Goal: Task Accomplishment & Management: Complete application form

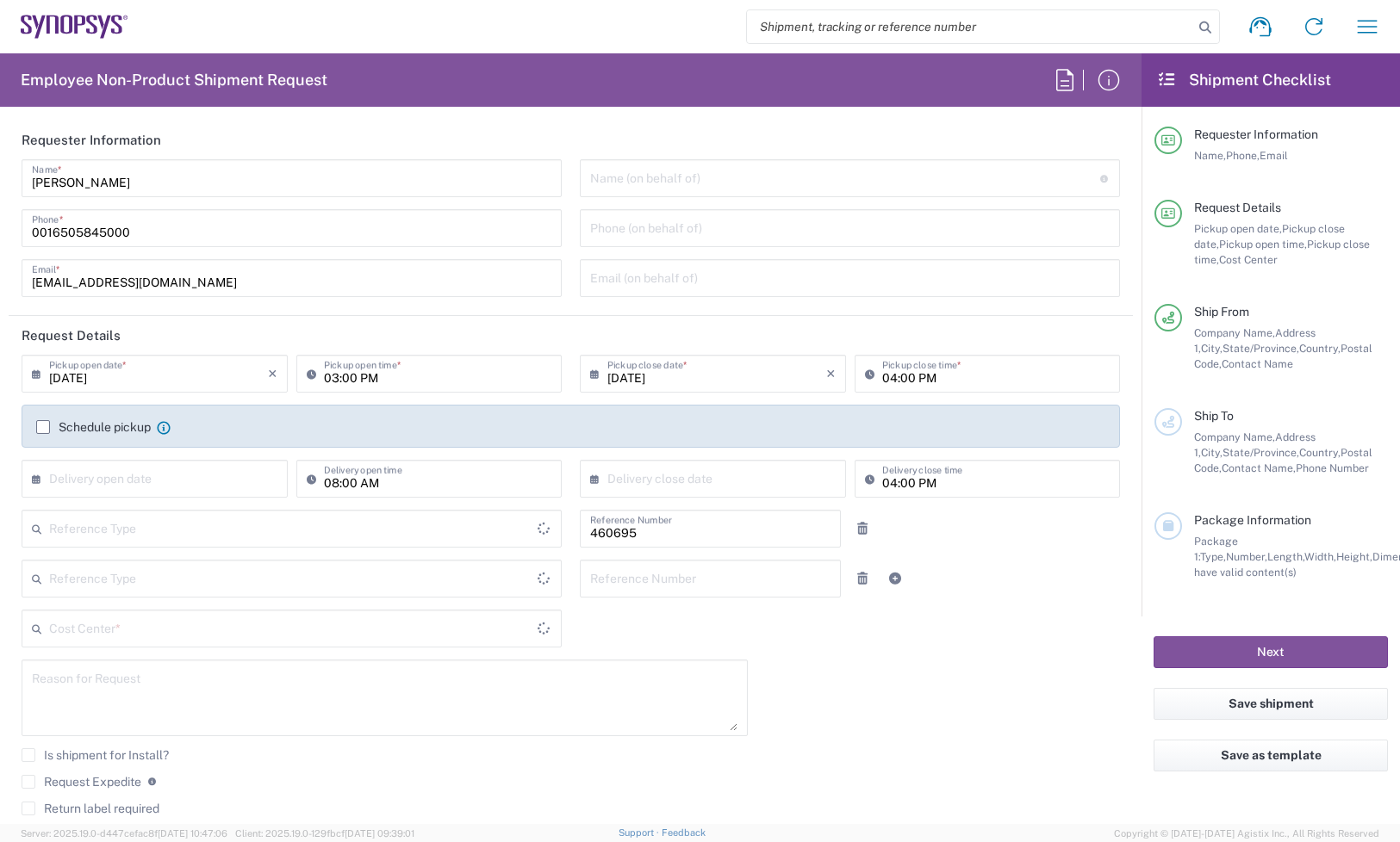
type input "Department"
type input "Delivered at Place"
type input "US01, SDG, M, HAPSOp 460695"
type input "[GEOGRAPHIC_DATA]"
type input "[US_STATE]"
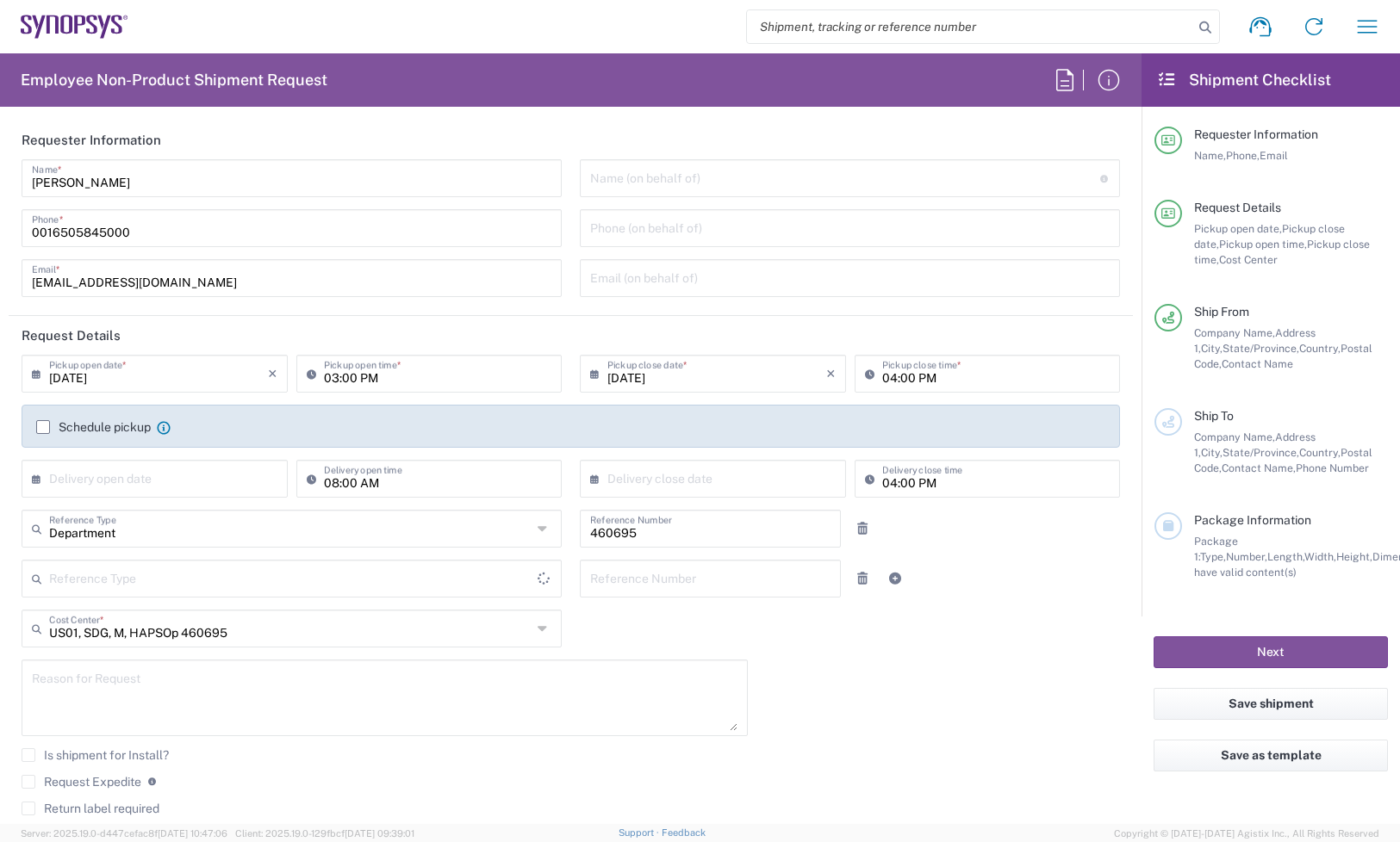
type input "[GEOGRAPHIC_DATA]"
type input "Headquarters USSV"
click at [164, 371] on input "[DATE]" at bounding box center [158, 372] width 219 height 30
click at [1275, 272] on div "Request Details Pickup open date, Pickup close date, Pickup open time, Pickup c…" at bounding box center [1271, 252] width 233 height 105
click at [48, 10] on agx-form-navbar "Shipment request Shipment tracking Employee non-product shipment request My shi…" at bounding box center [700, 26] width 1400 height 54
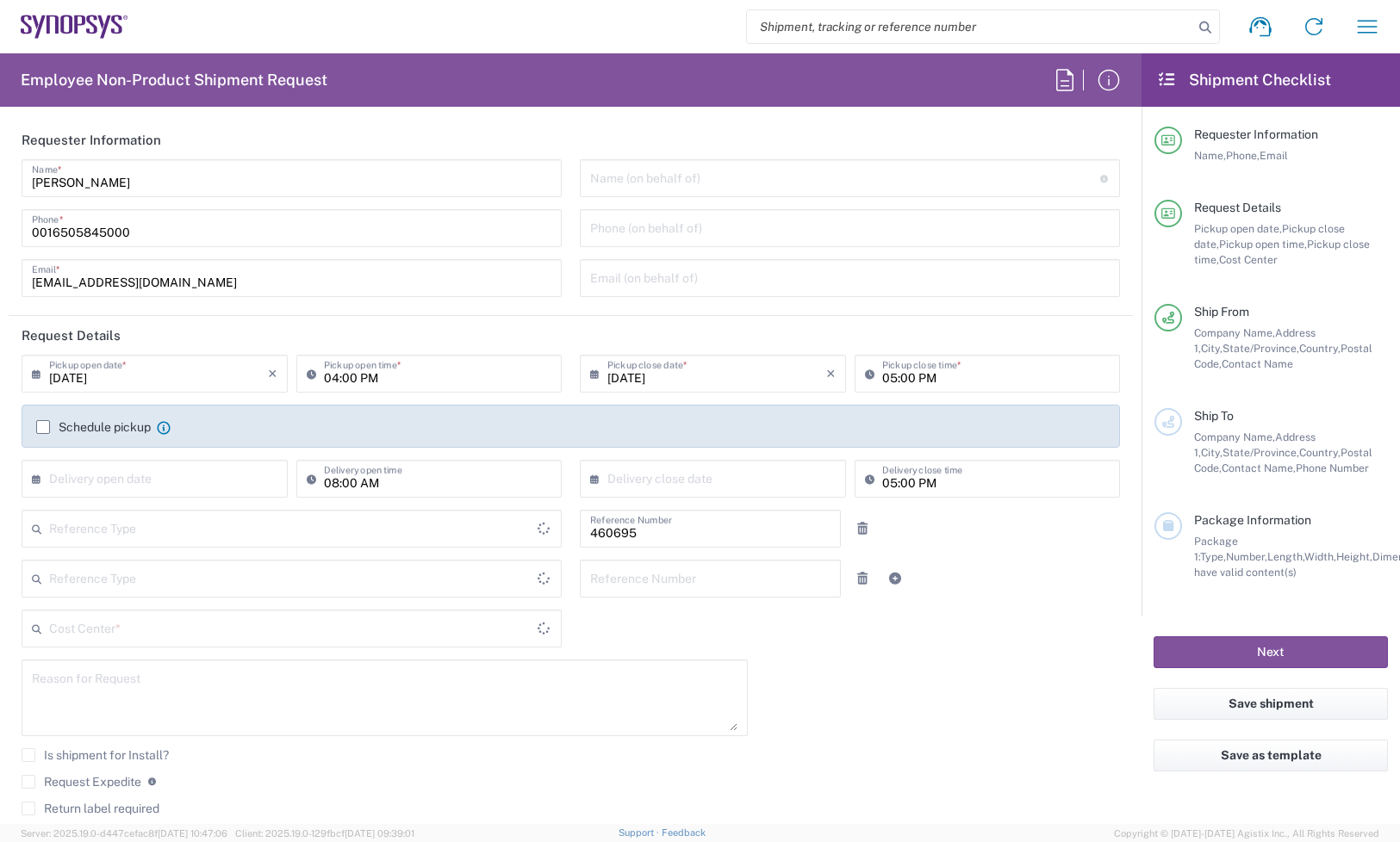
type input "Department"
type input "Delivered at Place"
type input "[GEOGRAPHIC_DATA]"
type input "US01, SDG, M, HAPSOp 460695"
type input "[US_STATE]"
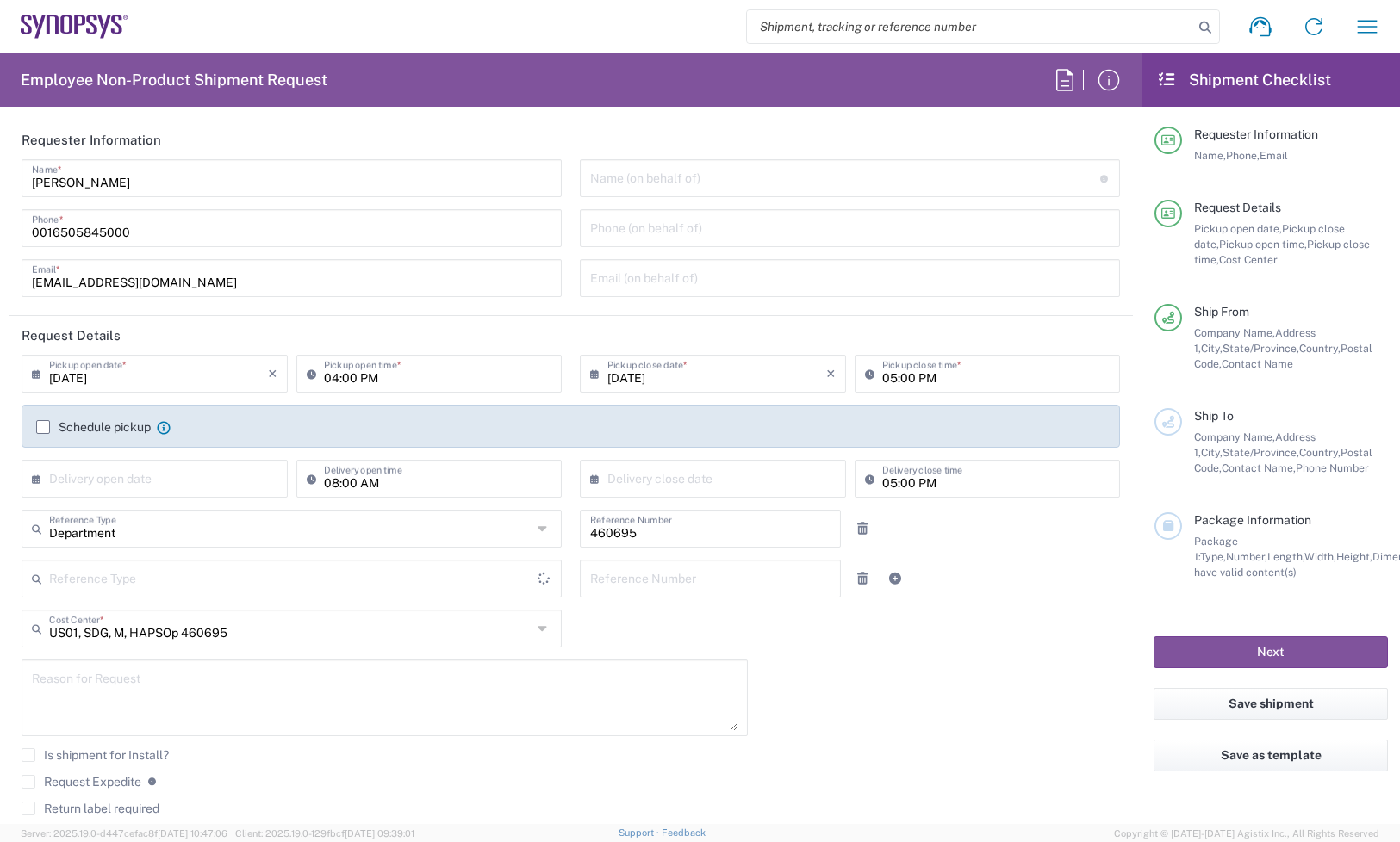
type input "[GEOGRAPHIC_DATA]"
type input "Headquarters USSV"
click at [178, 380] on input "[DATE]" at bounding box center [158, 372] width 219 height 30
click at [204, 515] on span "19" at bounding box center [208, 505] width 25 height 25
type input "[DATE]"
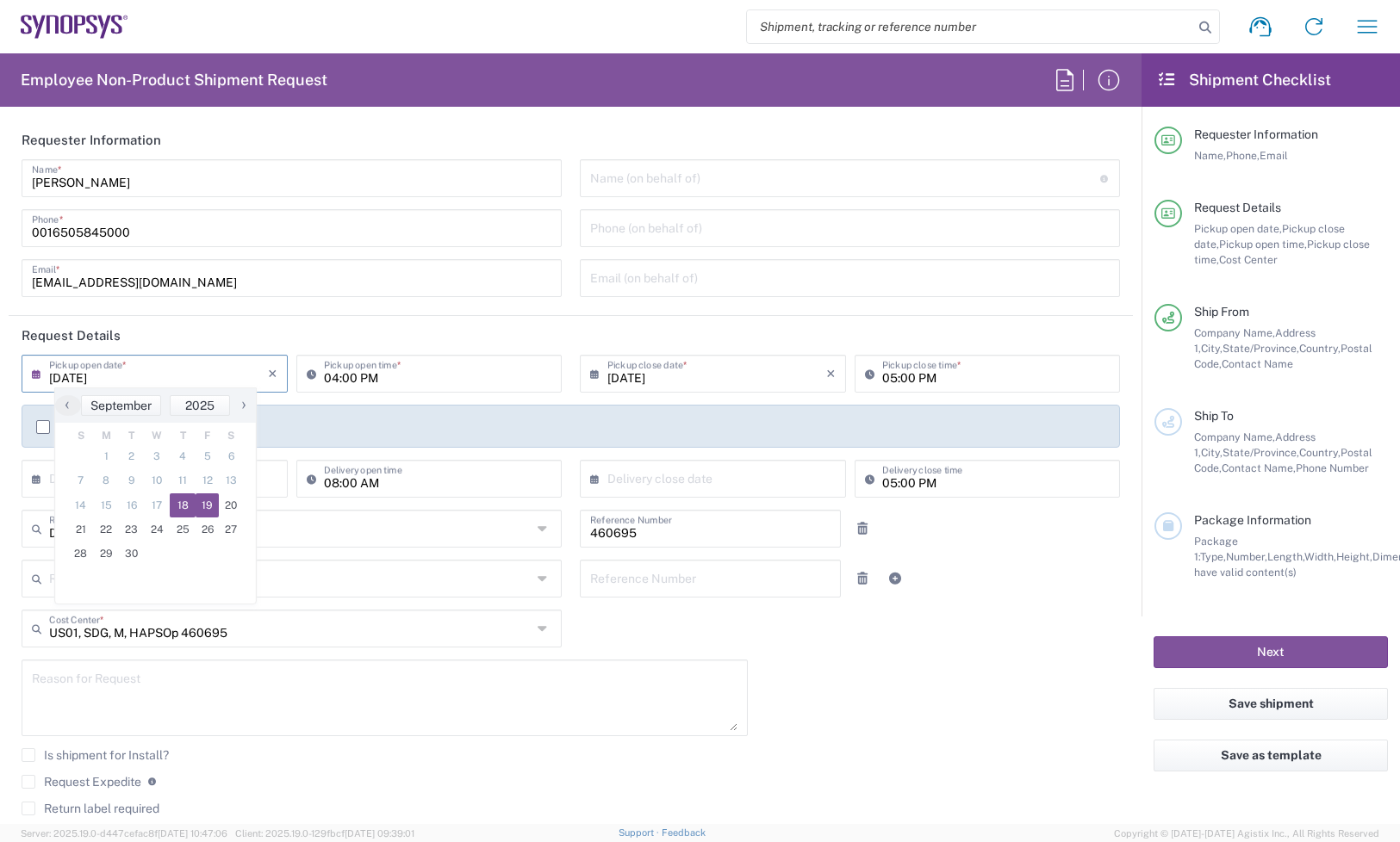
type input "[DATE]"
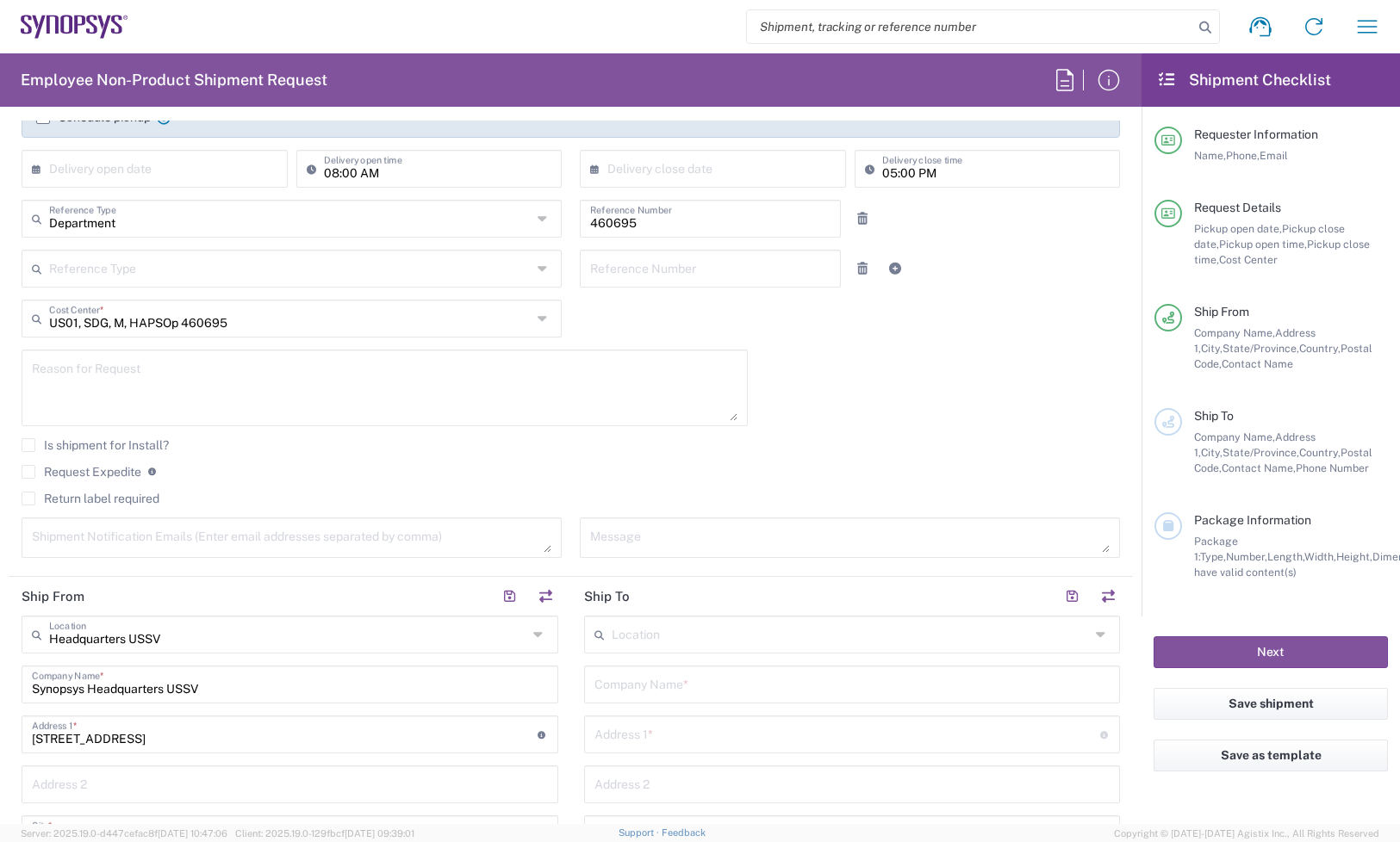
scroll to position [322, 0]
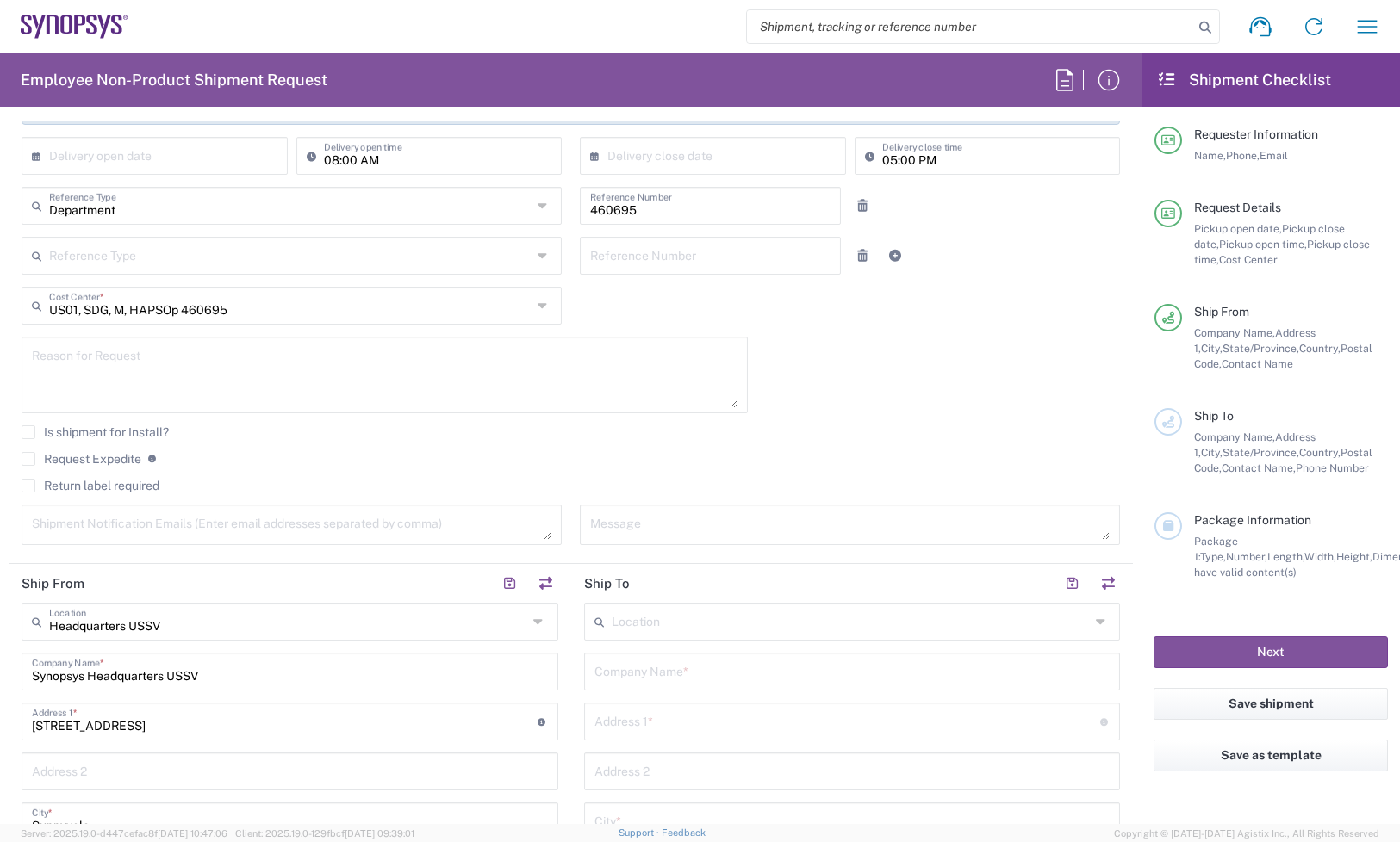
click at [289, 369] on textarea at bounding box center [385, 375] width 706 height 66
paste textarea "Transfer of EA build 25x units of SH7861 Front Small Cover for HAPS-200 1F for …"
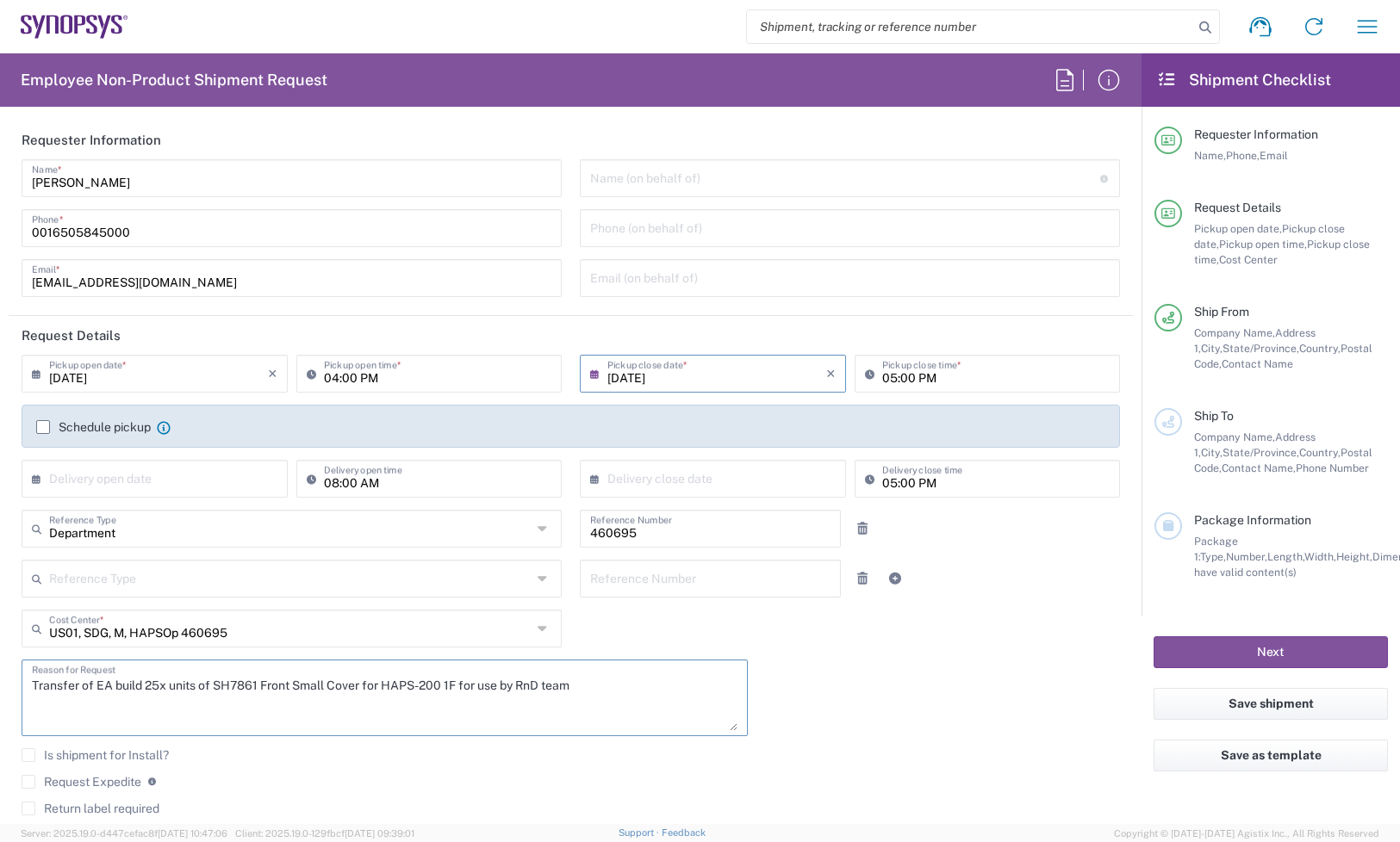
scroll to position [538, 0]
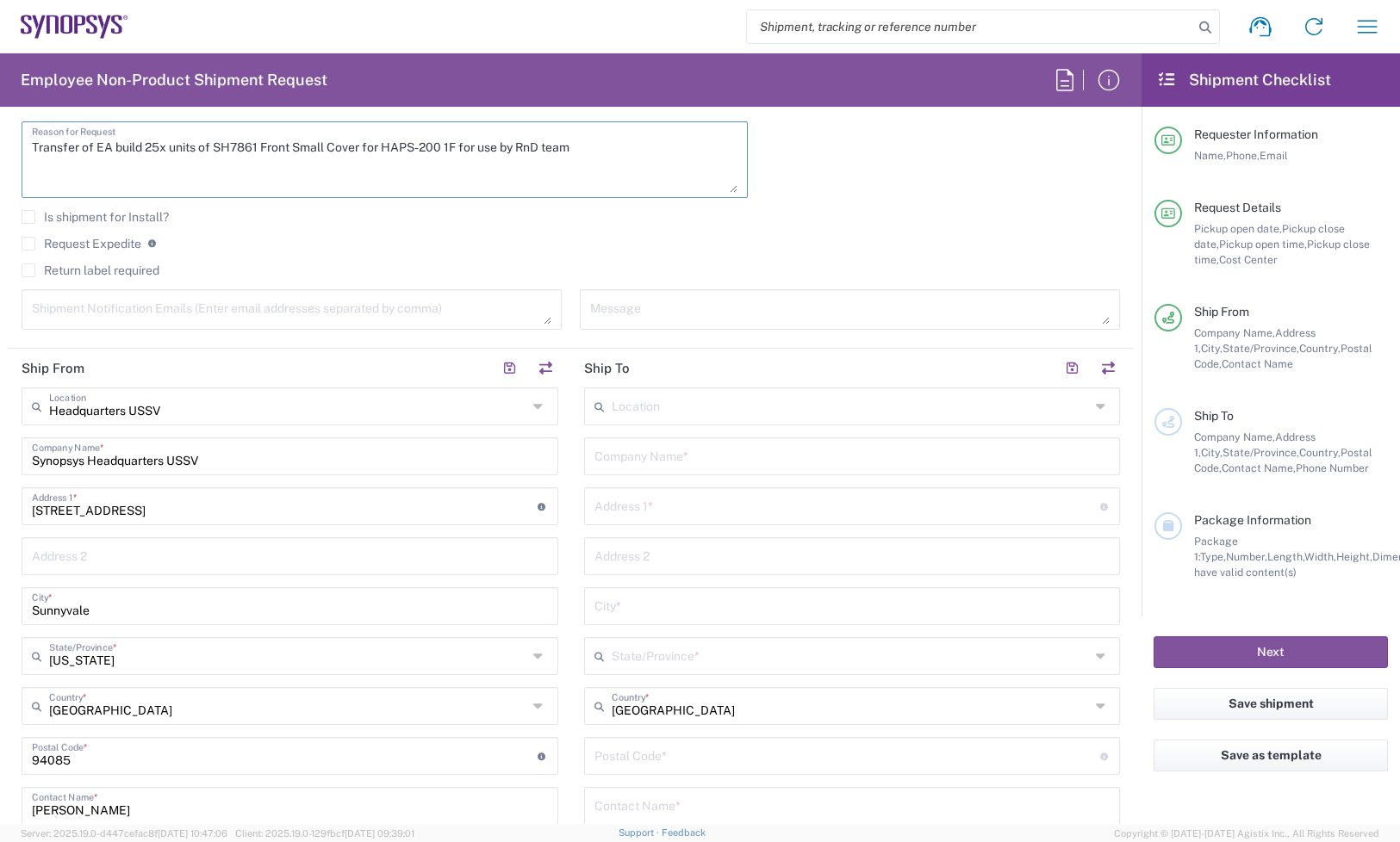
type textarea "Transfer of EA build 25x units of SH7861 Front Small Cover for HAPS-200 1F for …"
drag, startPoint x: -128, startPoint y: 480, endPoint x: -180, endPoint y: 489, distance: 52.8
click at [0, 489] on html "Shipment request Shipment tracking Employee non-product shipment request My shi…" at bounding box center [700, 421] width 1400 height 842
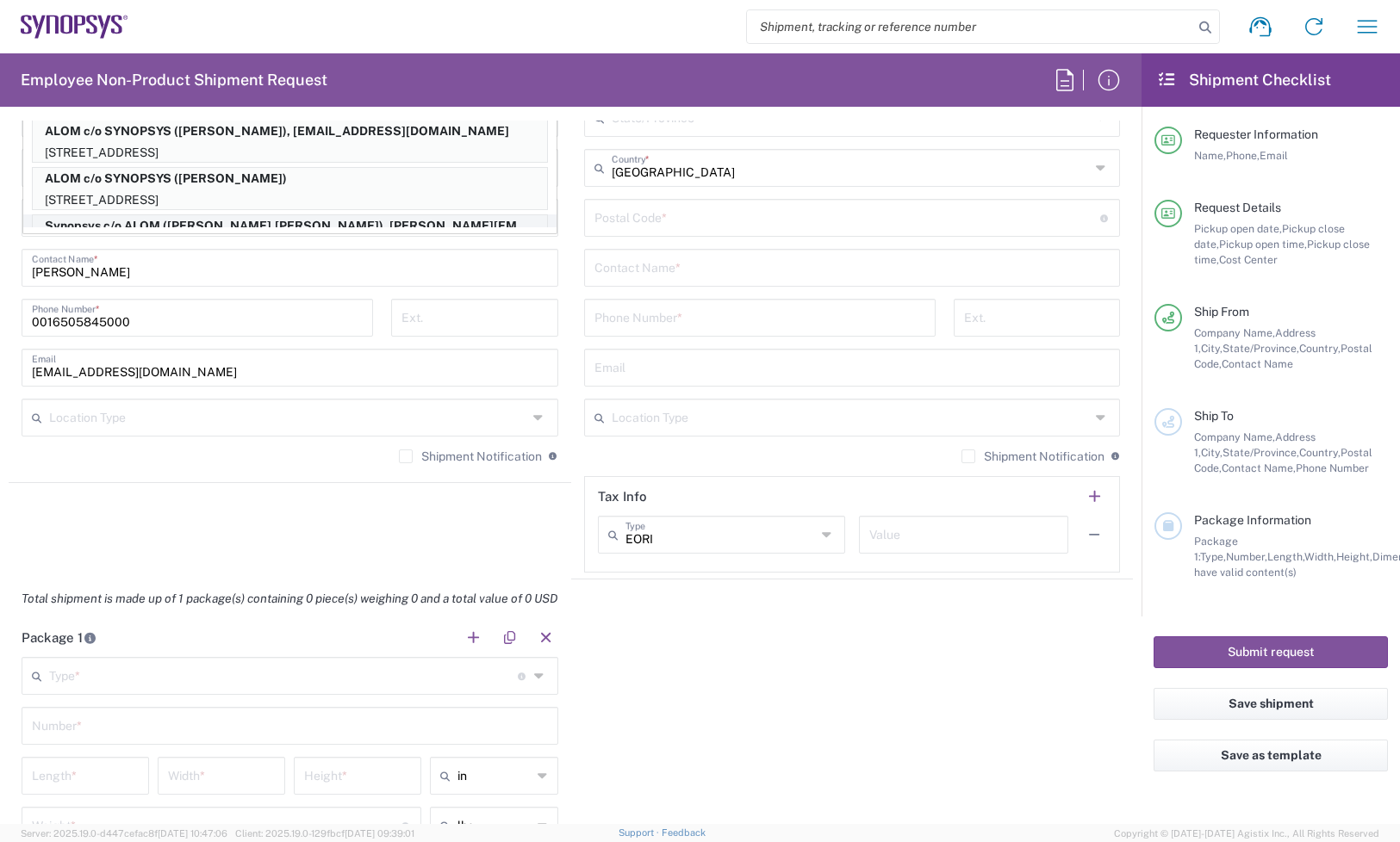
scroll to position [0, 0]
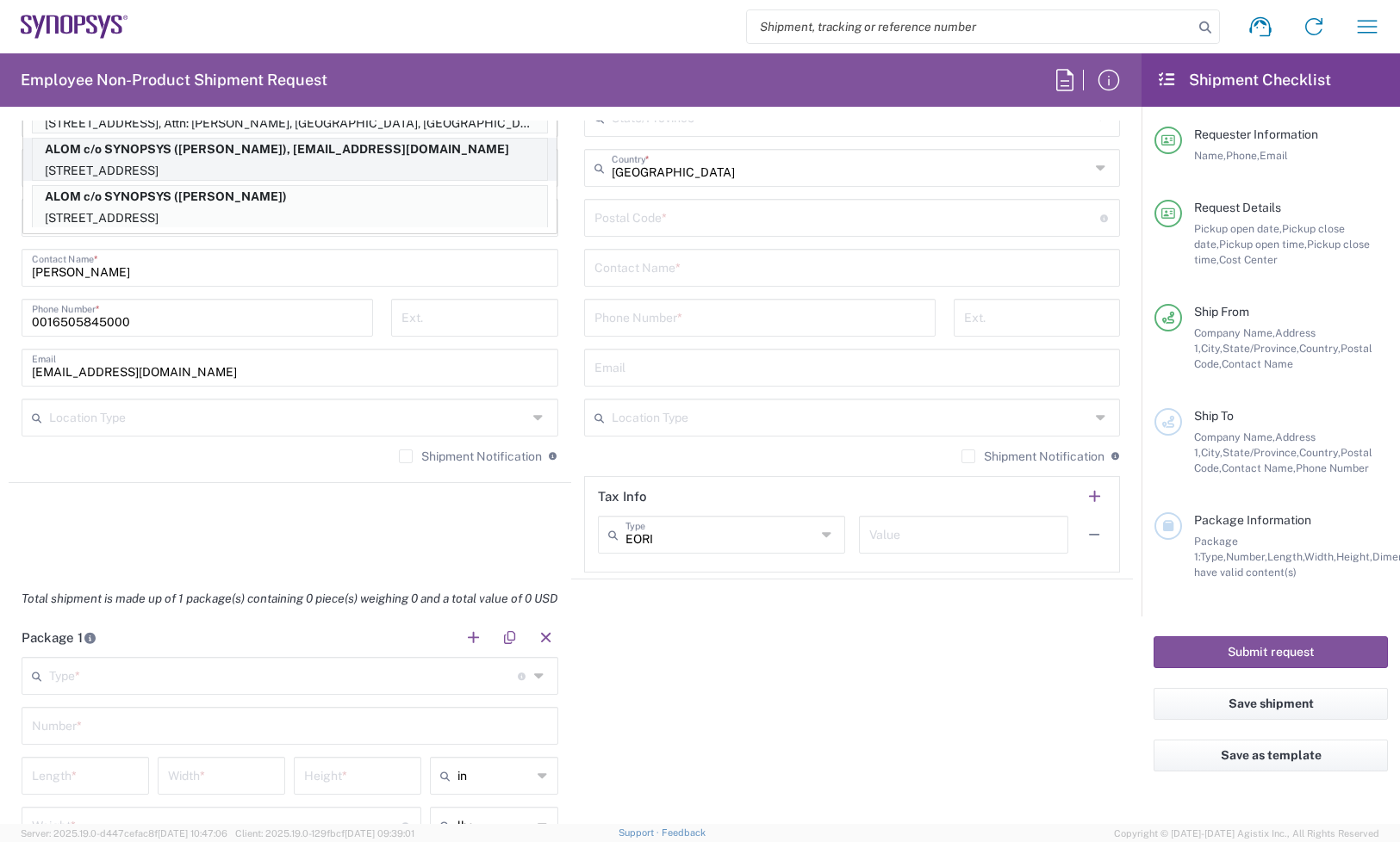
click at [303, 157] on p "ALOM c/o SYNOPSYS ([PERSON_NAME]), [EMAIL_ADDRESS][DOMAIN_NAME]" at bounding box center [290, 149] width 514 height 22
type input "ALOM c/o SYNOPSYS"
type input "[STREET_ADDRESS]"
type input "Fremont"
type input "94539"
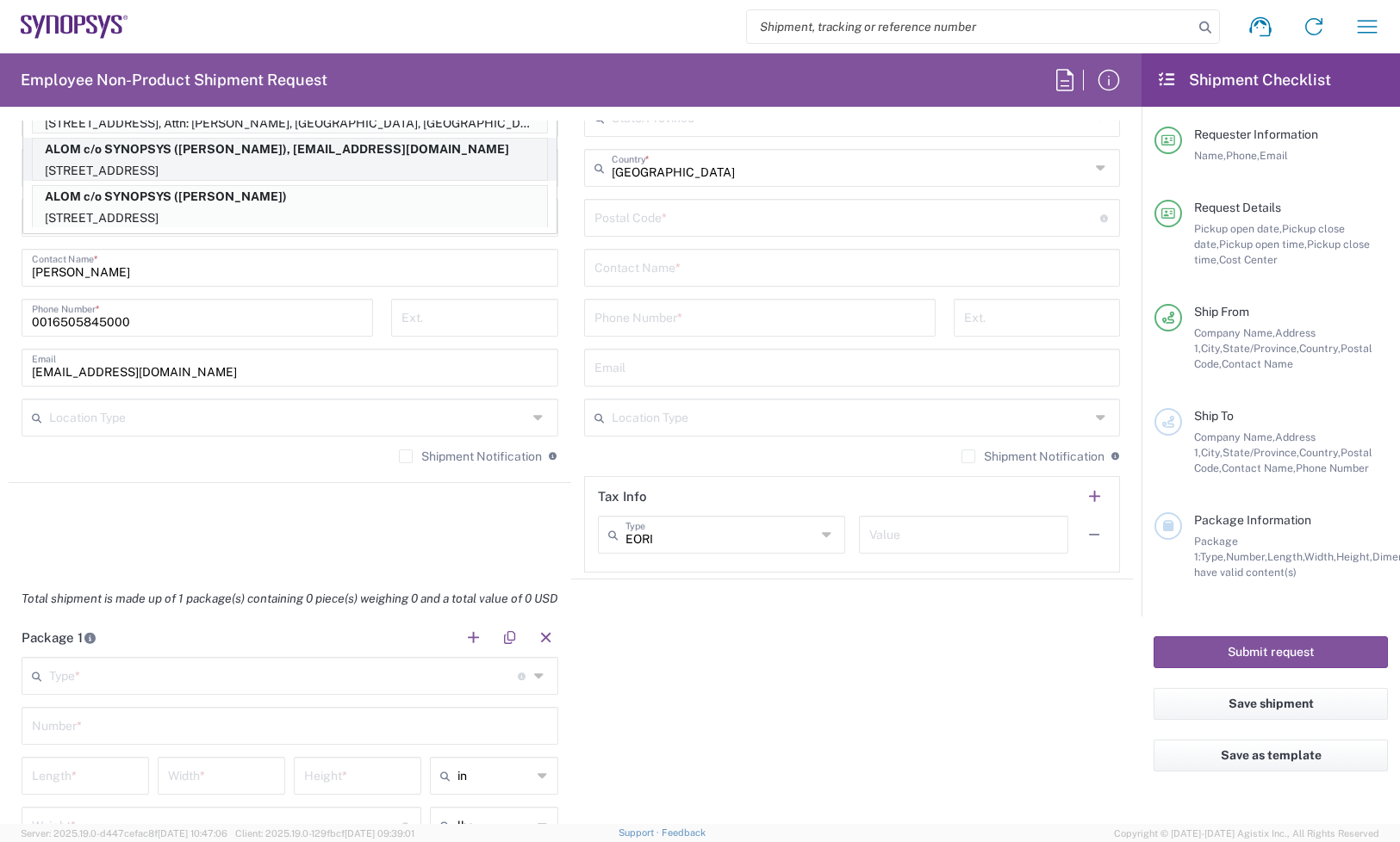
type input "[PERSON_NAME]"
type input "4086498039"
type input "[EMAIL_ADDRESS][DOMAIN_NAME]"
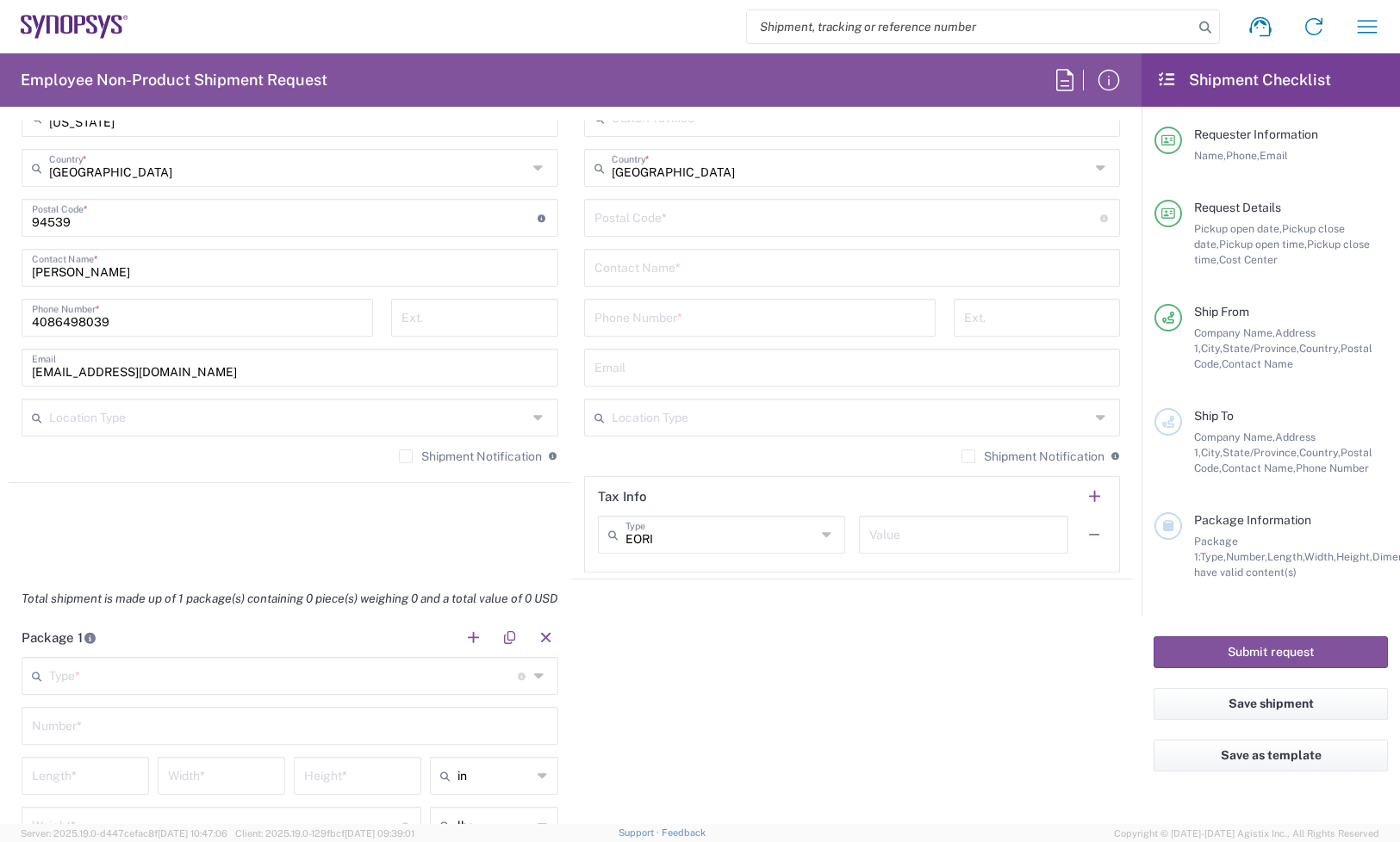
scroll to position [521, 0]
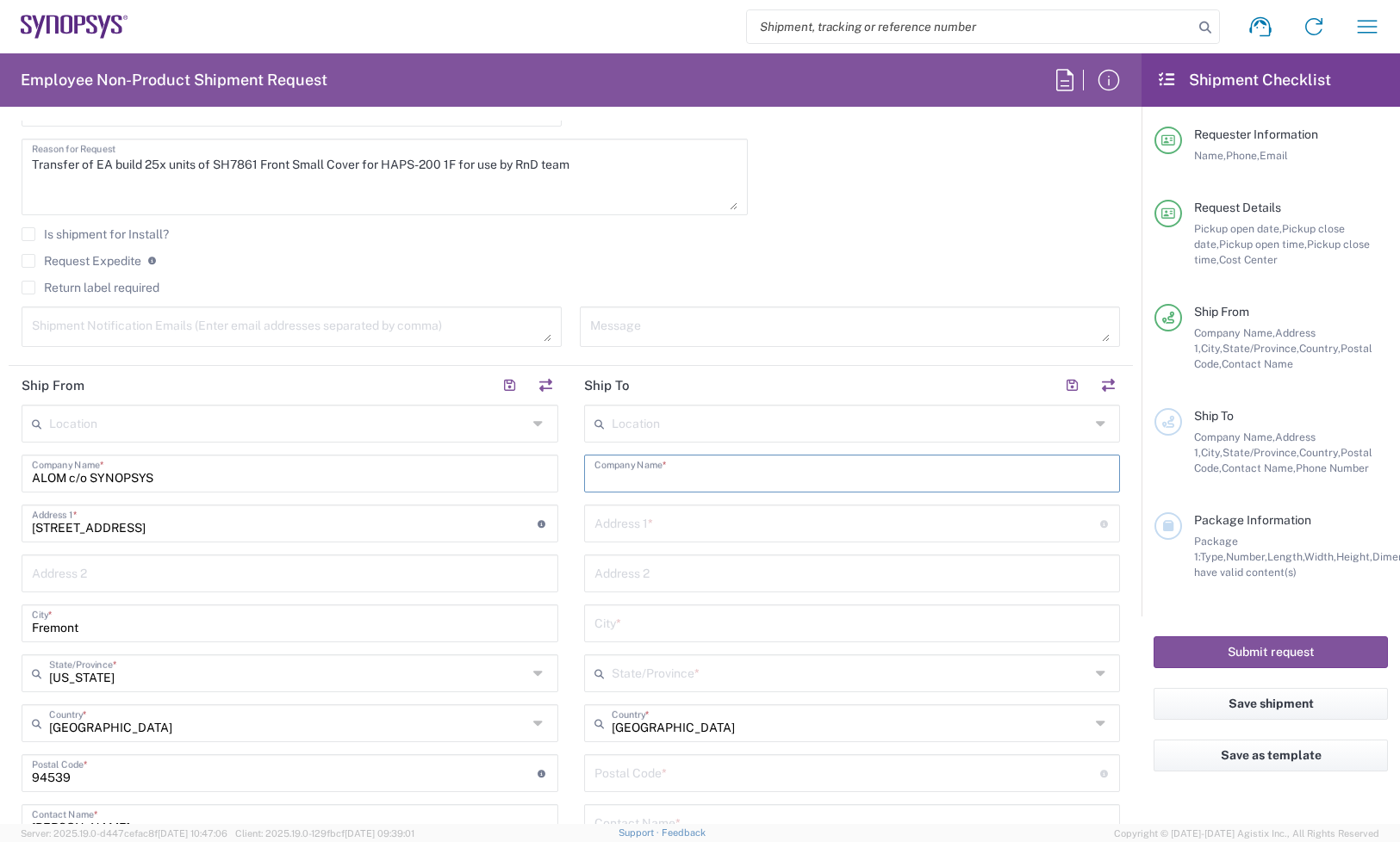
click at [711, 462] on input "text" at bounding box center [852, 472] width 516 height 30
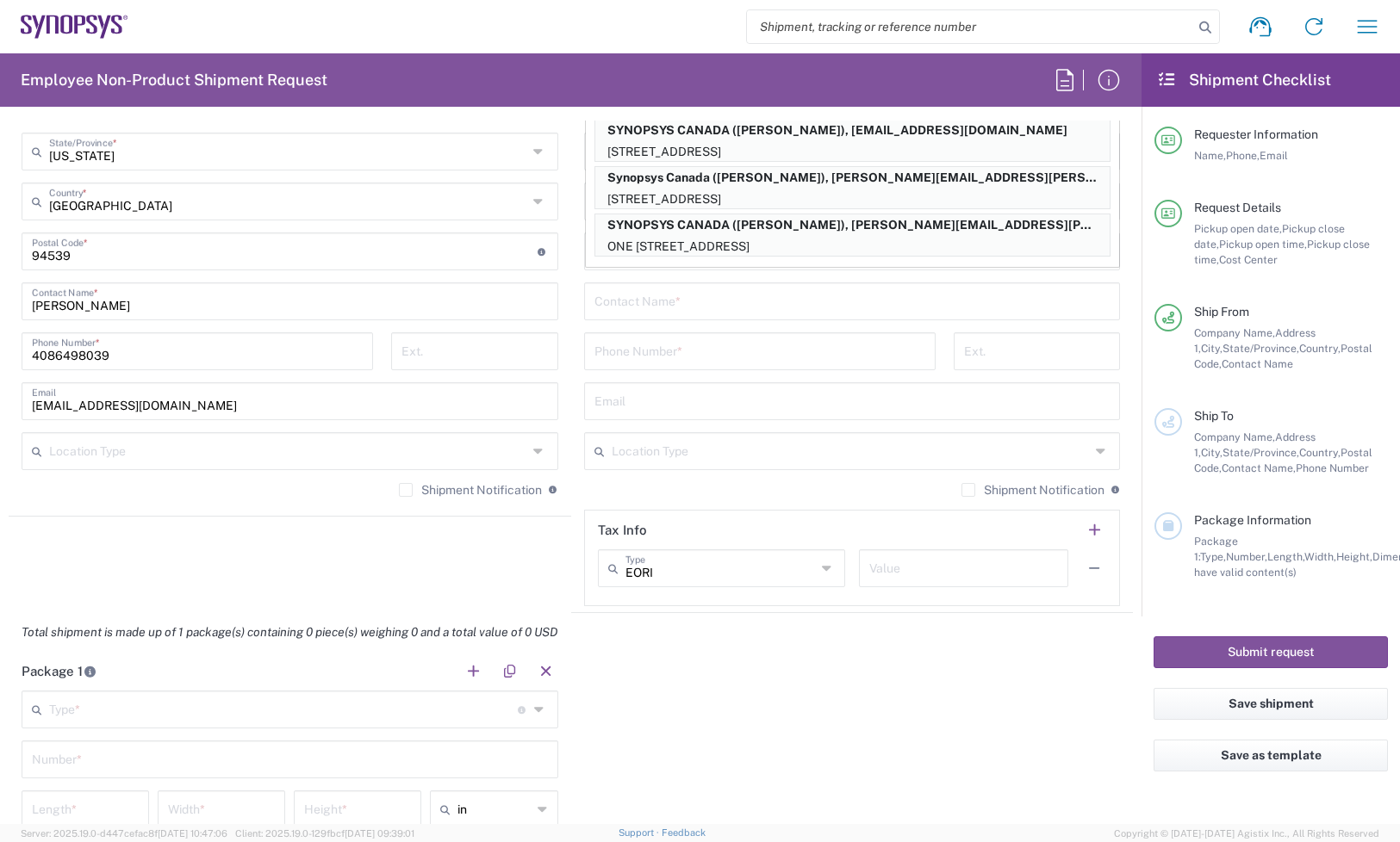
scroll to position [736, 0]
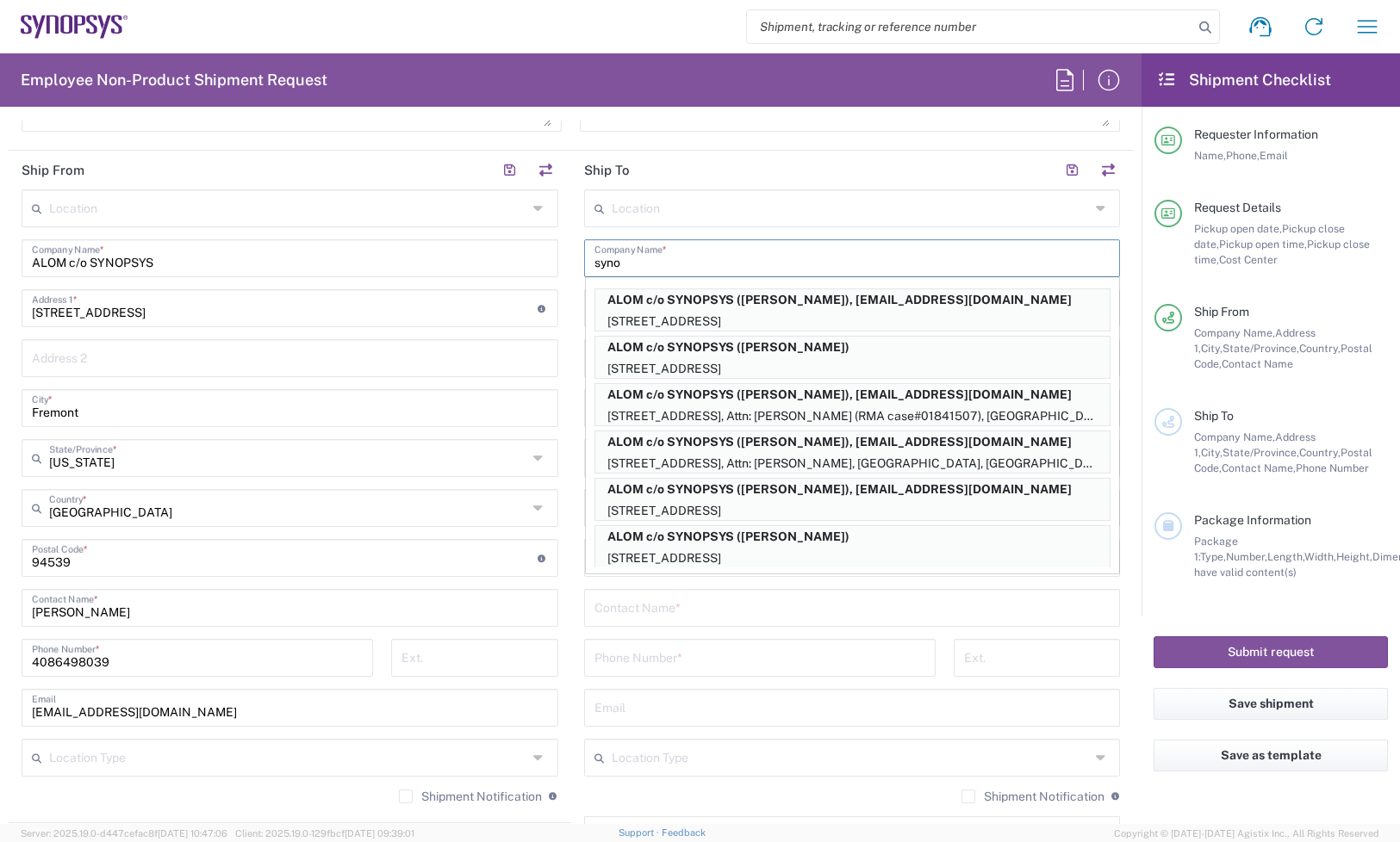
type input "syno"
click at [720, 745] on input "text" at bounding box center [850, 756] width 478 height 30
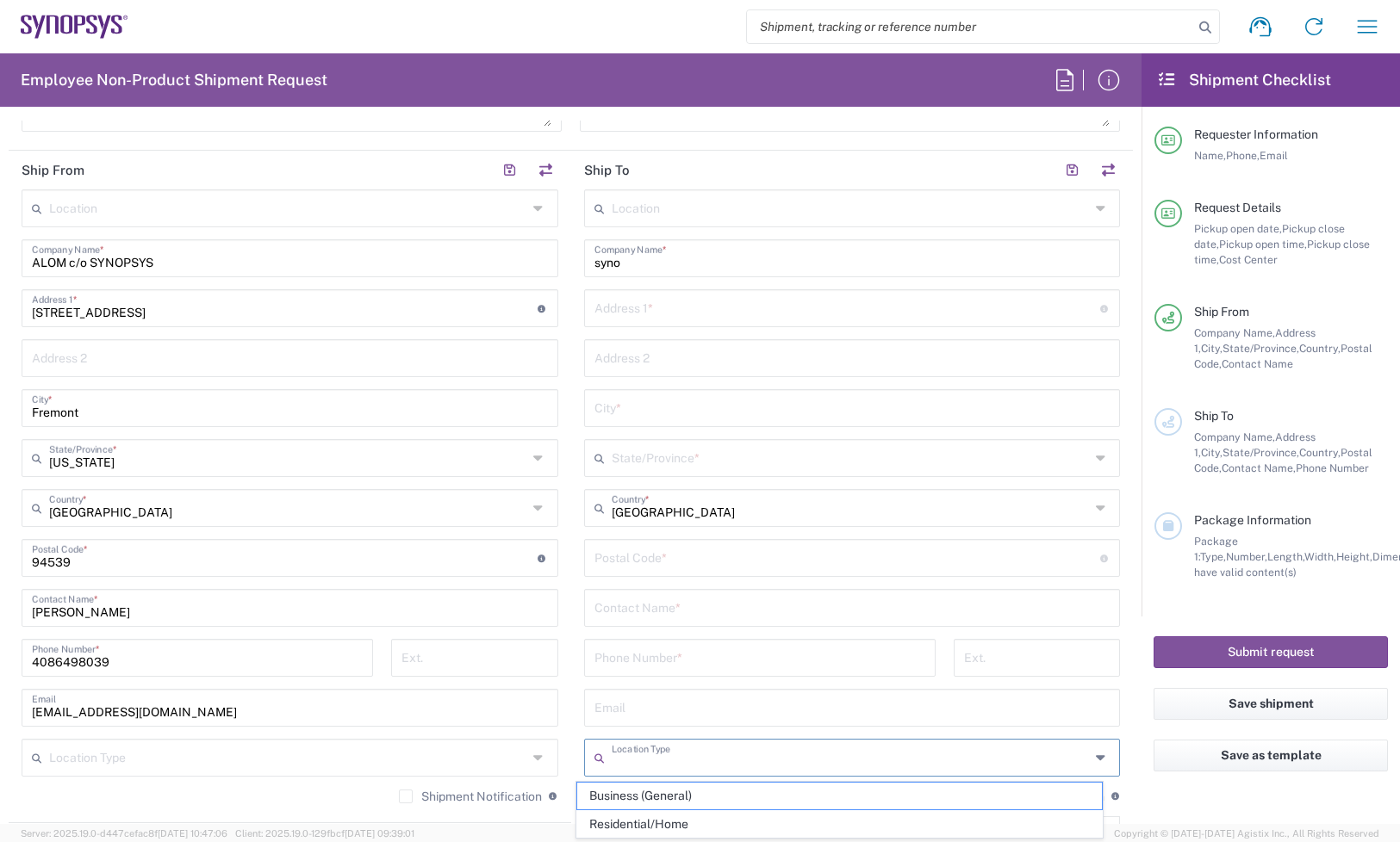
click at [666, 567] on input "undefined" at bounding box center [847, 556] width 506 height 30
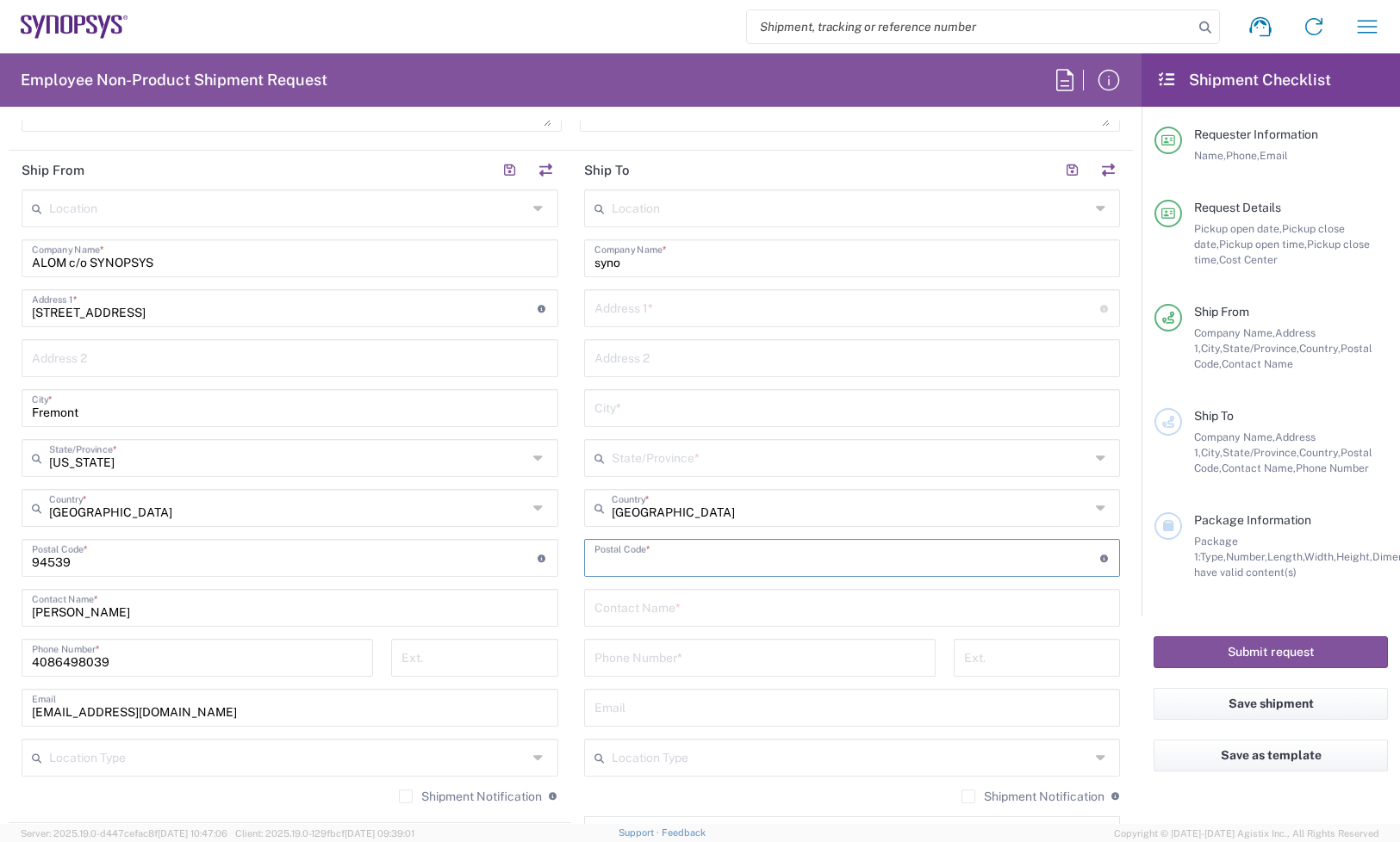
click at [665, 603] on div "Location [GEOGRAPHIC_DATA] DE04 Agrate Brianza IT01 [GEOGRAPHIC_DATA] DE02 [GEO…" at bounding box center [852, 551] width 537 height 723
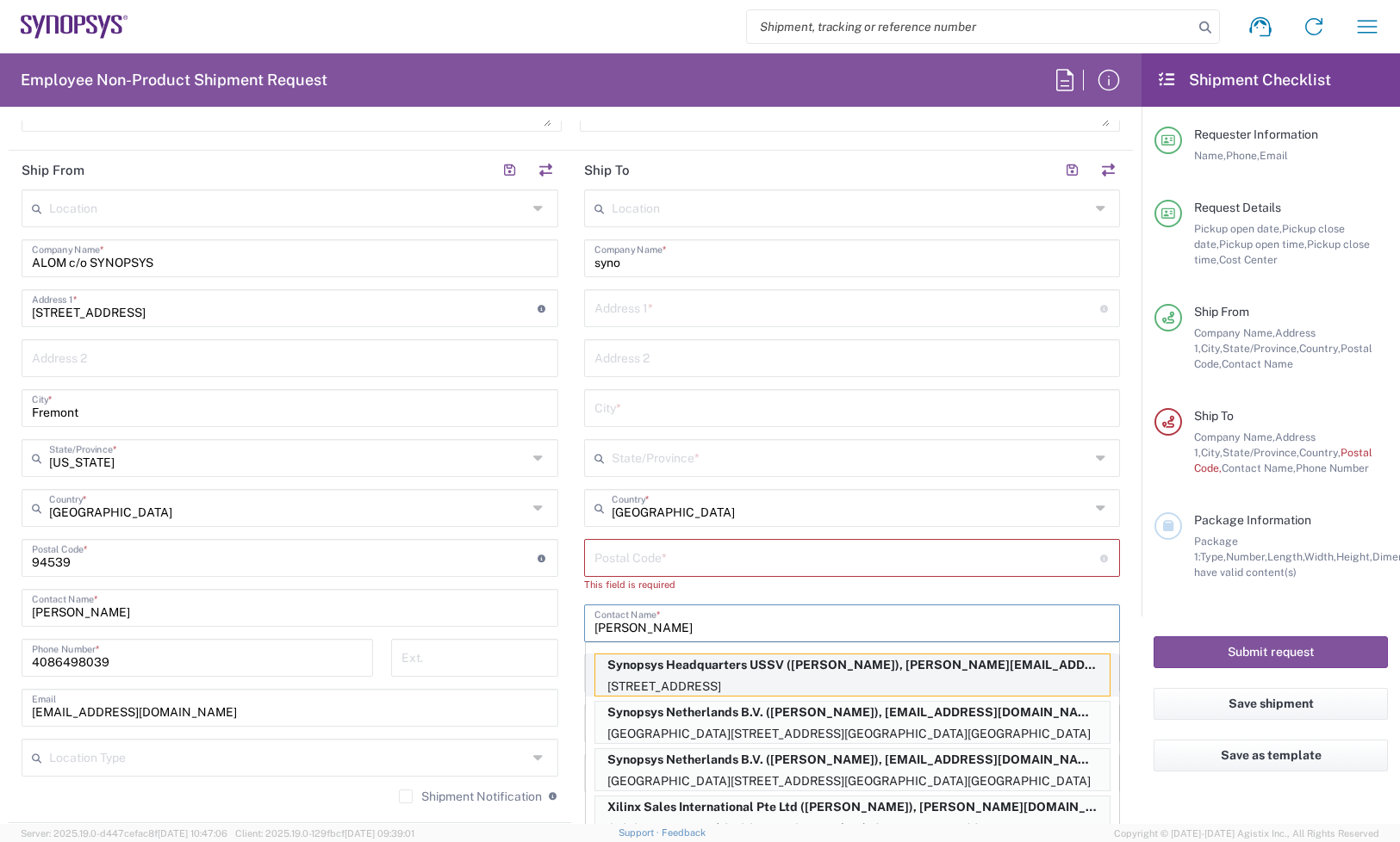
type input "[PERSON_NAME]"
click at [730, 681] on p "[STREET_ADDRESS]" at bounding box center [852, 686] width 514 height 22
type input "Synopsys Headquarters USSV"
type input "[STREET_ADDRESS]"
type input "Building 8"
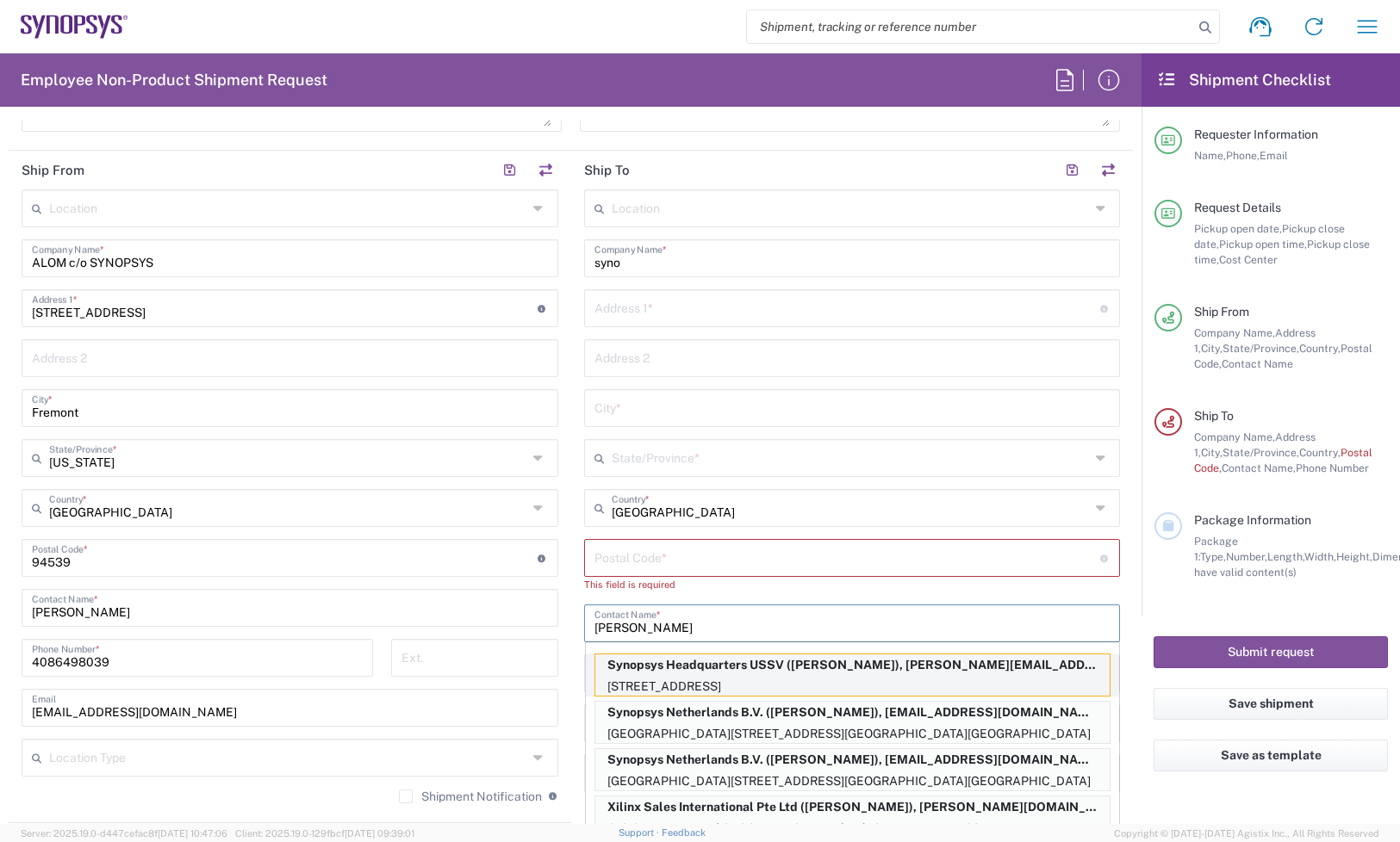
type input "Sunnyvale"
type input "[US_STATE]"
type input "94085"
type input "[PERSON_NAME]"
type input "6506002901"
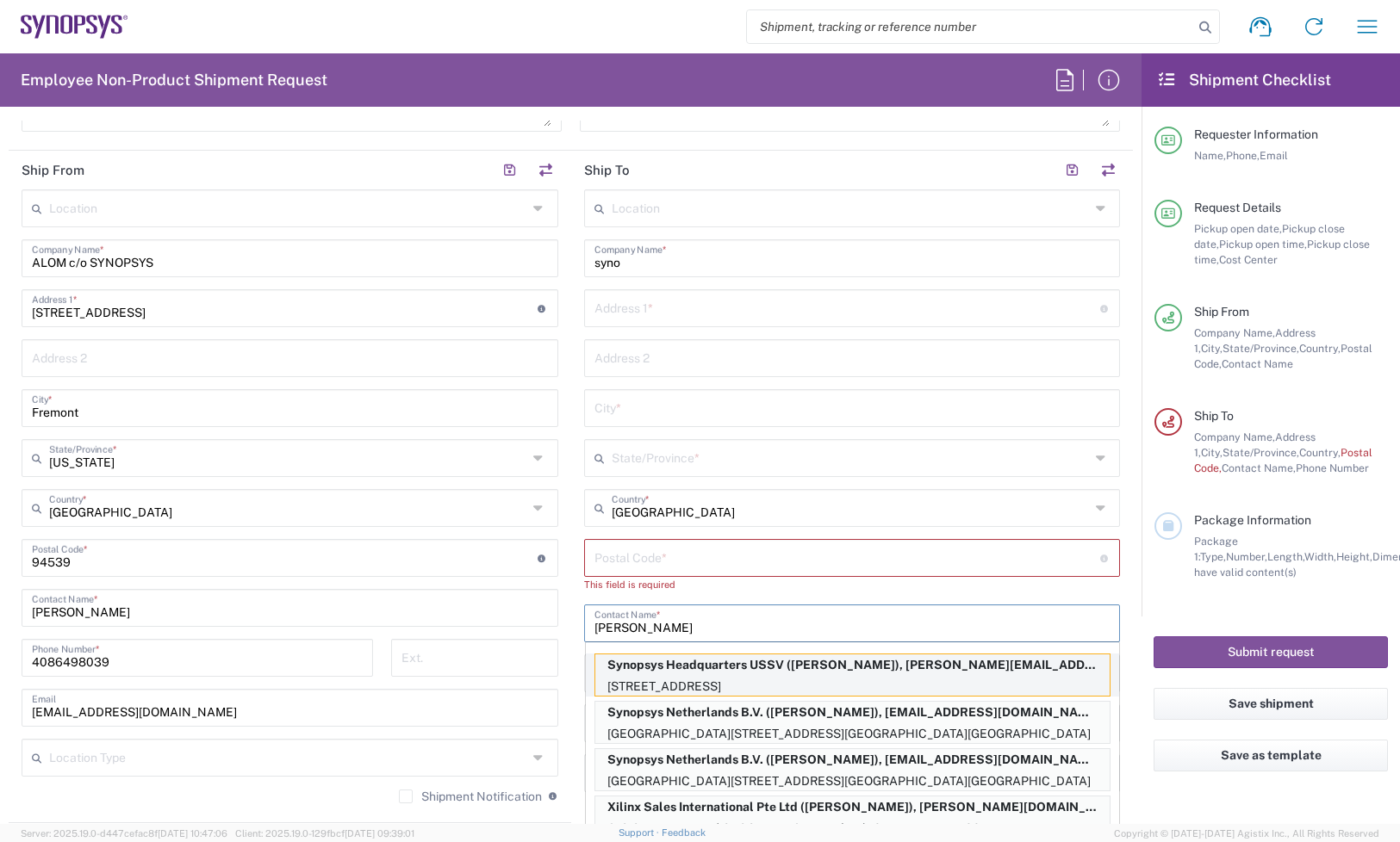
type input "[PERSON_NAME][EMAIL_ADDRESS][DOMAIN_NAME]"
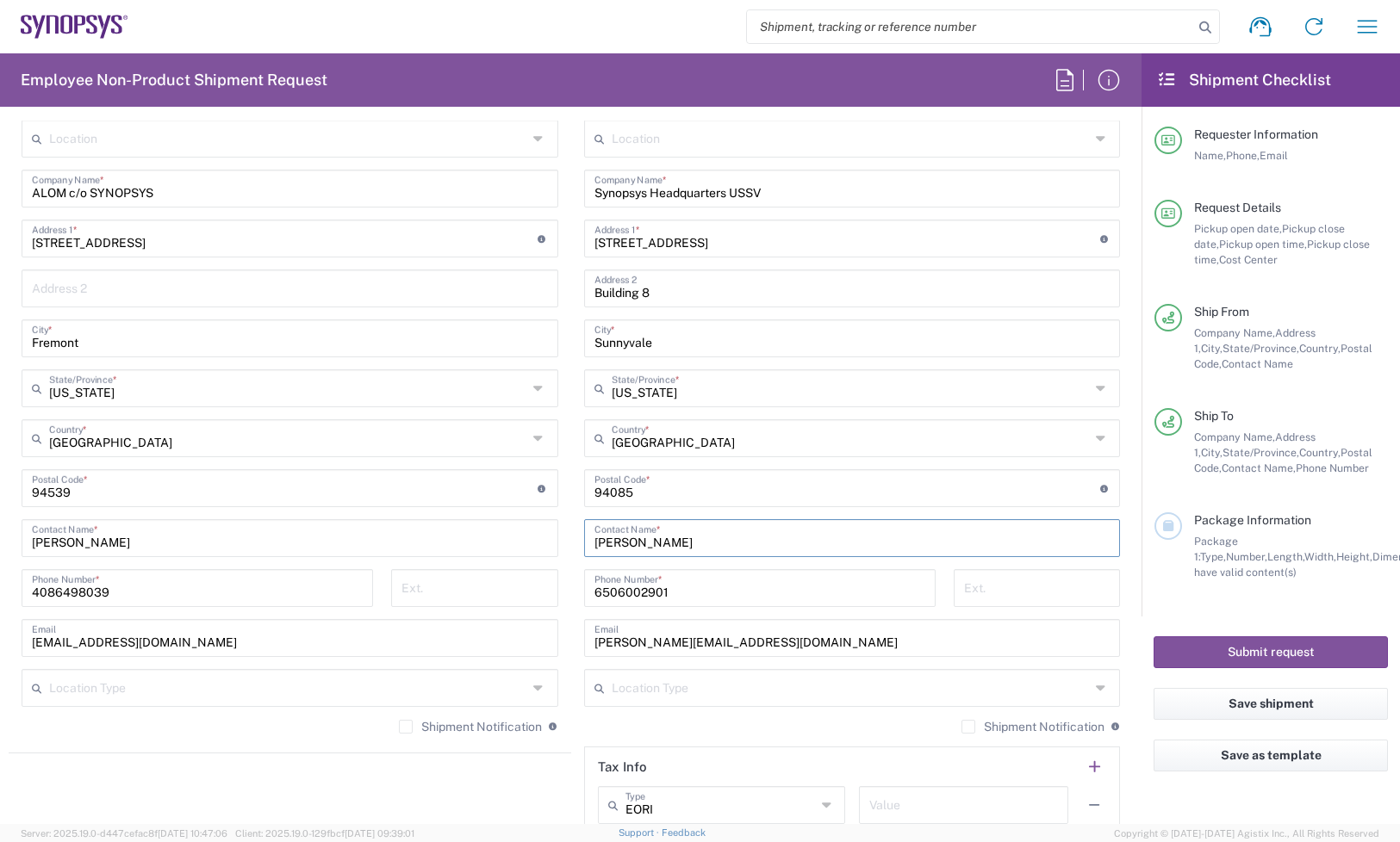
scroll to position [844, 0]
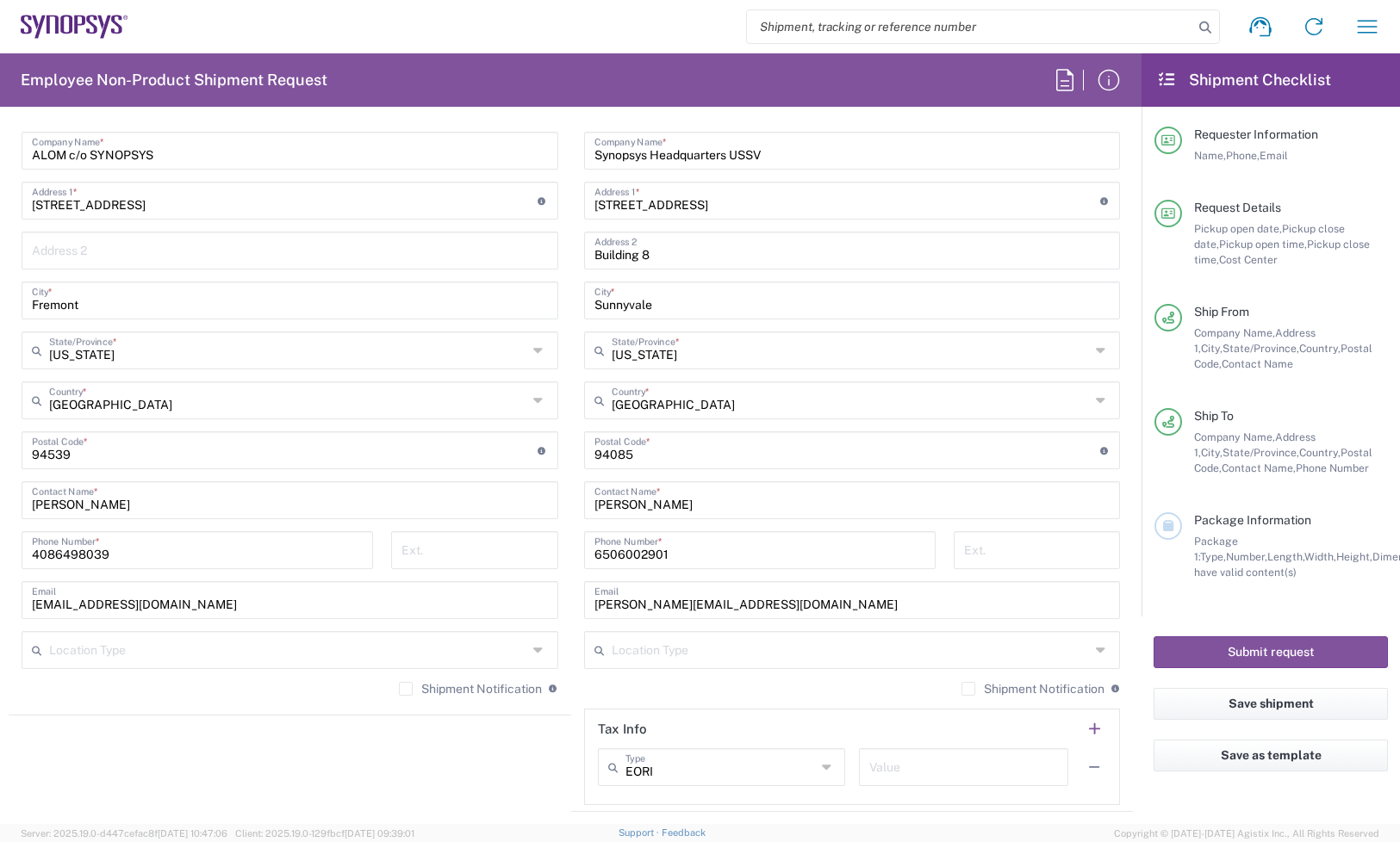
click at [961, 690] on label "Shipment Notification" at bounding box center [1033, 688] width 143 height 14
click at [969, 689] on input "Shipment Notification" at bounding box center [969, 689] width 0 height 0
click at [399, 687] on label "Shipment Notification" at bounding box center [471, 688] width 143 height 14
click at [406, 689] on input "Shipment Notification" at bounding box center [406, 689] width 0 height 0
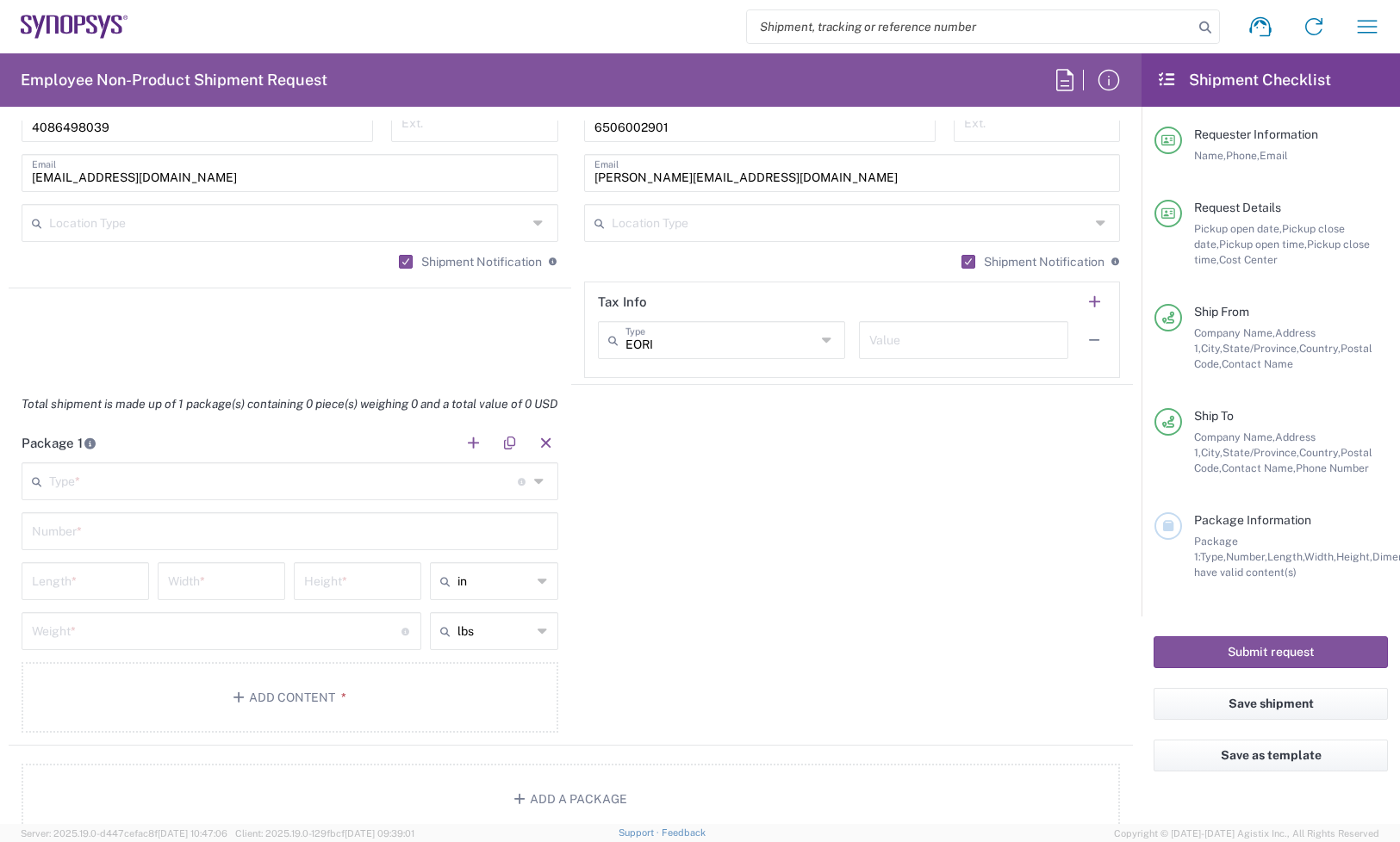
scroll to position [1275, 0]
click at [407, 471] on input "text" at bounding box center [283, 477] width 469 height 30
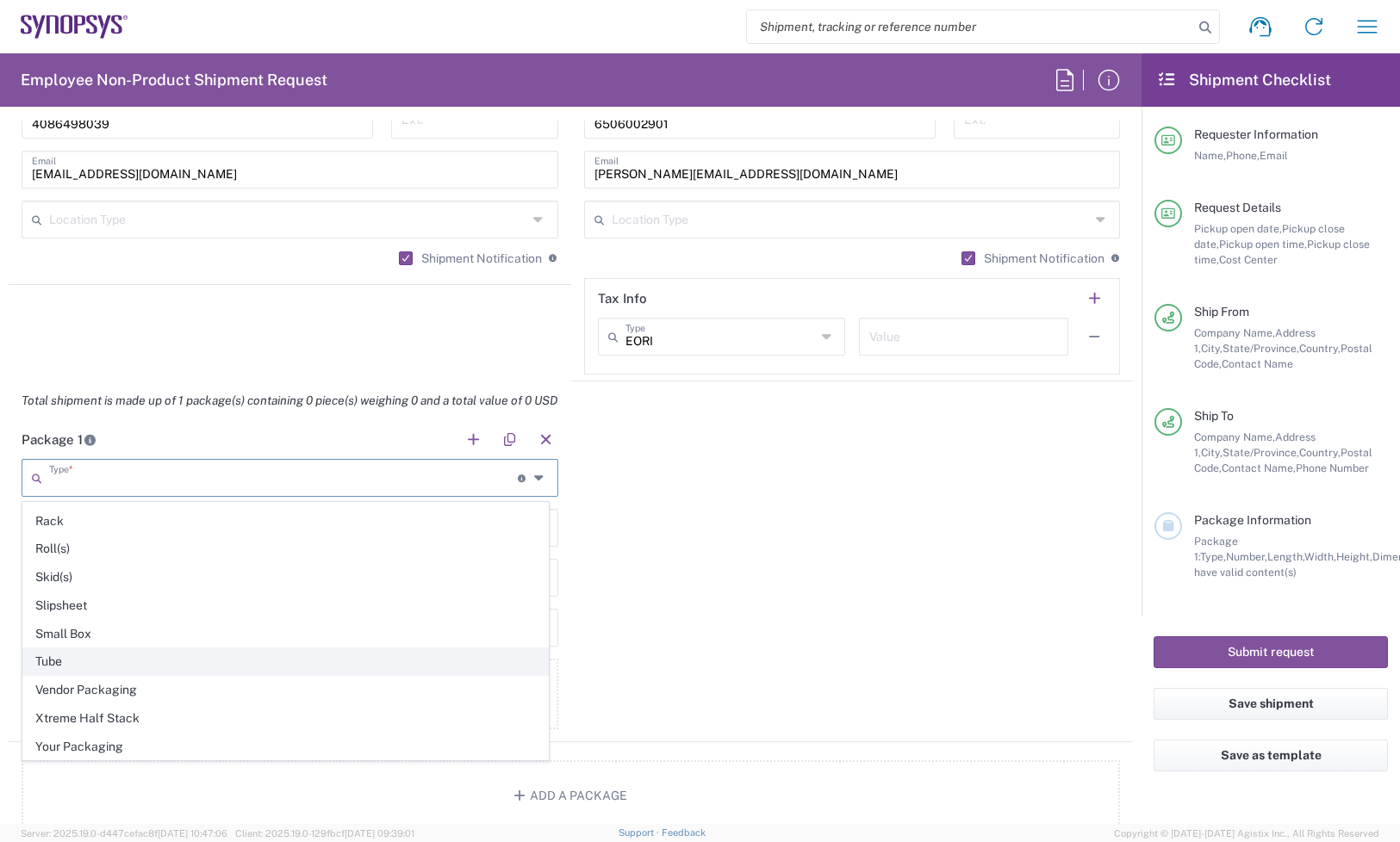
scroll to position [831, 0]
click at [183, 741] on span "Your Packaging" at bounding box center [286, 747] width 525 height 26
type input "Your Packaging"
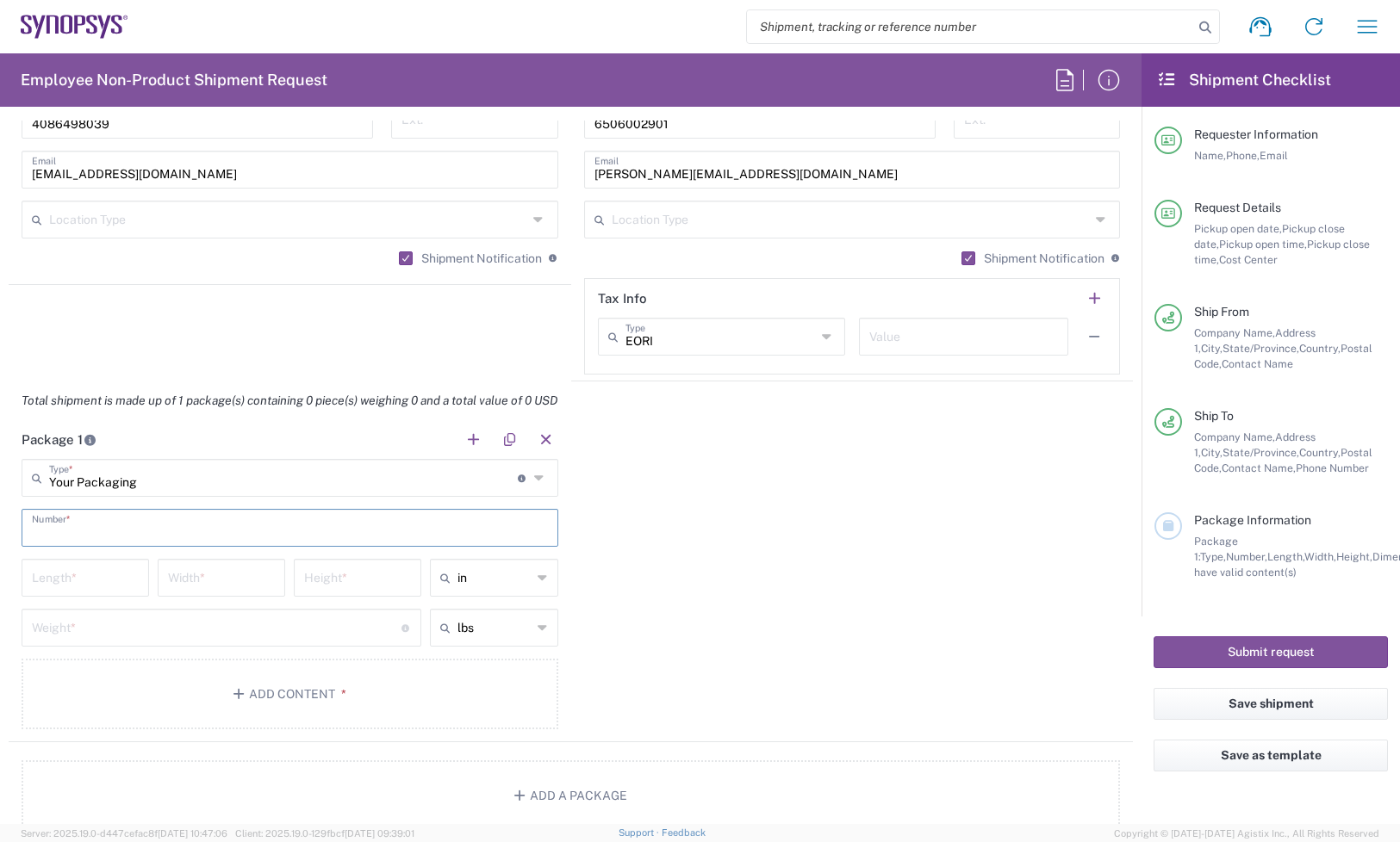
click at [108, 537] on input "text" at bounding box center [290, 526] width 516 height 30
type input "1"
click at [85, 574] on input "number" at bounding box center [85, 576] width 107 height 30
type input "48"
type input "40"
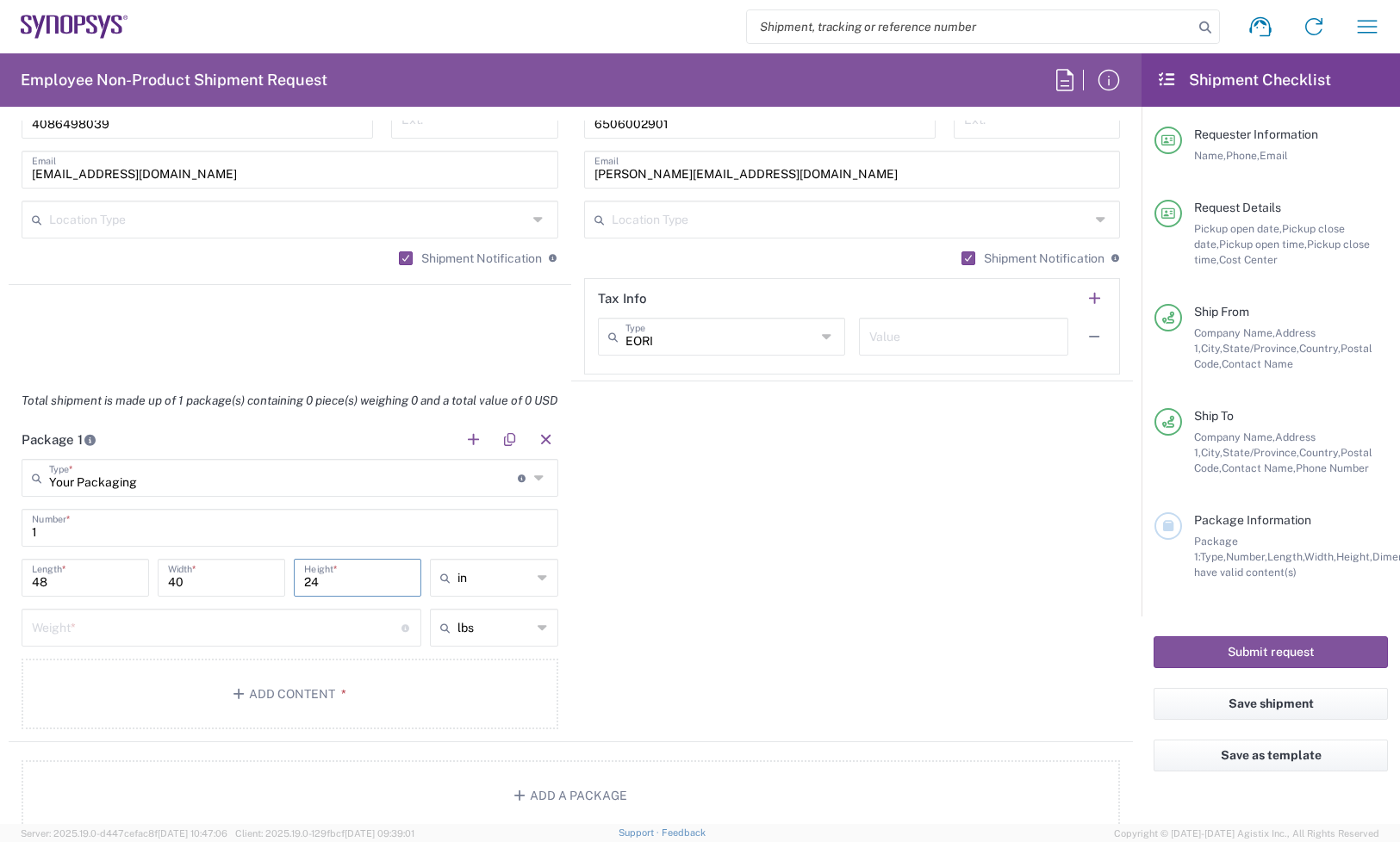
type input "24"
click at [87, 639] on input "number" at bounding box center [217, 626] width 370 height 30
type input "50"
click at [201, 724] on button "Add Content *" at bounding box center [290, 694] width 537 height 71
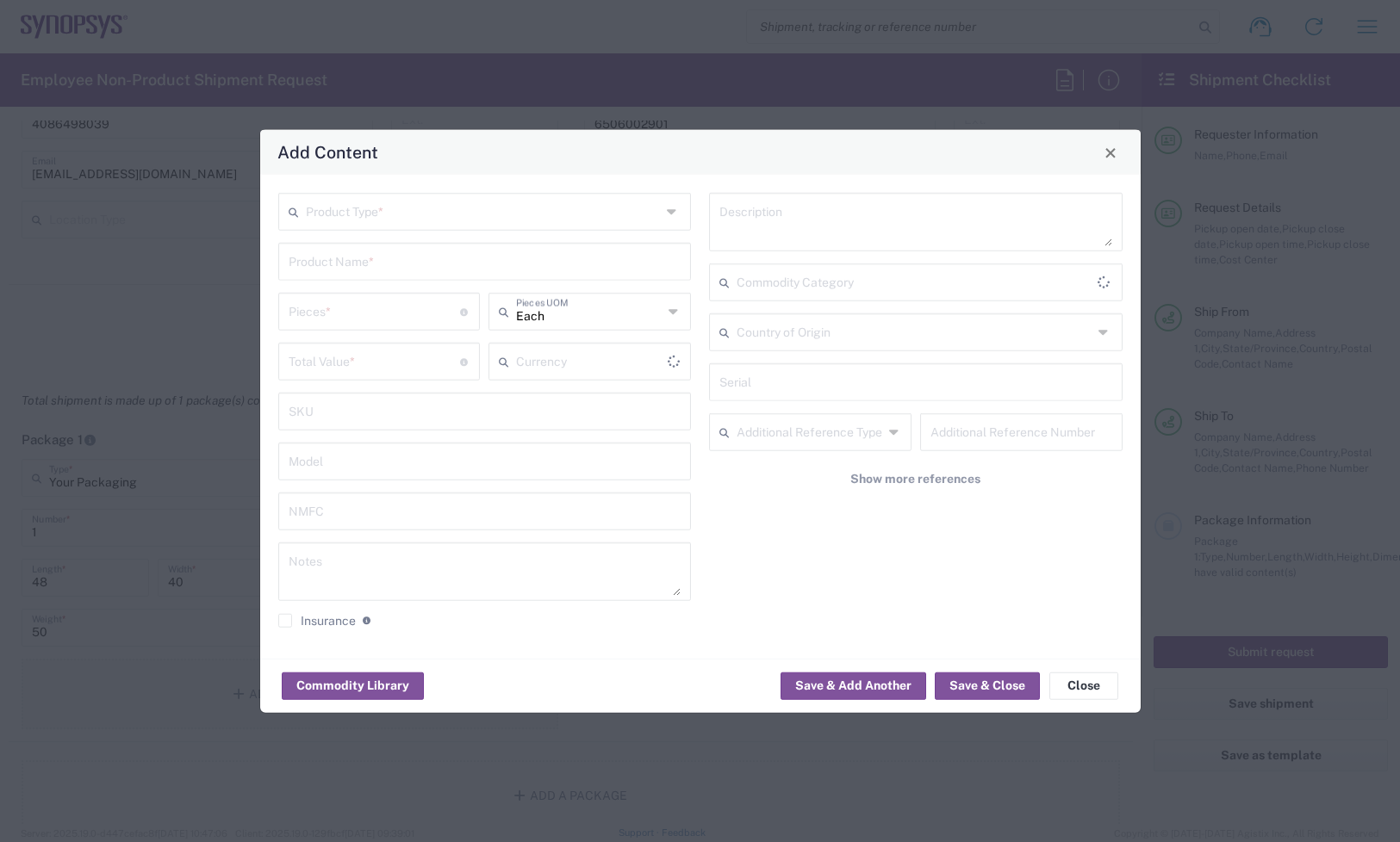
type input "US Dollar"
click at [423, 222] on input "text" at bounding box center [483, 210] width 356 height 30
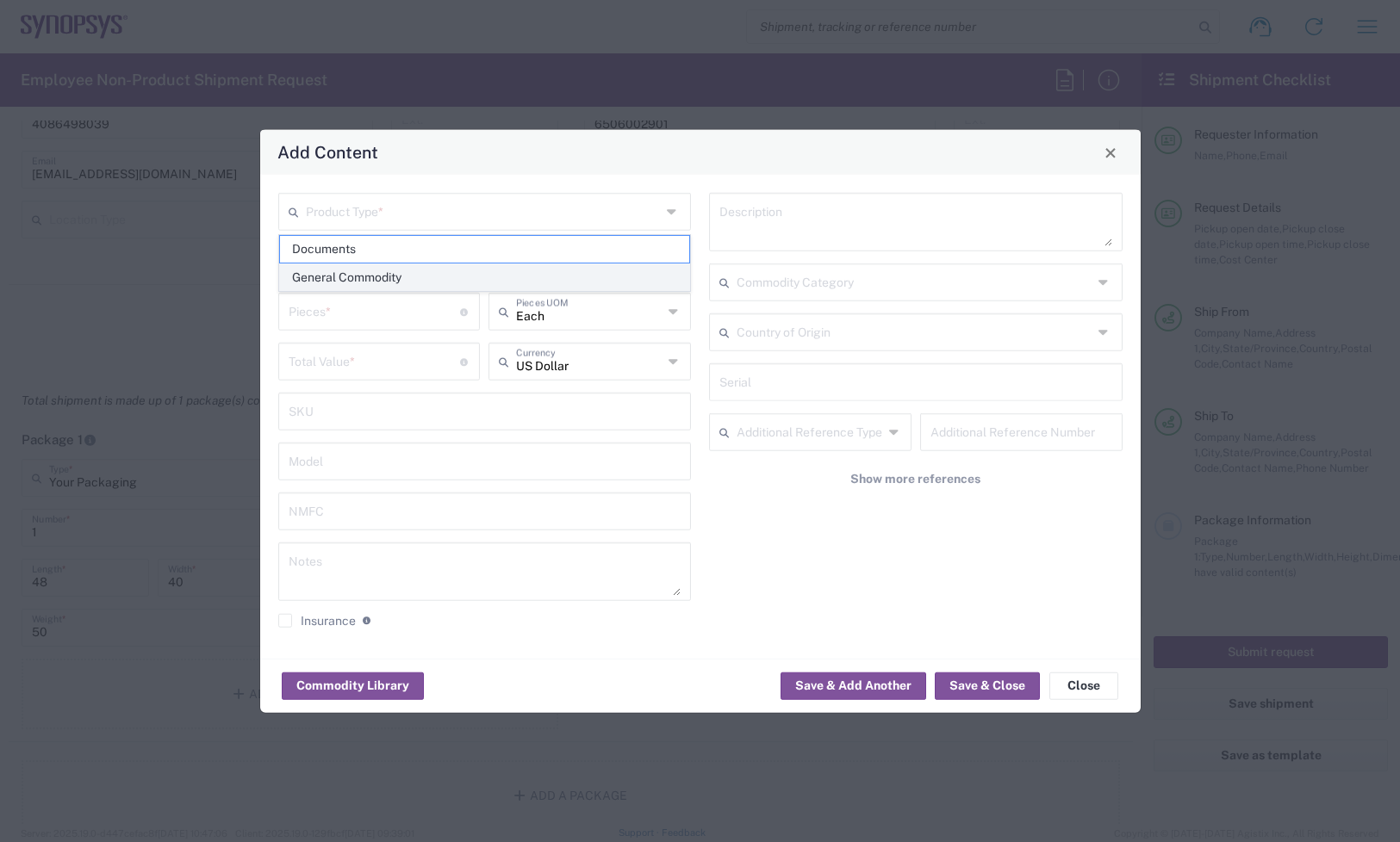
click at [402, 273] on span "General Commodity" at bounding box center [485, 277] width 409 height 26
type input "General Commodity"
click at [402, 273] on input "text" at bounding box center [485, 260] width 392 height 30
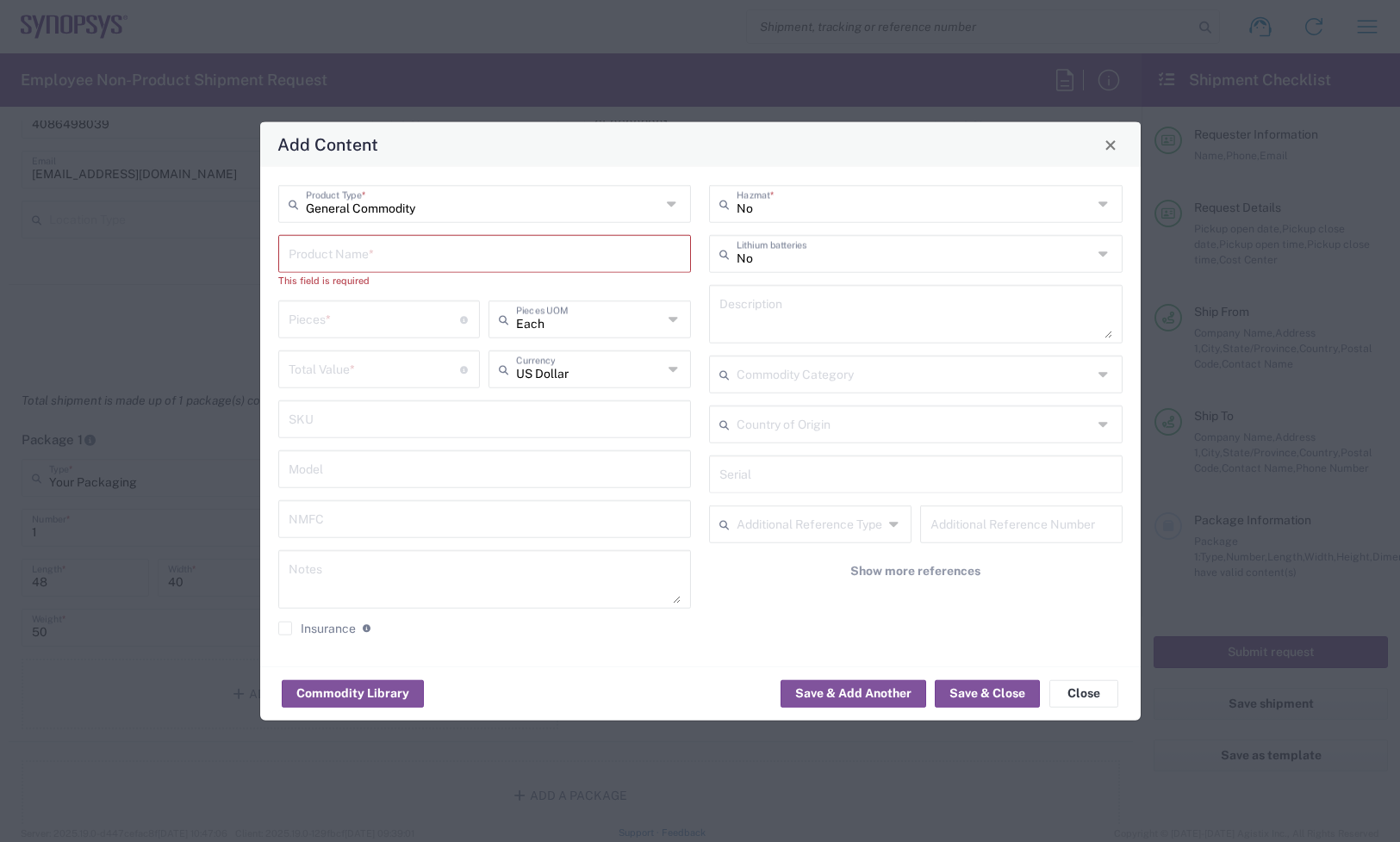
click at [416, 256] on input "text" at bounding box center [485, 253] width 392 height 30
paste input "SH100007861"
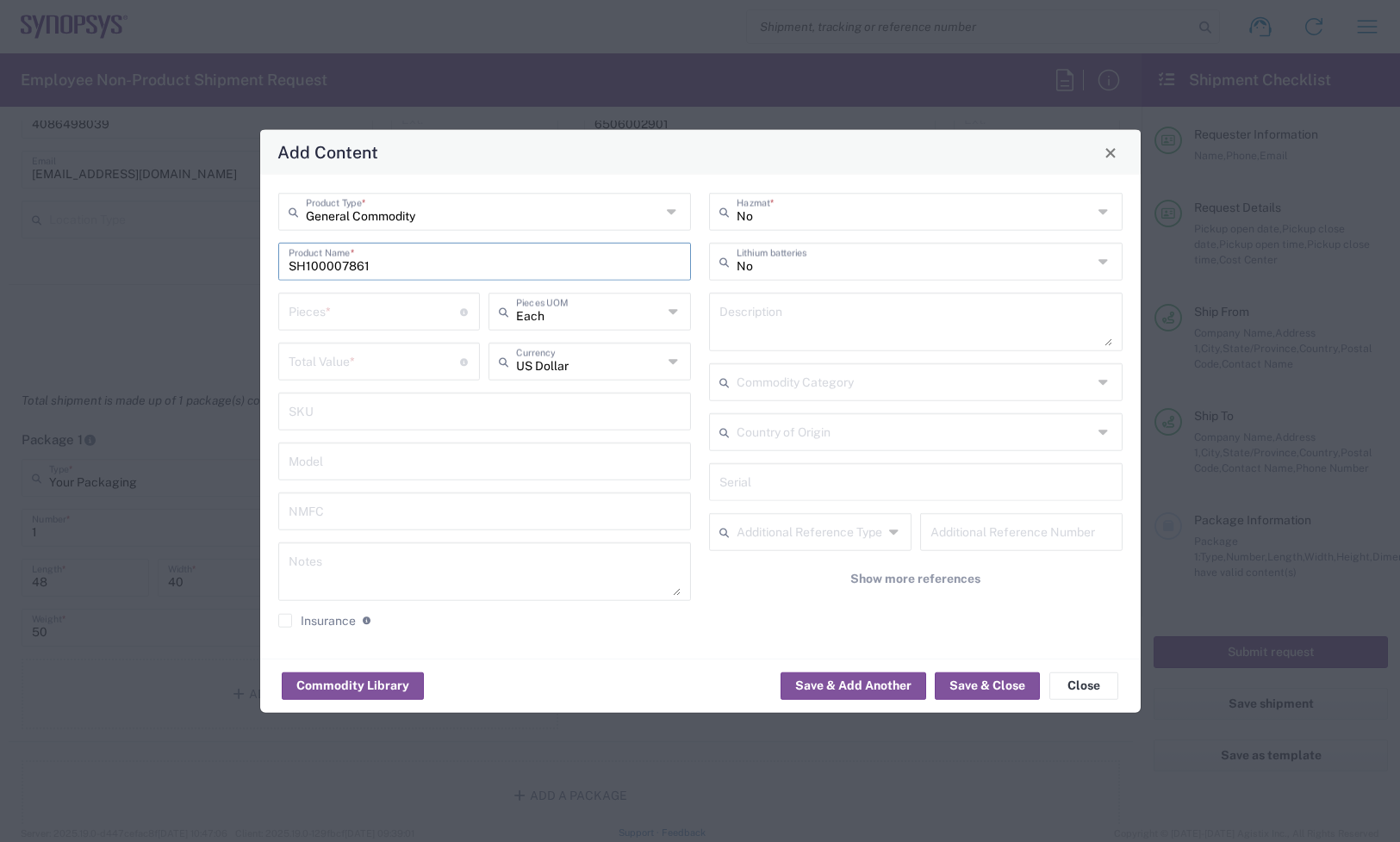
type input "SH100007861"
click at [734, 310] on textarea at bounding box center [916, 322] width 392 height 48
paste textarea "Front Small Cover for HAPS-200 1F unit"
type textarea "Front Small Cover for HAPS-200 1F unit"
click at [406, 324] on div "Pieces * Number of pieces inside all the packages" at bounding box center [379, 312] width 203 height 38
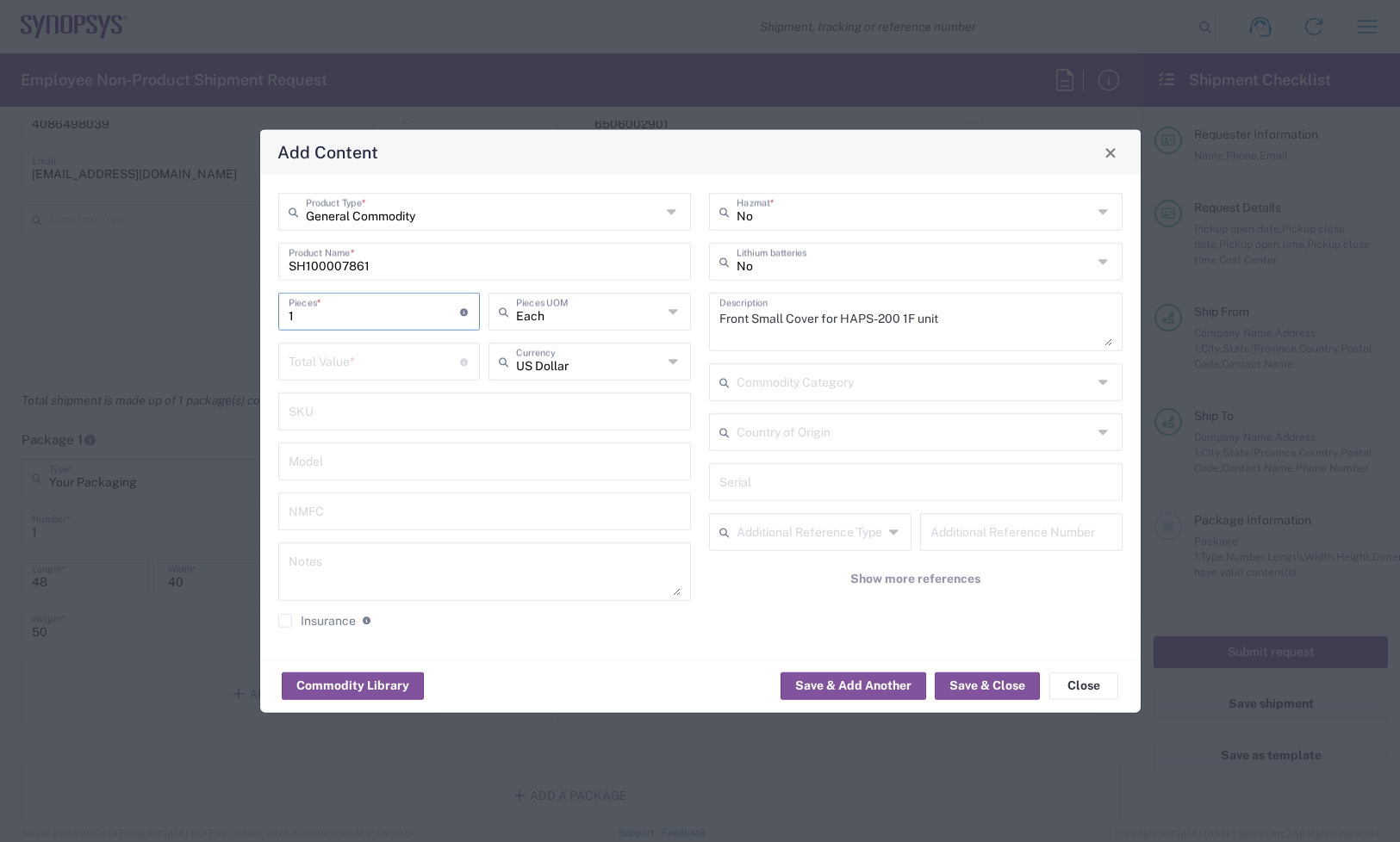
type input "1"
click at [317, 561] on textarea at bounding box center [485, 571] width 392 height 48
paste textarea "26.00"
type textarea "26.00ea"
click at [323, 354] on input "number" at bounding box center [375, 360] width 173 height 30
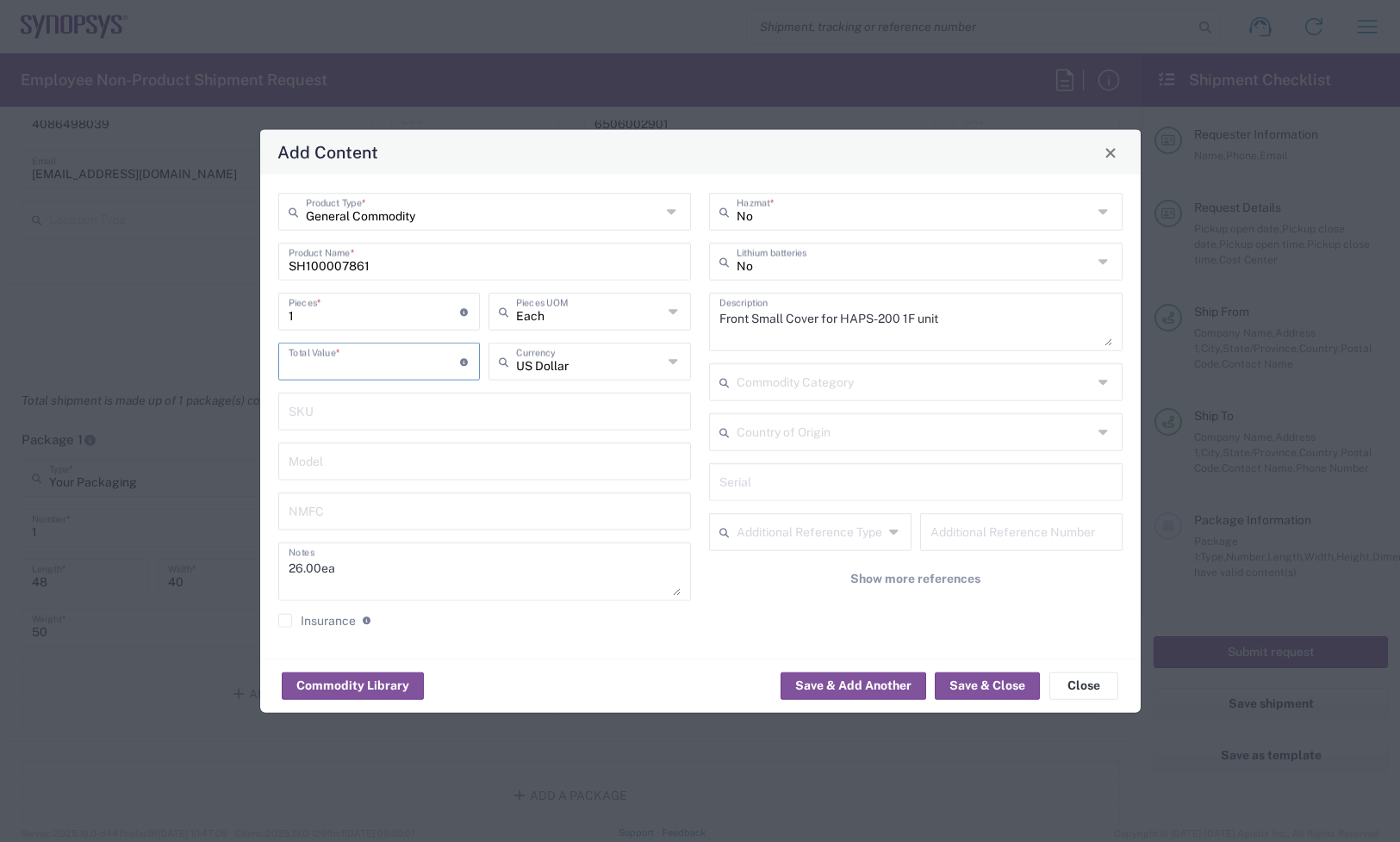
paste input "26.00"
type input "26.00"
drag, startPoint x: 354, startPoint y: 308, endPoint x: 201, endPoint y: 308, distance: 153.0
click at [203, 308] on div "Add Content General Commodity Product Type * SH100007861 Product Name * 1 Piece…" at bounding box center [700, 421] width 1400 height 842
click at [321, 300] on input "1" at bounding box center [375, 310] width 173 height 30
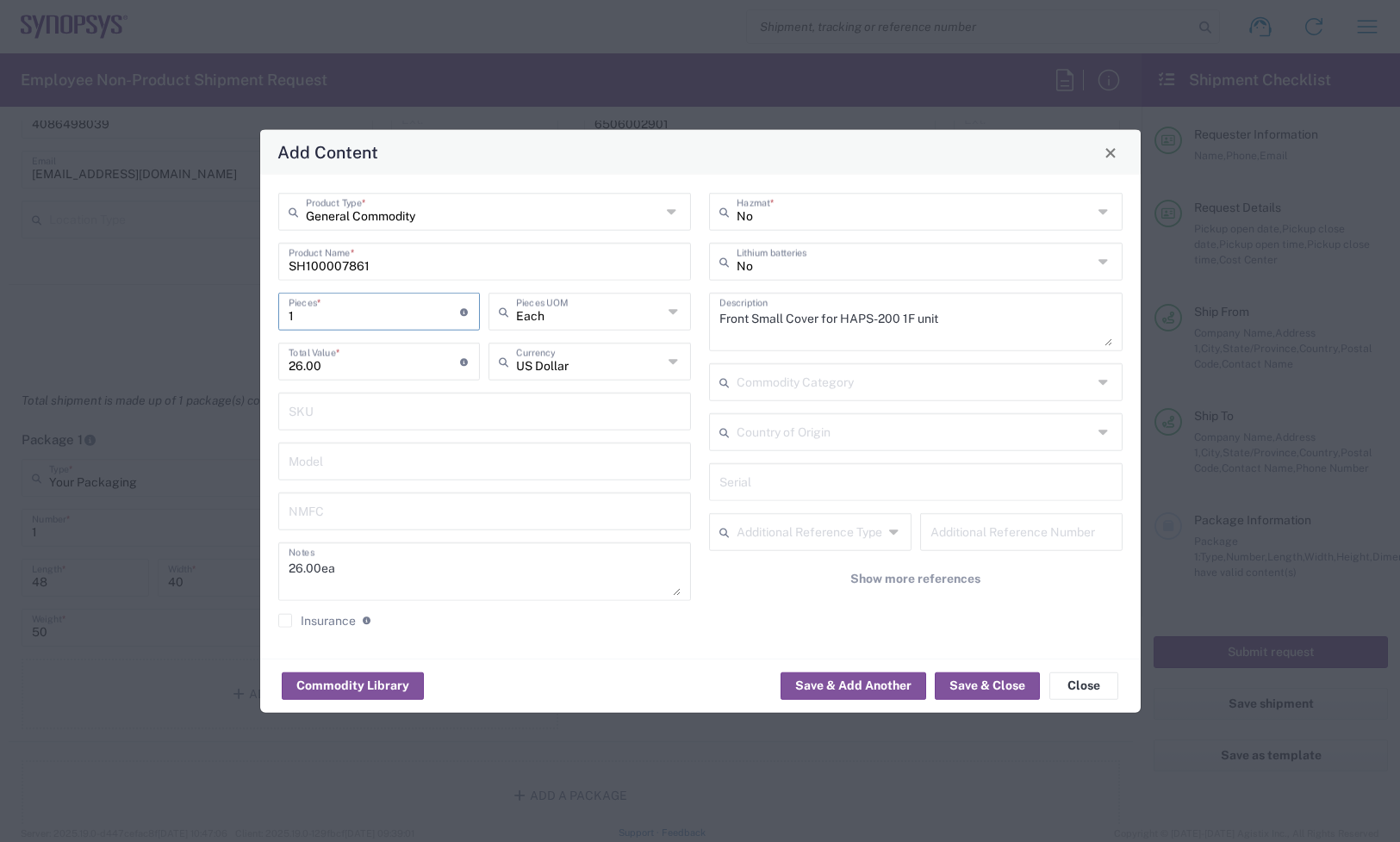
drag, startPoint x: 308, startPoint y: 312, endPoint x: 198, endPoint y: 311, distance: 110.0
click at [198, 311] on div "Add Content General Commodity Product Type * SH100007861 Product Name * 1 Piece…" at bounding box center [700, 421] width 1400 height 842
type input "2"
type input "52"
type input "25"
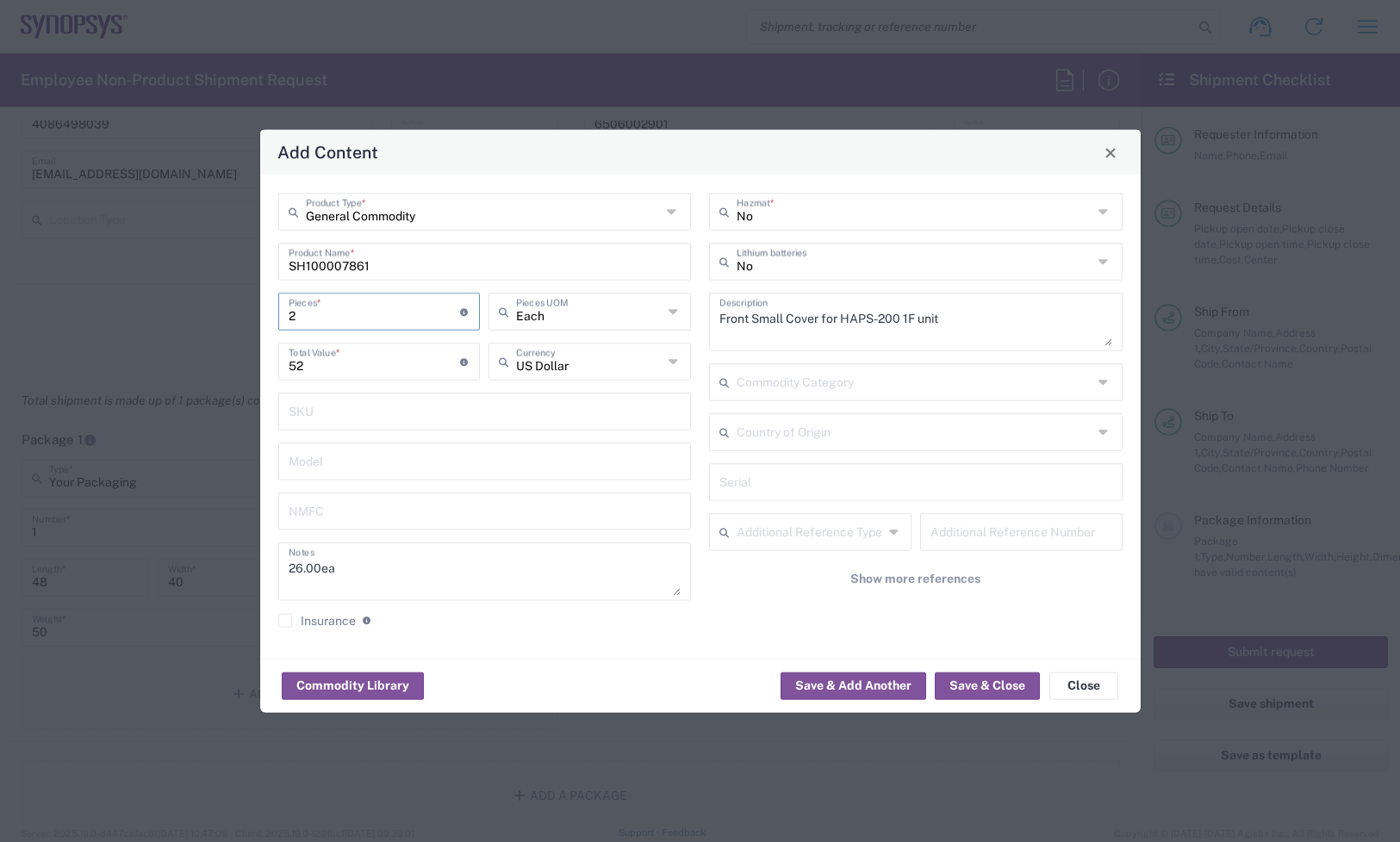
type input "650"
type input "25"
click at [1000, 690] on button "Save & Close" at bounding box center [987, 685] width 105 height 27
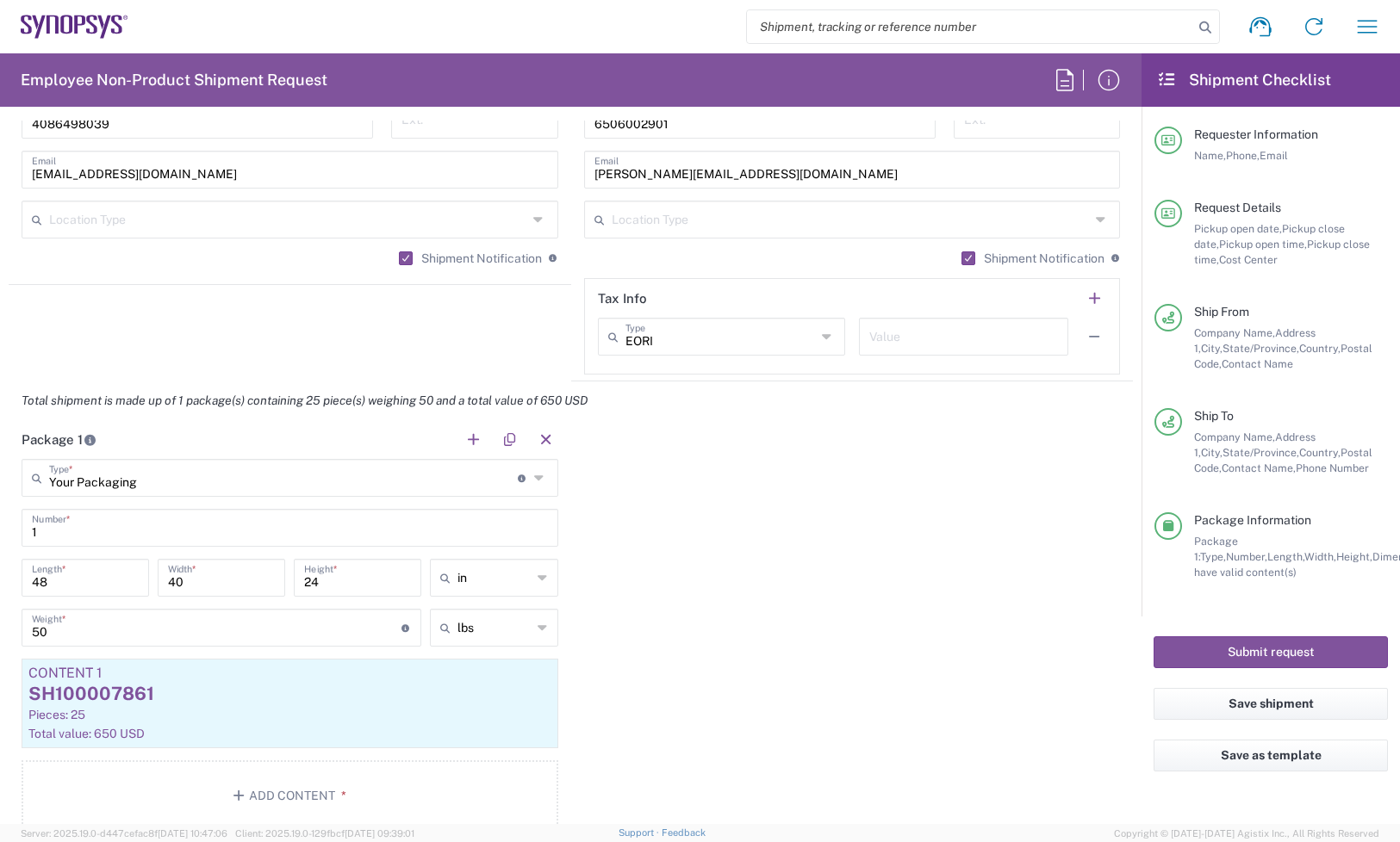
click at [804, 547] on div "Package 1 Your Packaging Type * Material used to package goods Bale(s) Basket(s…" at bounding box center [571, 632] width 1125 height 423
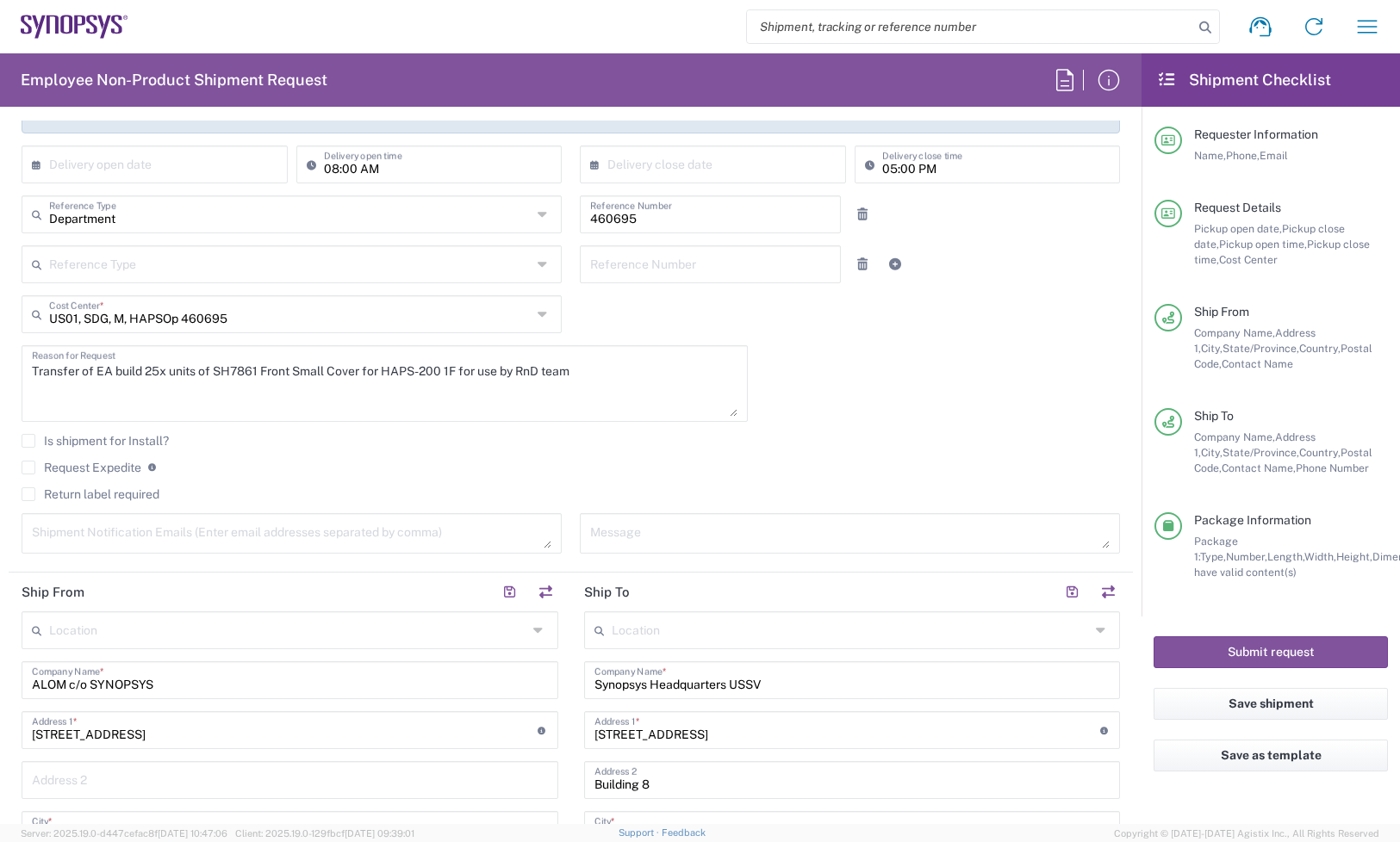
scroll to position [198, 0]
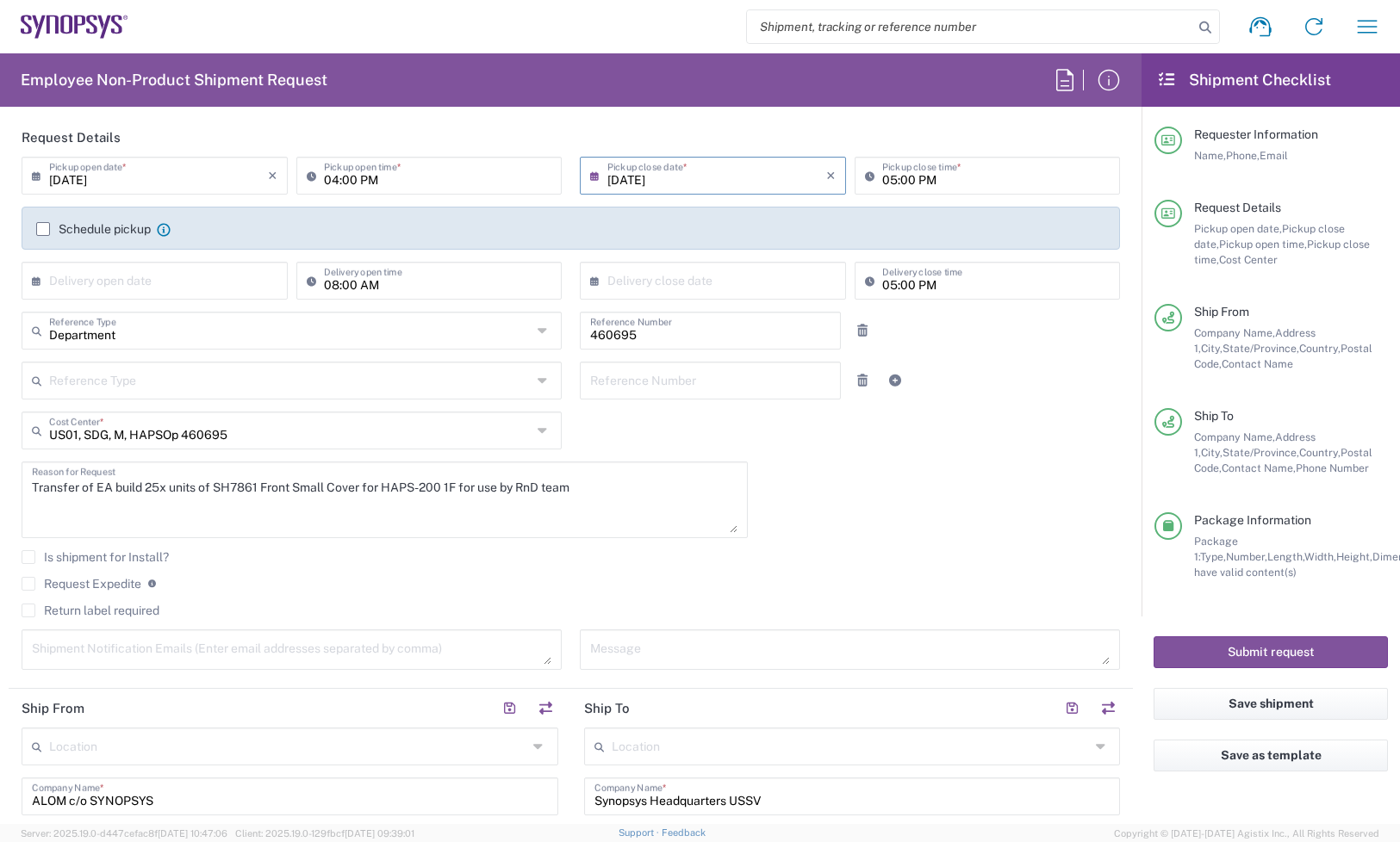
click at [802, 504] on div "[DATE] × Pickup open date * Cancel Apply 04:00 PM Pickup open time * [DATE] × P…" at bounding box center [572, 419] width 1117 height 525
click at [151, 636] on textarea at bounding box center [292, 650] width 520 height 30
paste textarea "[PERSON_NAME] <[EMAIL_ADDRESS][DOMAIN_NAME]>"
click at [270, 657] on textarea "[PERSON_NAME] <[EMAIL_ADDRESS][DOMAIN_NAME]>" at bounding box center [292, 650] width 520 height 30
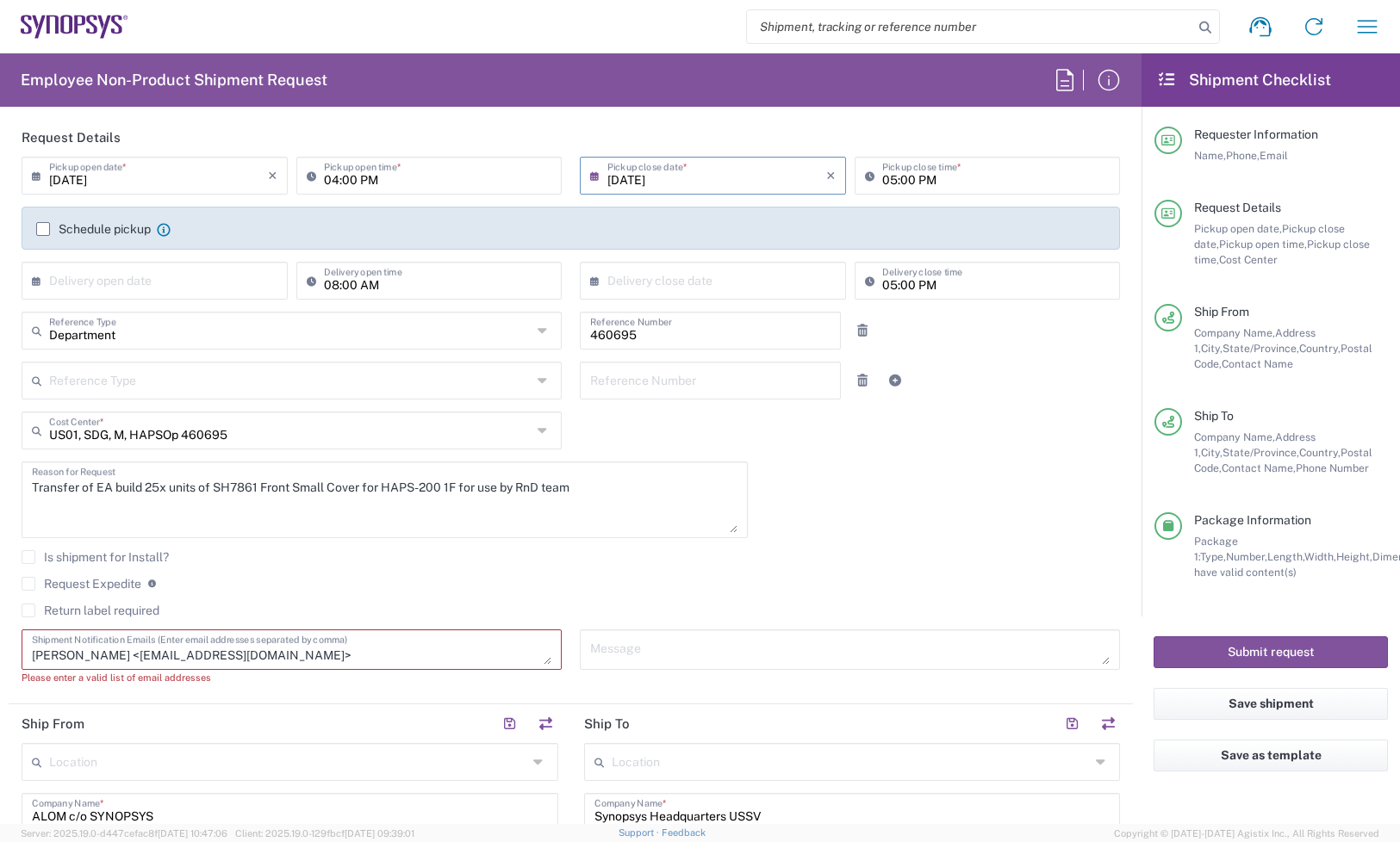
click at [253, 656] on textarea "[PERSON_NAME] <[EMAIL_ADDRESS][DOMAIN_NAME]>" at bounding box center [292, 650] width 520 height 30
paste textarea "'inventory-team' <[EMAIL_ADDRESS][DOMAIN_NAME]>"
drag, startPoint x: 327, startPoint y: 654, endPoint x: 221, endPoint y: 656, distance: 106.0
click at [221, 656] on textarea "[PERSON_NAME] <[EMAIL_ADDRESS][DOMAIN_NAME]>'inventory-team' <[EMAIL_ADDRESS][D…" at bounding box center [292, 650] width 520 height 30
drag, startPoint x: 96, startPoint y: 655, endPoint x: -172, endPoint y: 652, distance: 268.0
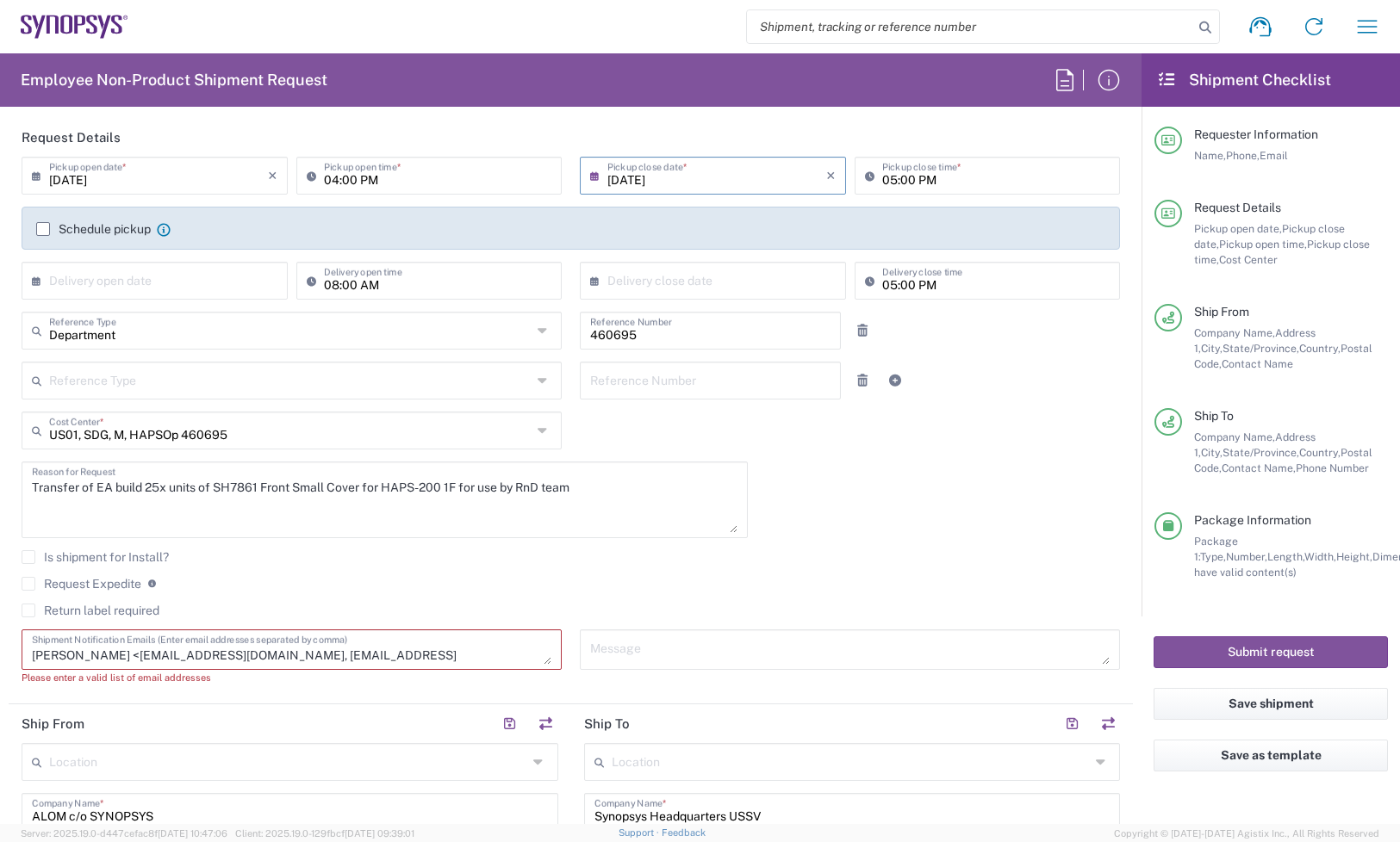
click at [0, 652] on html "Shipment request Shipment tracking Employee non-product shipment request My shi…" at bounding box center [700, 421] width 1400 height 842
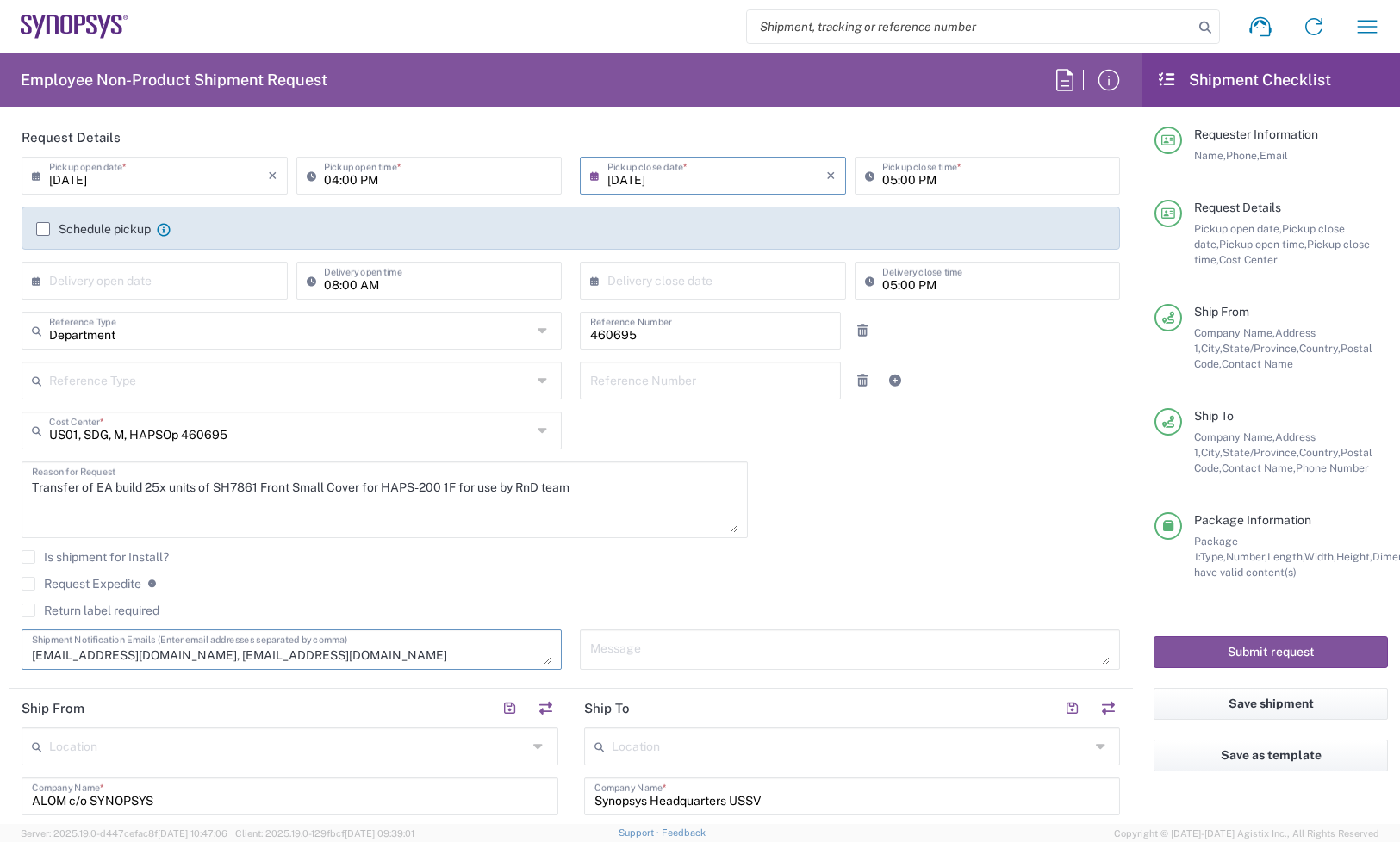
type textarea "[EMAIL_ADDRESS][DOMAIN_NAME], [EMAIL_ADDRESS][DOMAIN_NAME]"
drag, startPoint x: 678, startPoint y: 333, endPoint x: 243, endPoint y: 306, distance: 435.8
click at [243, 306] on div "[DATE] × Pickup open date * Cancel Apply 04:00 PM Pickup open time * [DATE] × P…" at bounding box center [572, 419] width 1117 height 525
click at [886, 534] on div "[DATE] × Pickup open date * Cancel Apply 04:00 PM Pickup open time * [DATE] × P…" at bounding box center [572, 419] width 1117 height 525
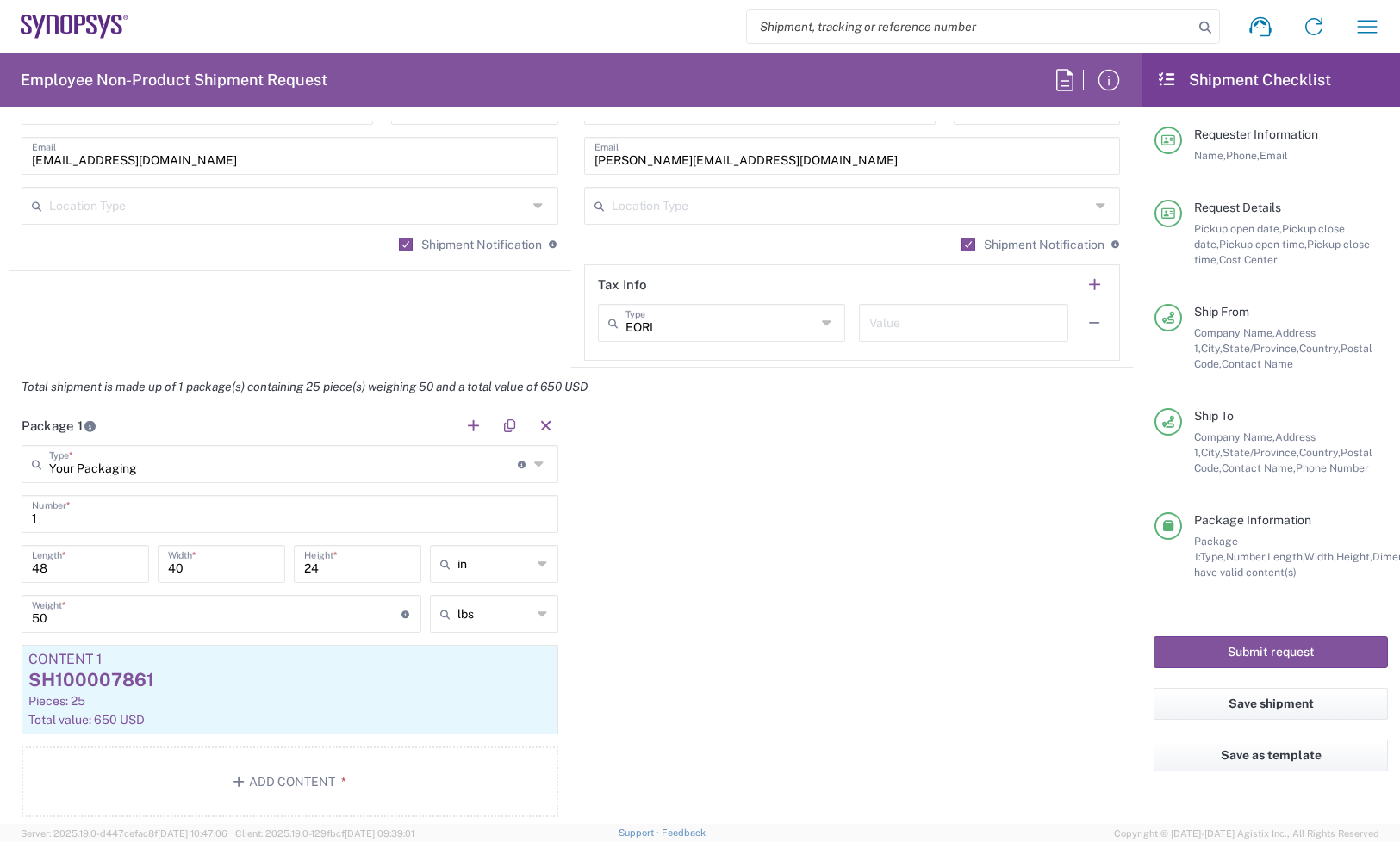
scroll to position [1292, 0]
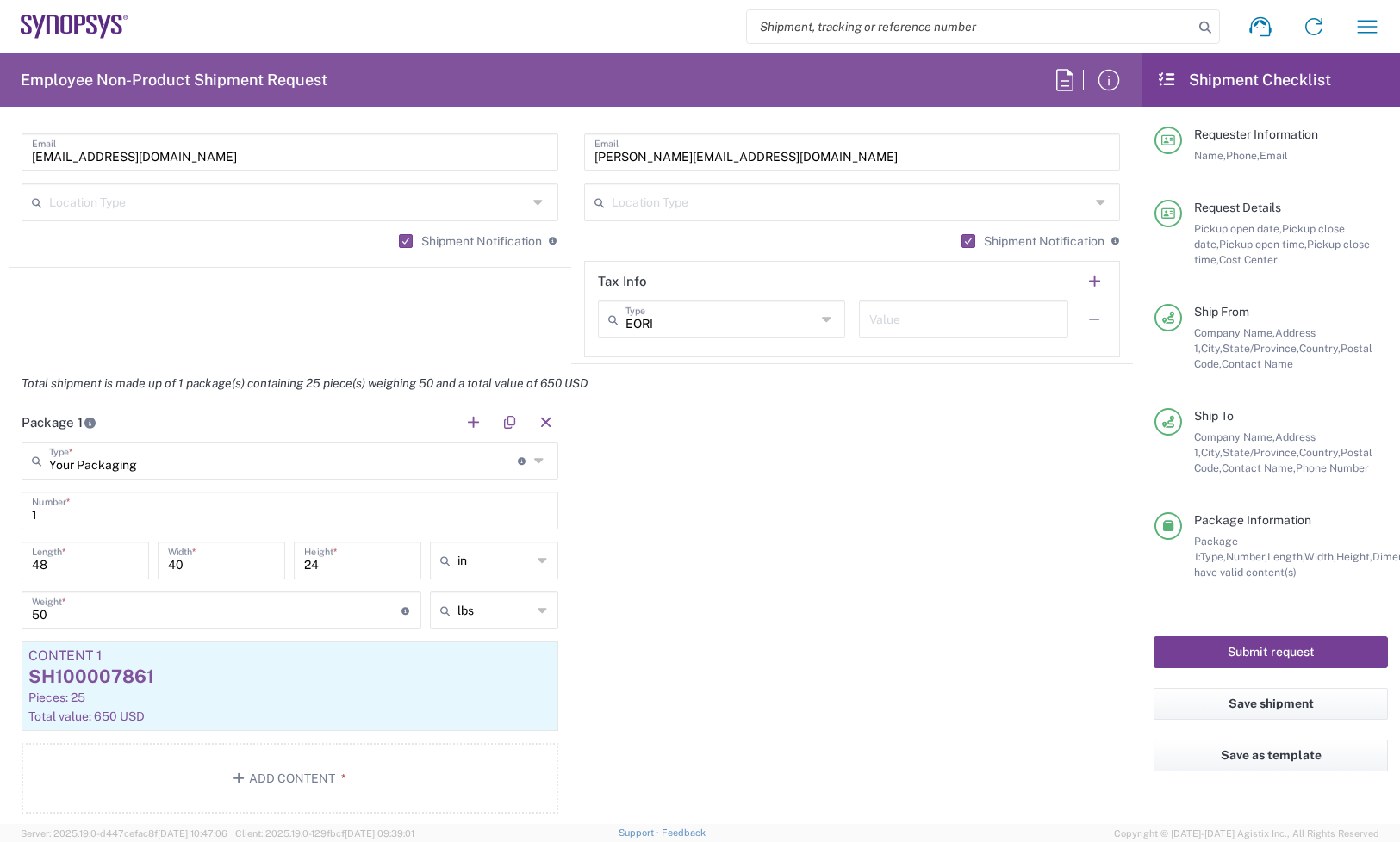
click at [1229, 648] on button "Submit request" at bounding box center [1271, 652] width 234 height 32
type input "460695"
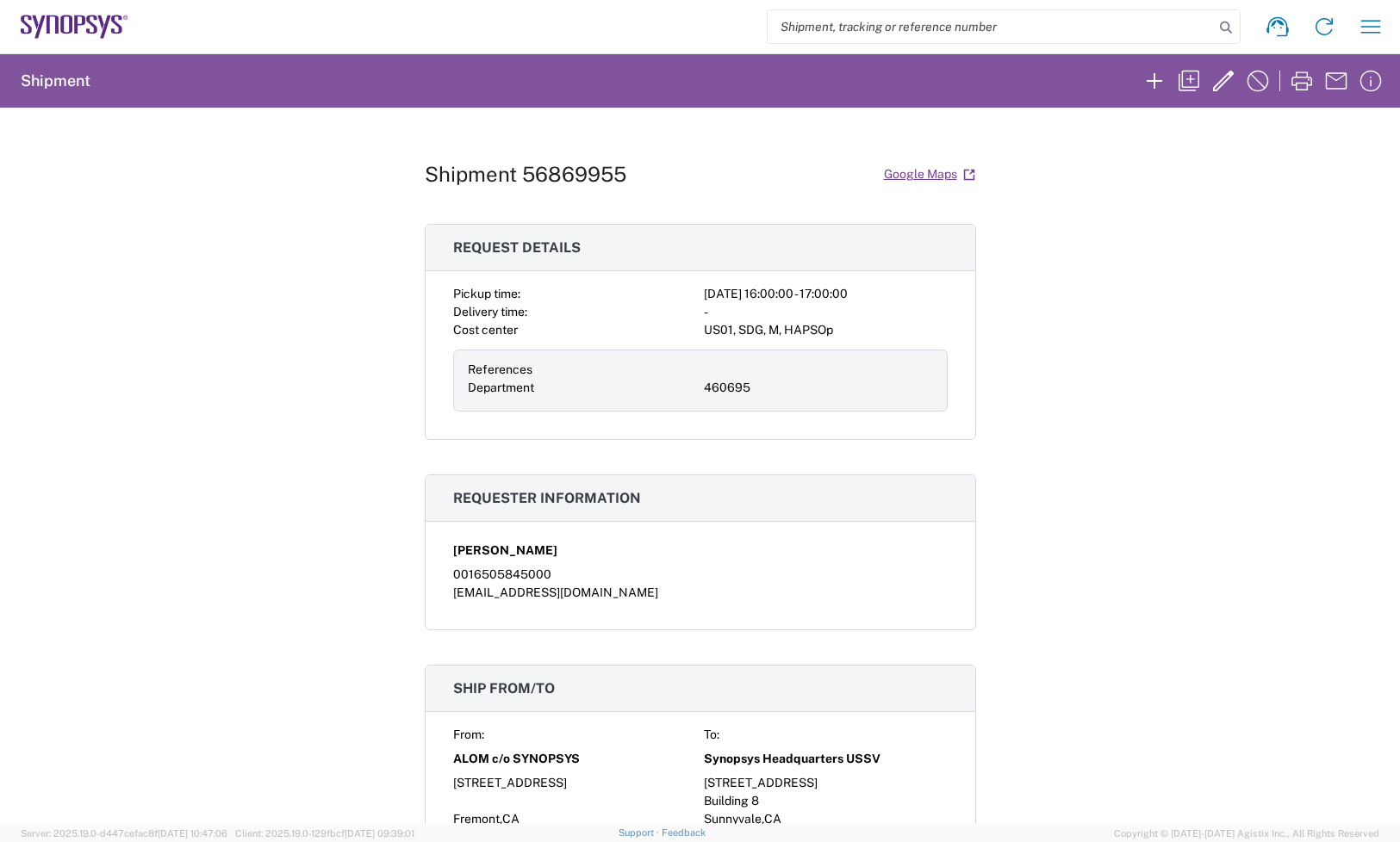
click at [565, 173] on h1 "Shipment 56869955" at bounding box center [525, 174] width 202 height 25
copy h1 "56869955"
drag, startPoint x: 757, startPoint y: 185, endPoint x: 722, endPoint y: 183, distance: 35.1
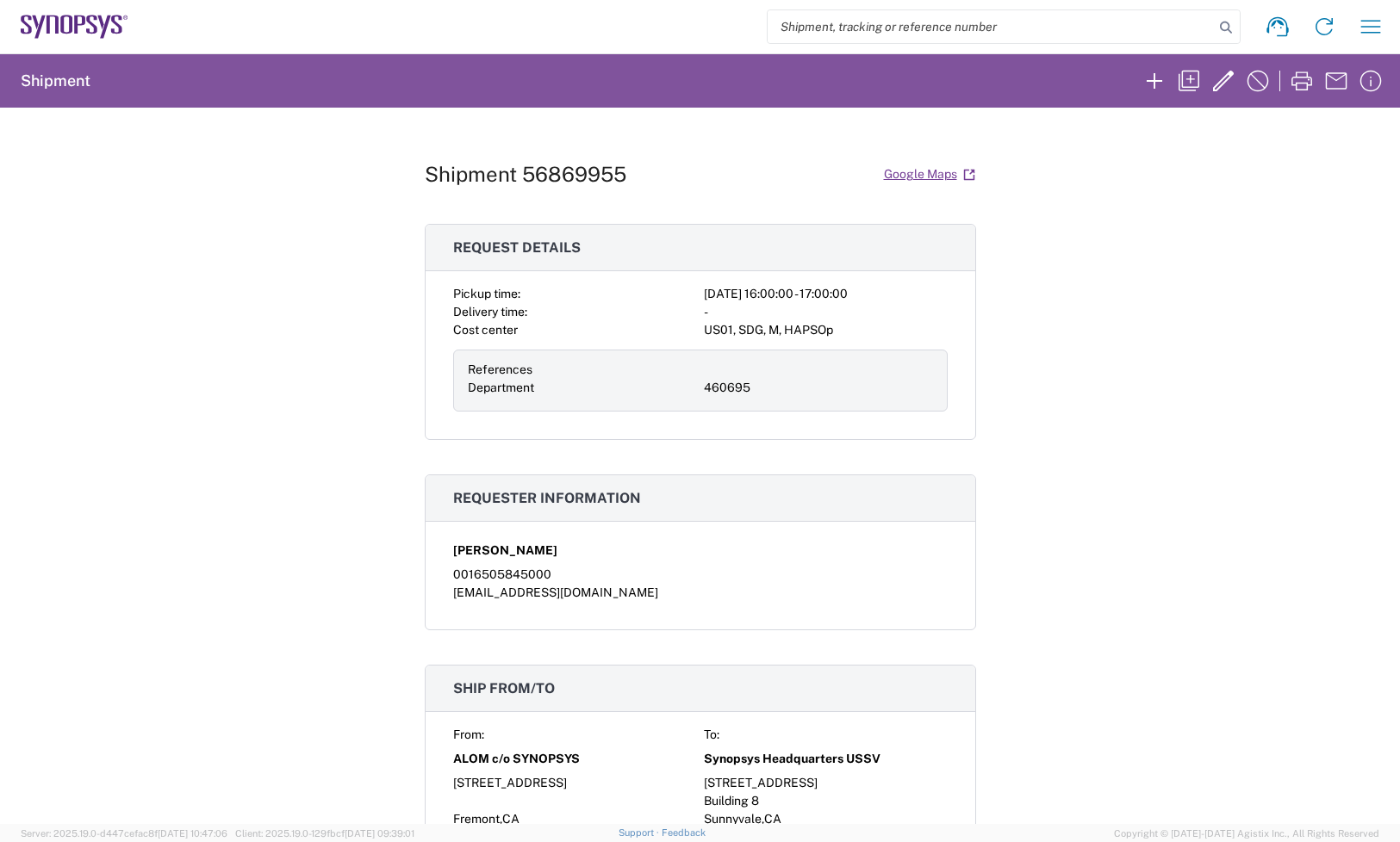
click at [757, 185] on div "Shipment 56869955 Google Maps" at bounding box center [700, 174] width 551 height 30
click at [573, 182] on h1 "Shipment 56869955" at bounding box center [525, 174] width 202 height 25
copy h1 "56869955"
click at [1319, 308] on div "Shipment 56869955 Google Maps Request details Pickup time: [DATE] 16:00:00 - 17…" at bounding box center [700, 466] width 1400 height 717
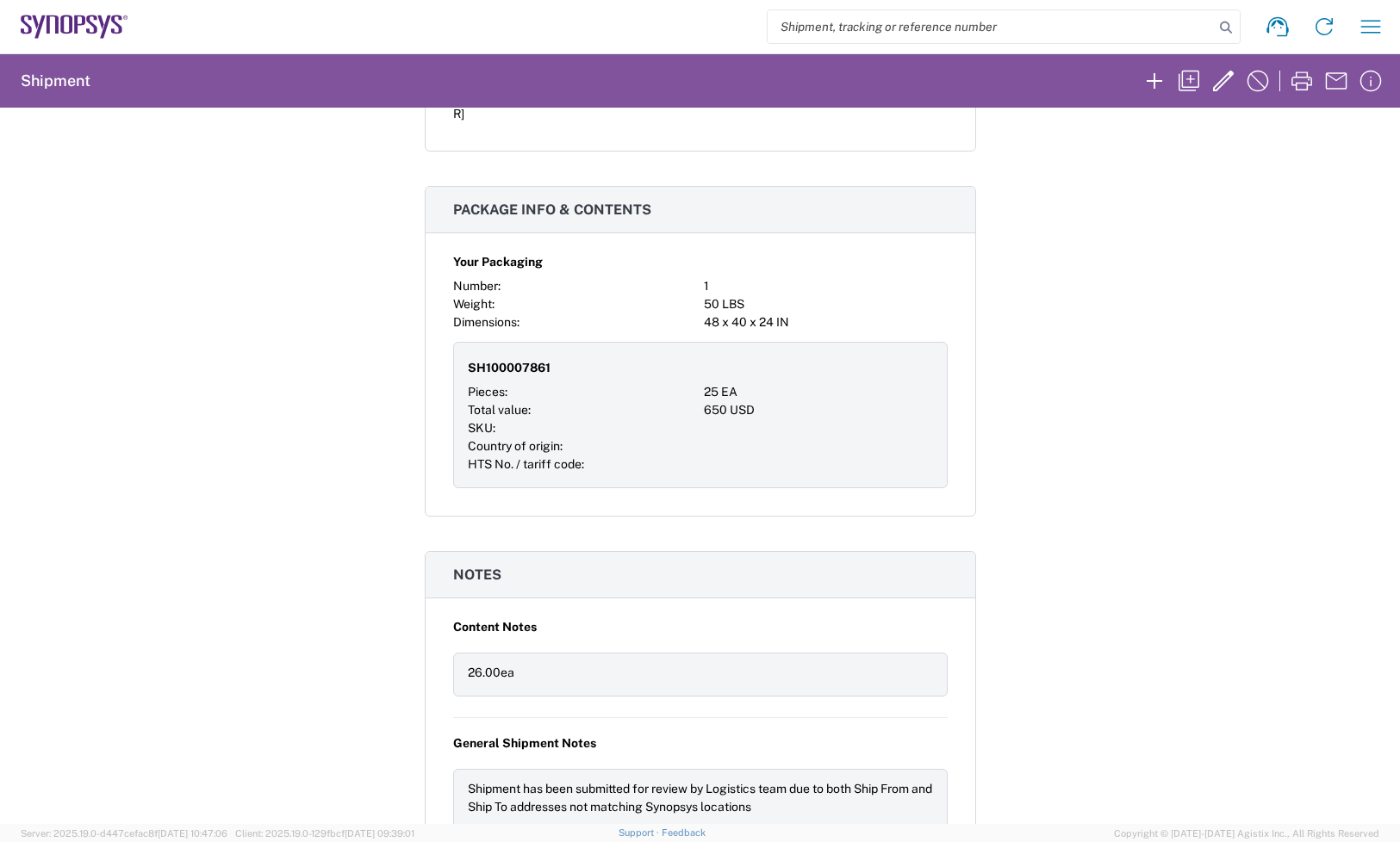
scroll to position [812, 0]
click at [1304, 307] on div "Shipment 56869955 Google Maps Request details Pickup time: [DATE] 16:00:00 - 17…" at bounding box center [700, 466] width 1400 height 717
click at [1331, 248] on div "Shipment 56869955 Google Maps Request details Pickup time: [DATE] 16:00:00 - 17…" at bounding box center [700, 466] width 1400 height 717
click at [1315, 328] on div "Shipment 56869955 Google Maps Request details Pickup time: [DATE] 16:00:00 - 17…" at bounding box center [700, 466] width 1400 height 717
click at [102, 35] on icon at bounding box center [105, 26] width 10 height 24
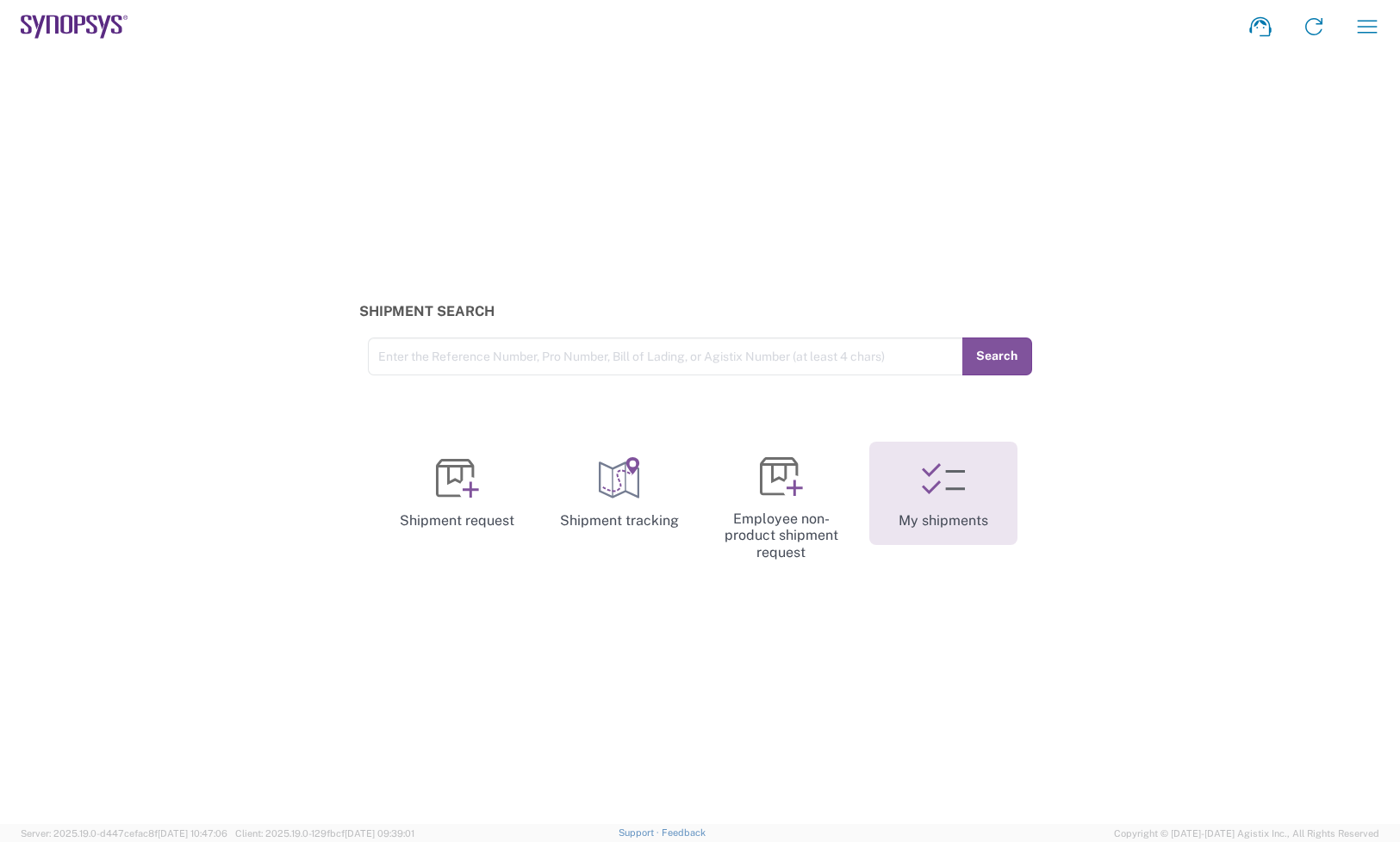
click at [929, 517] on link "My shipments" at bounding box center [942, 494] width 148 height 104
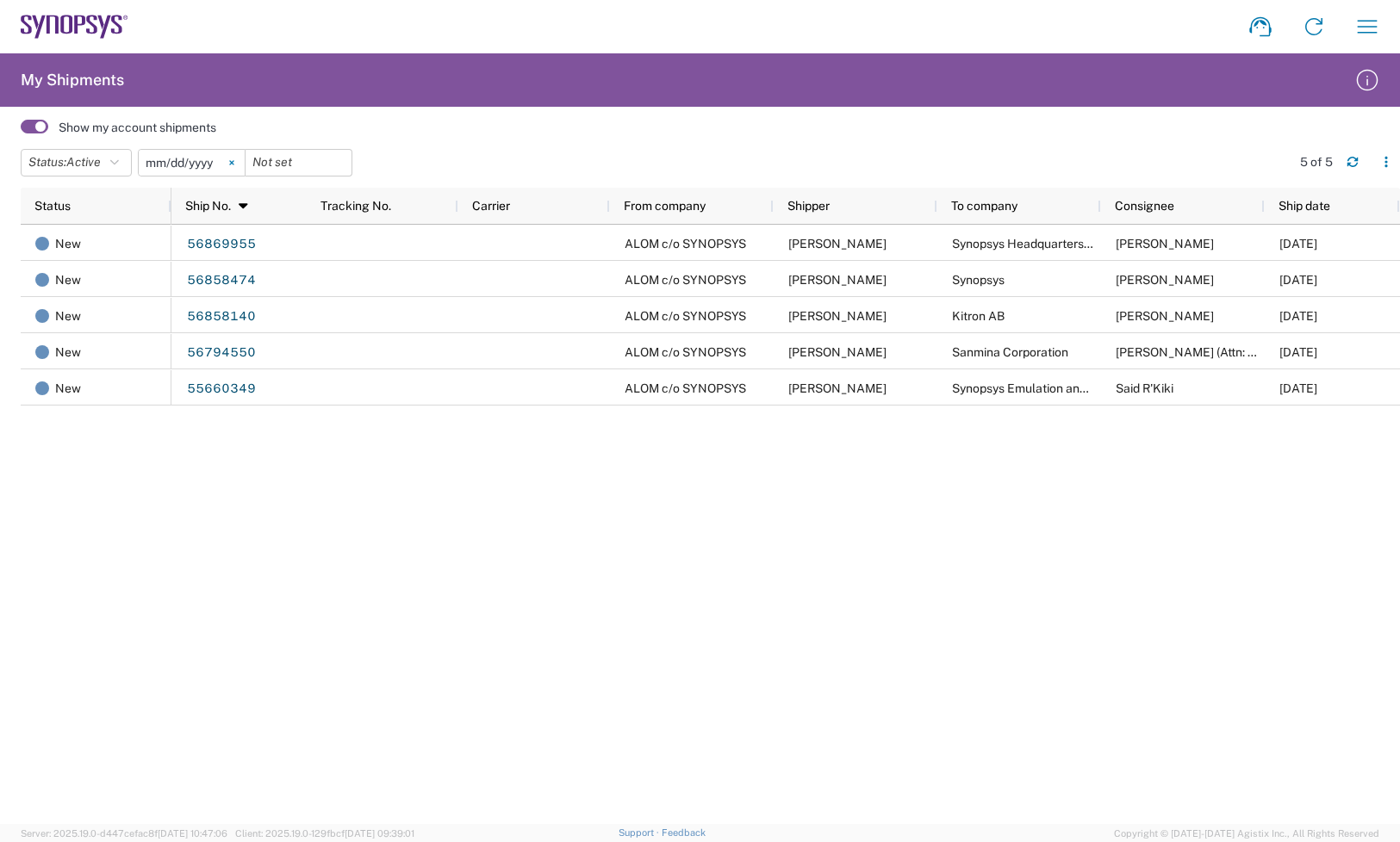
click at [244, 159] on svg-icon at bounding box center [231, 162] width 25 height 25
click at [108, 169] on button "Status: Active" at bounding box center [76, 162] width 111 height 27
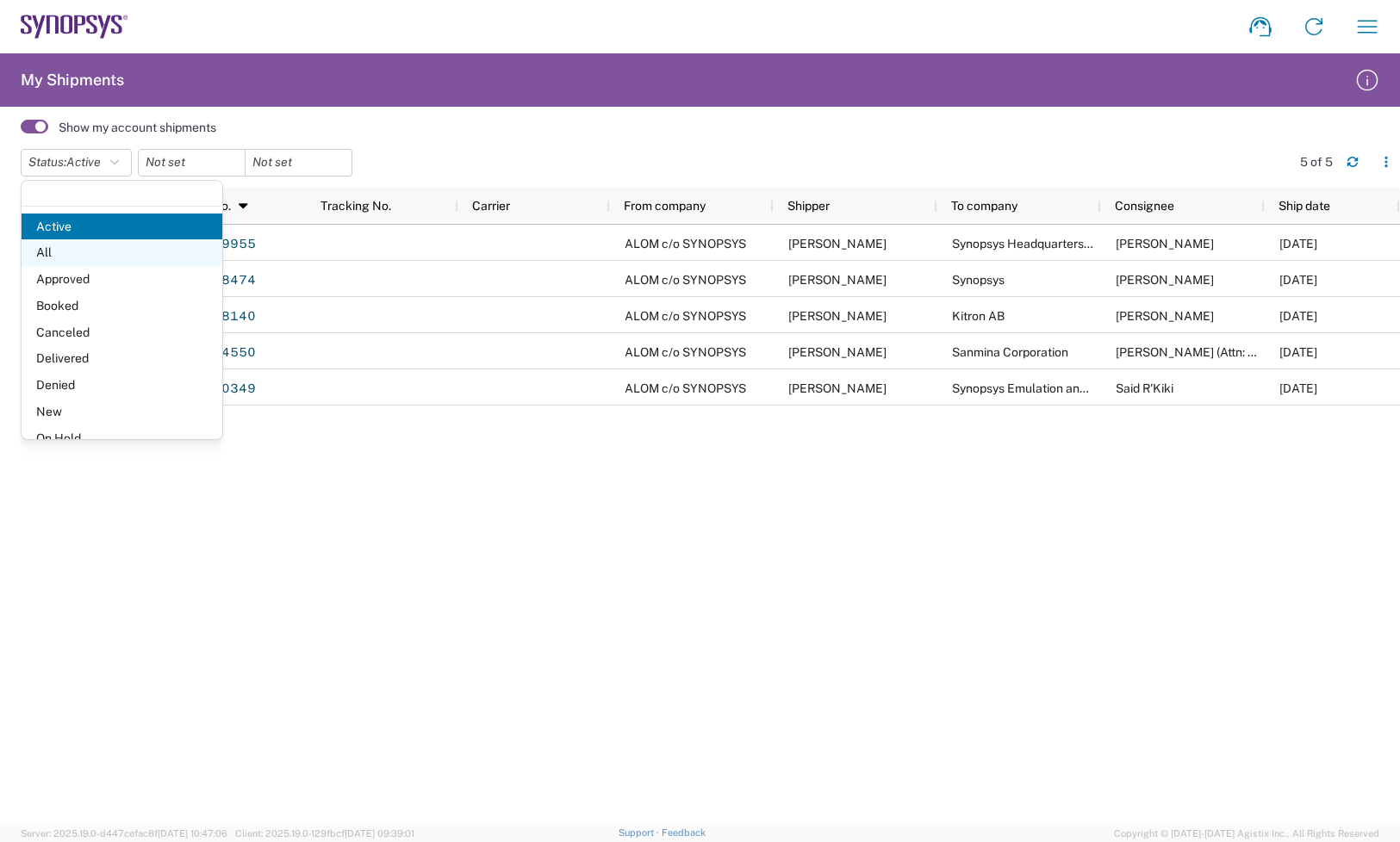
click at [85, 259] on span "All" at bounding box center [122, 253] width 201 height 26
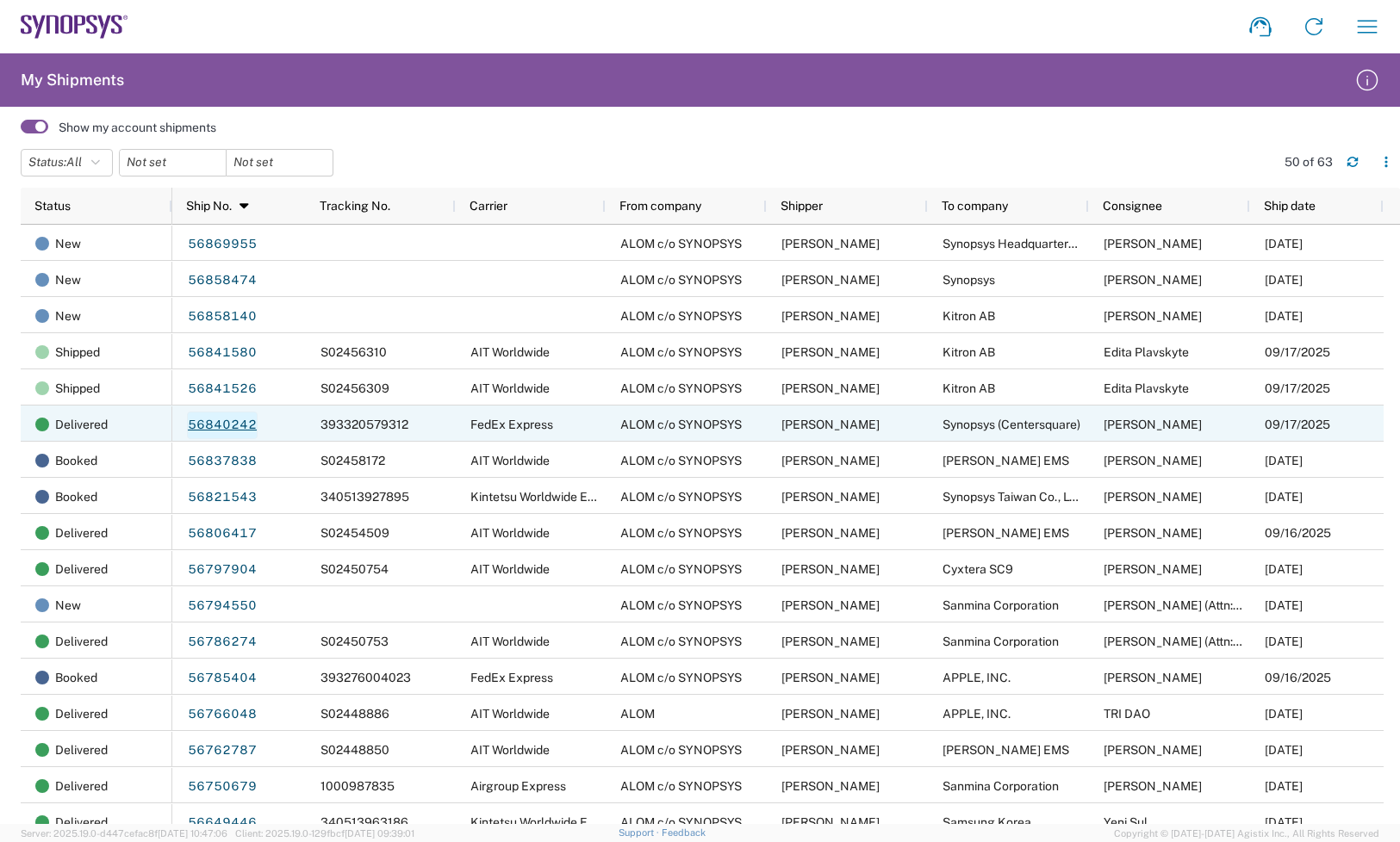
click at [228, 422] on link "56840242" at bounding box center [222, 425] width 71 height 27
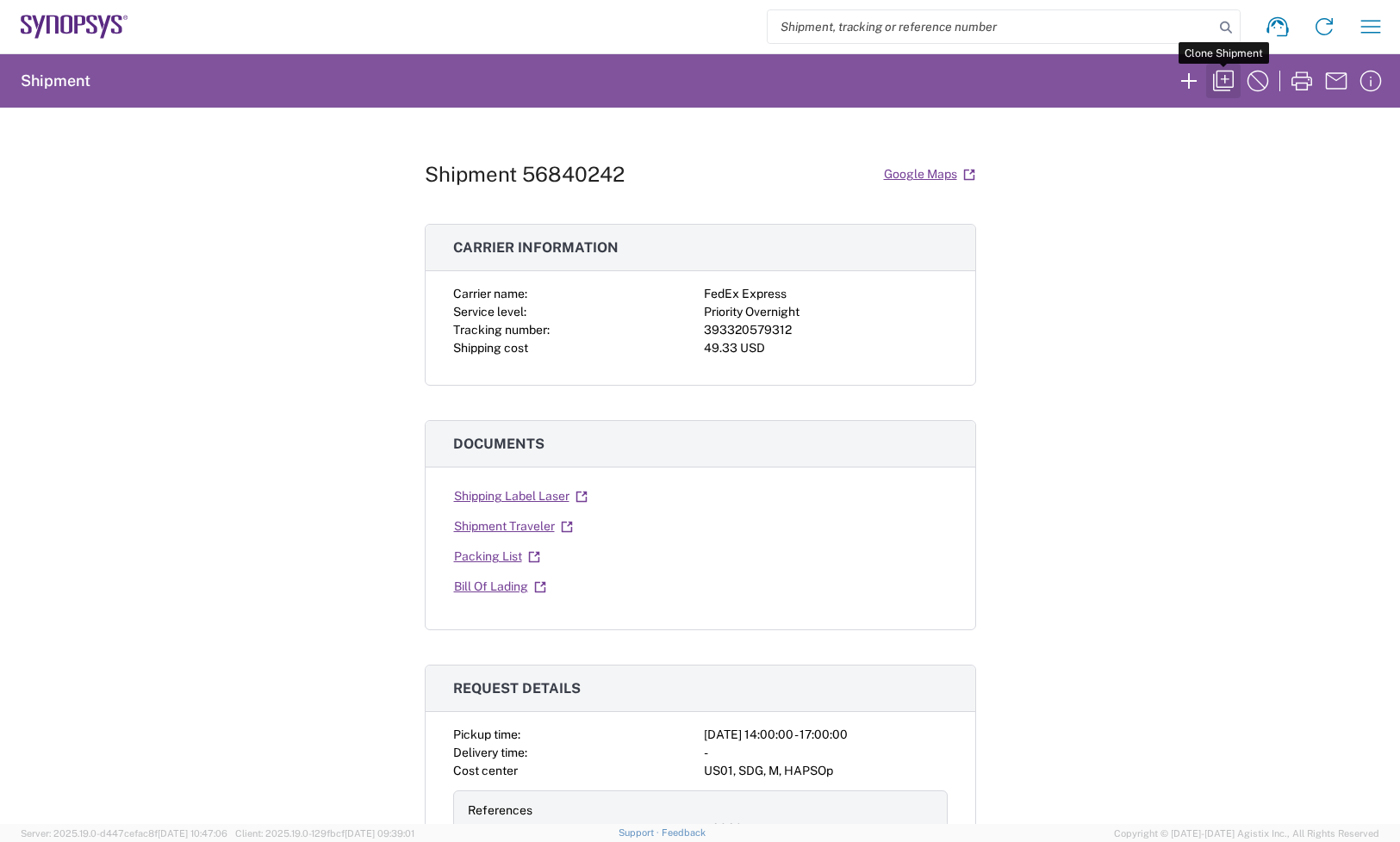
click at [1217, 67] on icon "button" at bounding box center [1223, 80] width 27 height 27
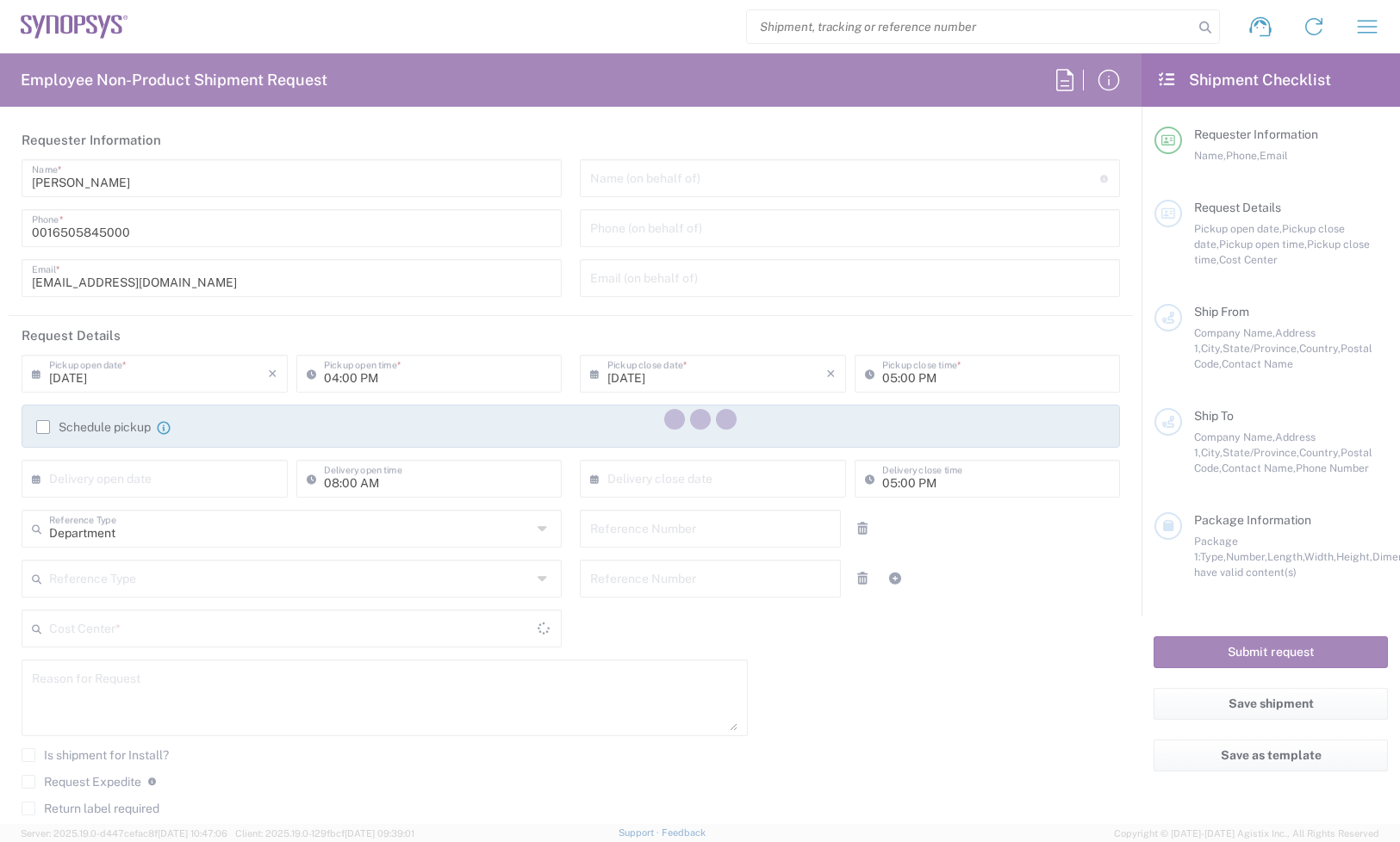
type input "02:00 PM"
type input "460695"
type textarea "16 * Telescoping Lacer bars required for internal ZeBu-200 install. These parts…"
type textarea "[EMAIL_ADDRESS][DOMAIN_NAME], [EMAIL_ADDRESS][DOMAIN_NAME], [EMAIL_ADDRESS][DOM…"
type input "ALOM c/o SYNOPSYS"
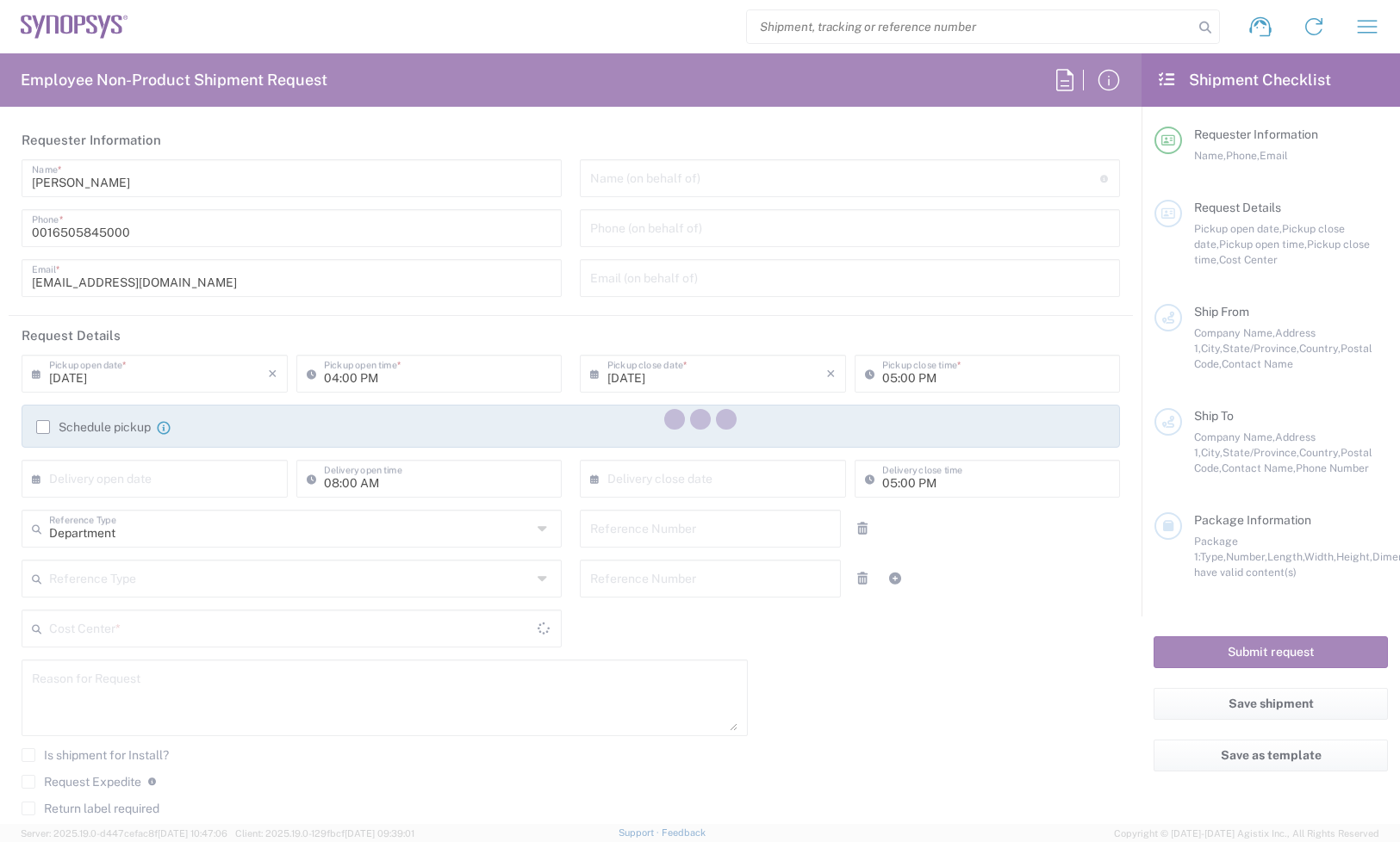
type input "[STREET_ADDRESS]"
type input "Fremont"
type input "[US_STATE]"
type input "94539"
type input "[PERSON_NAME]"
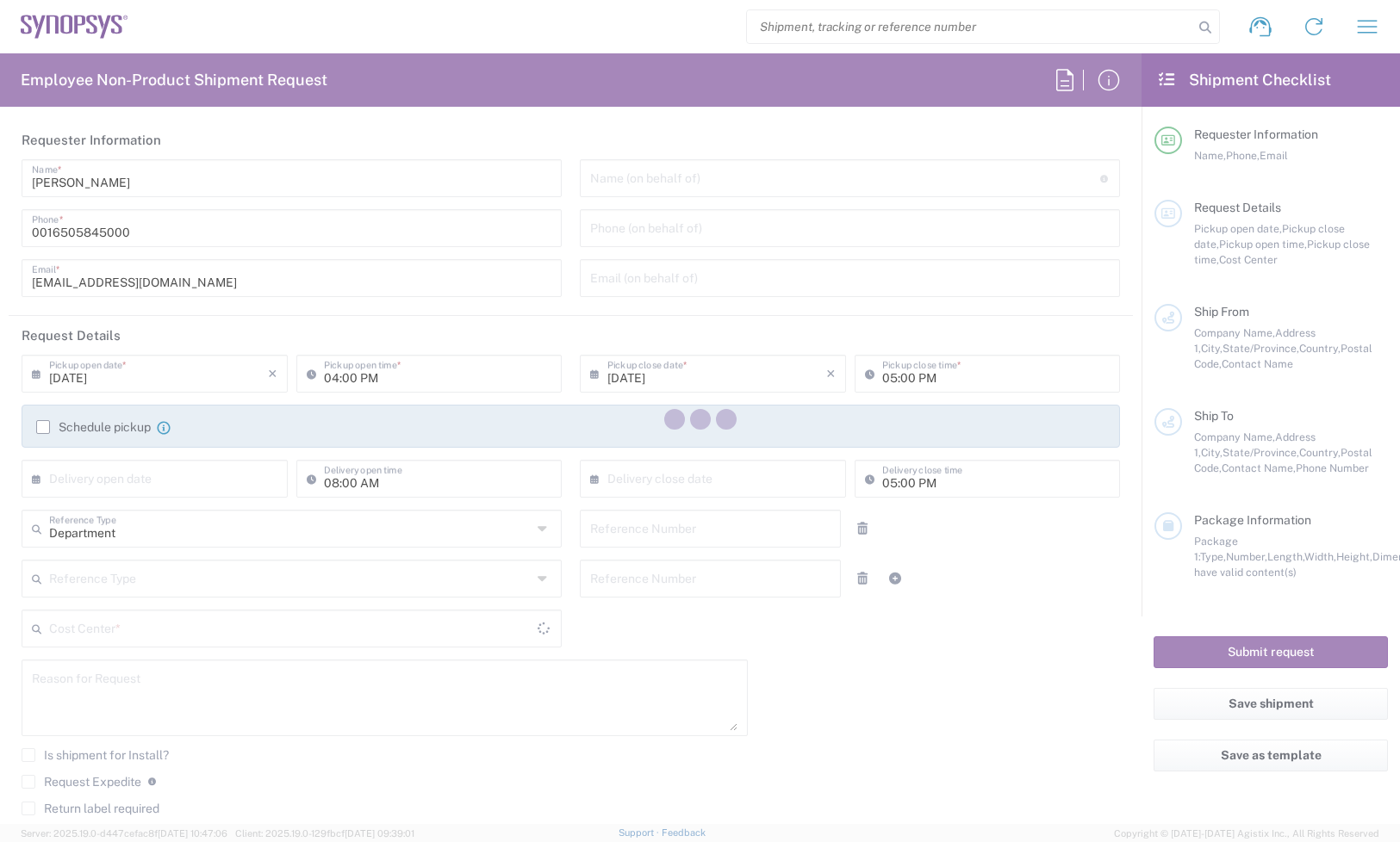
type input "4086498039"
type input "[EMAIL_ADDRESS][DOMAIN_NAME]"
type input "Synopsys (Centersquare)"
type input "[STREET_ADDRESS][PERSON_NAME]"
type input "Santa [PERSON_NAME]"
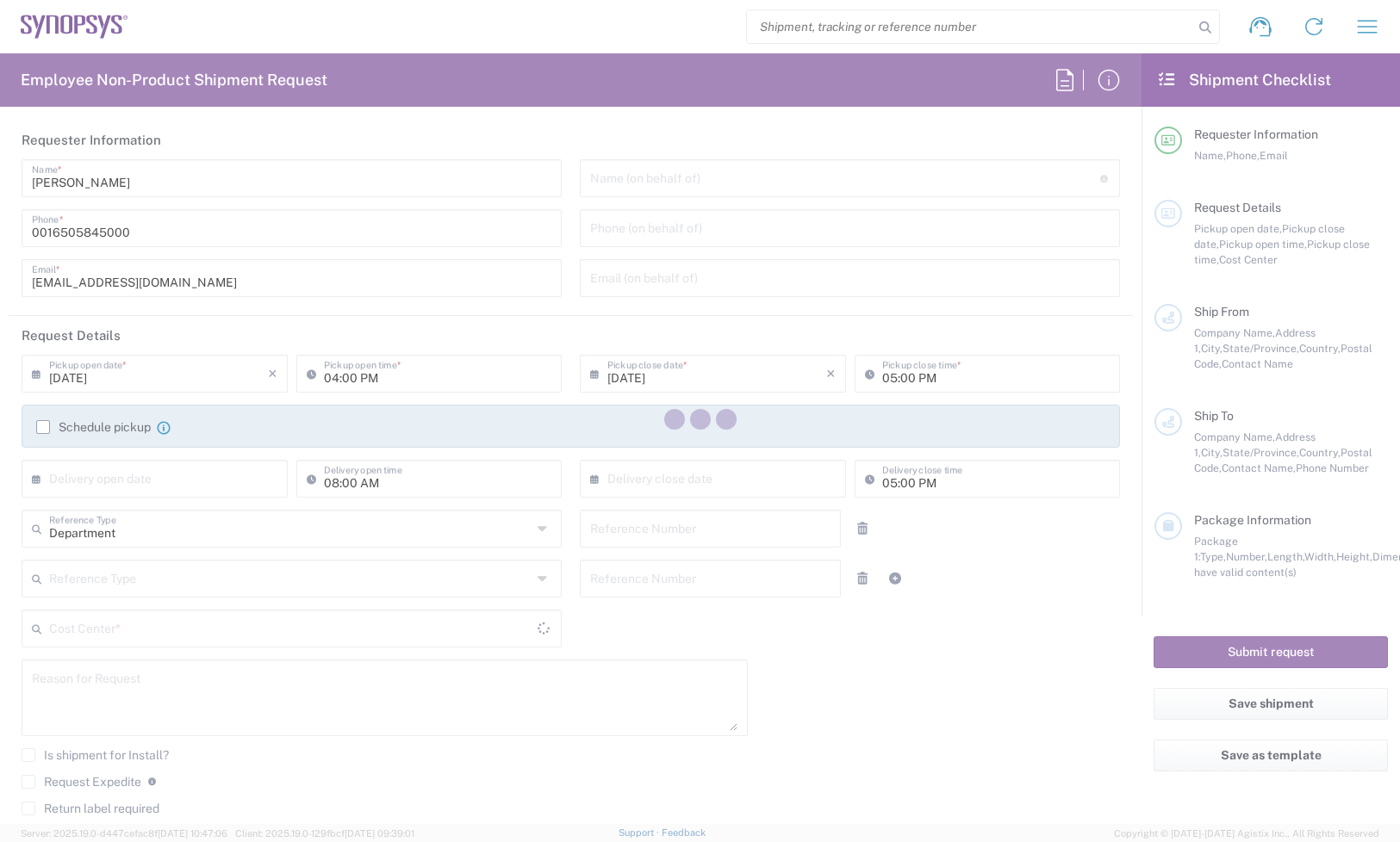
type input "[US_STATE]"
type input "95051"
type input "[PERSON_NAME]"
type input "[PHONE_NUMBER]"
type input "[EMAIL_ADDRESS][DOMAIN_NAME]"
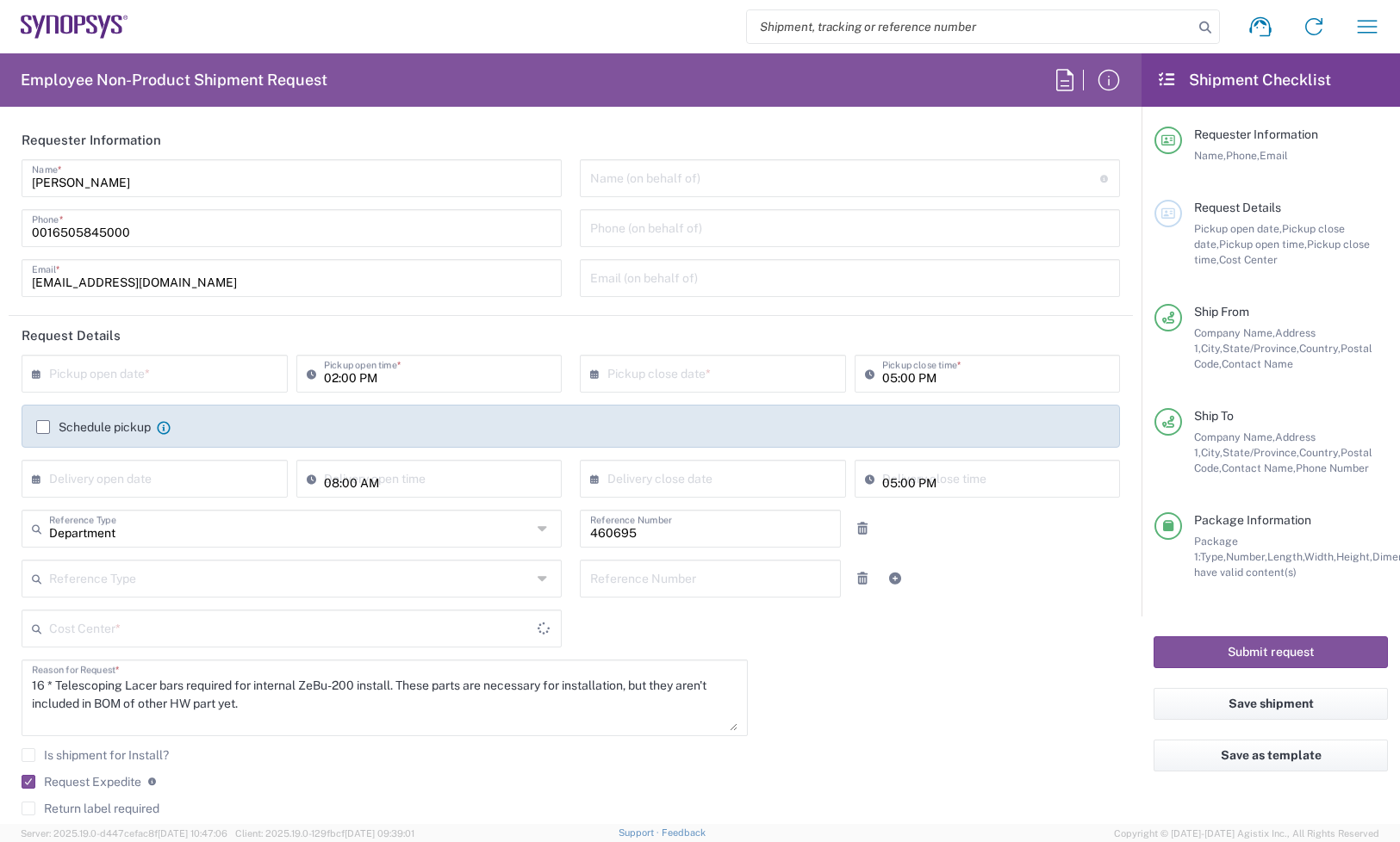
type input "Carton(s)"
type input "US01, SDG, M, HAPSOp 460695"
click at [129, 366] on input "text" at bounding box center [158, 372] width 219 height 30
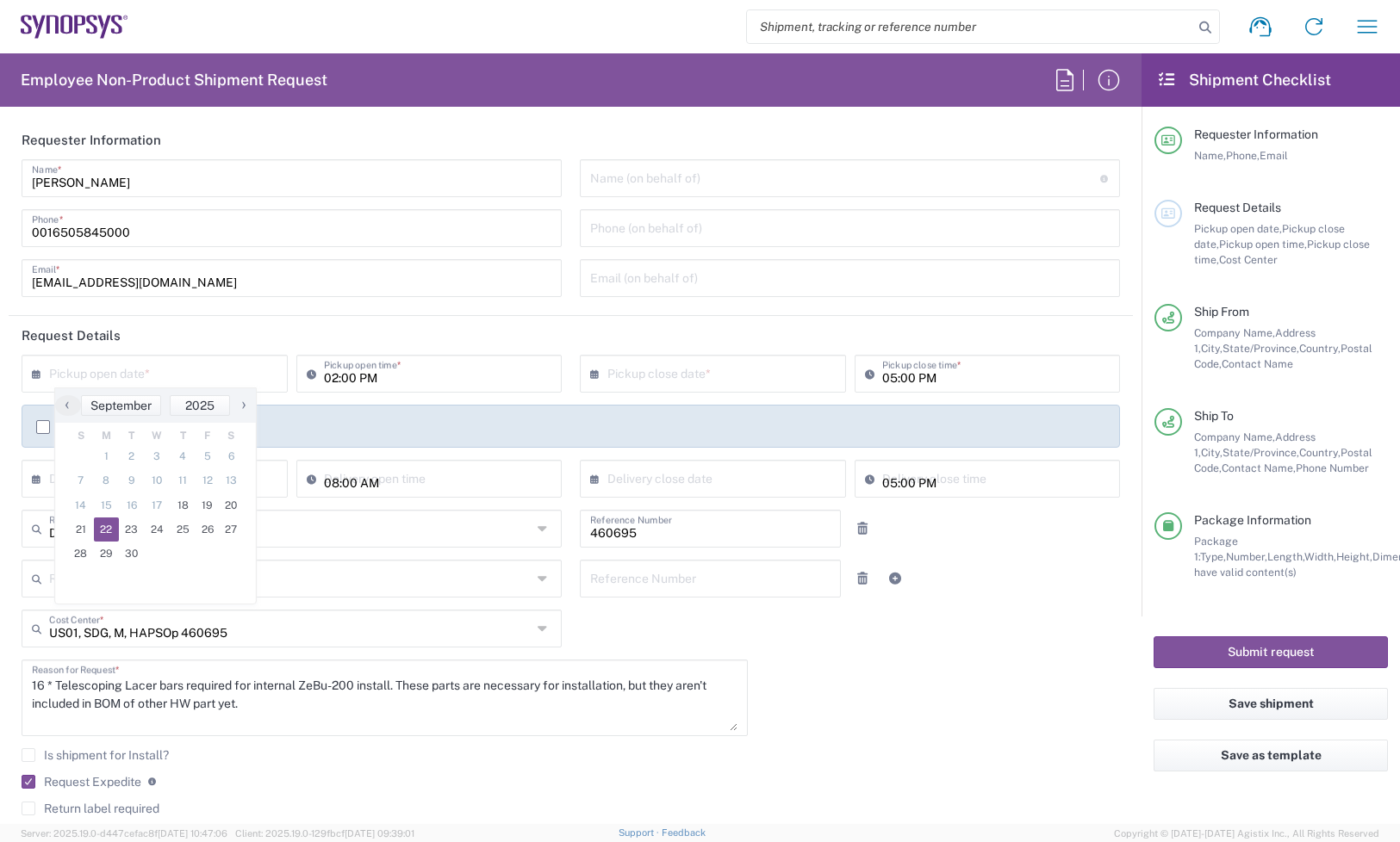
click at [109, 531] on span "22" at bounding box center [107, 530] width 25 height 25
type input "[DATE]"
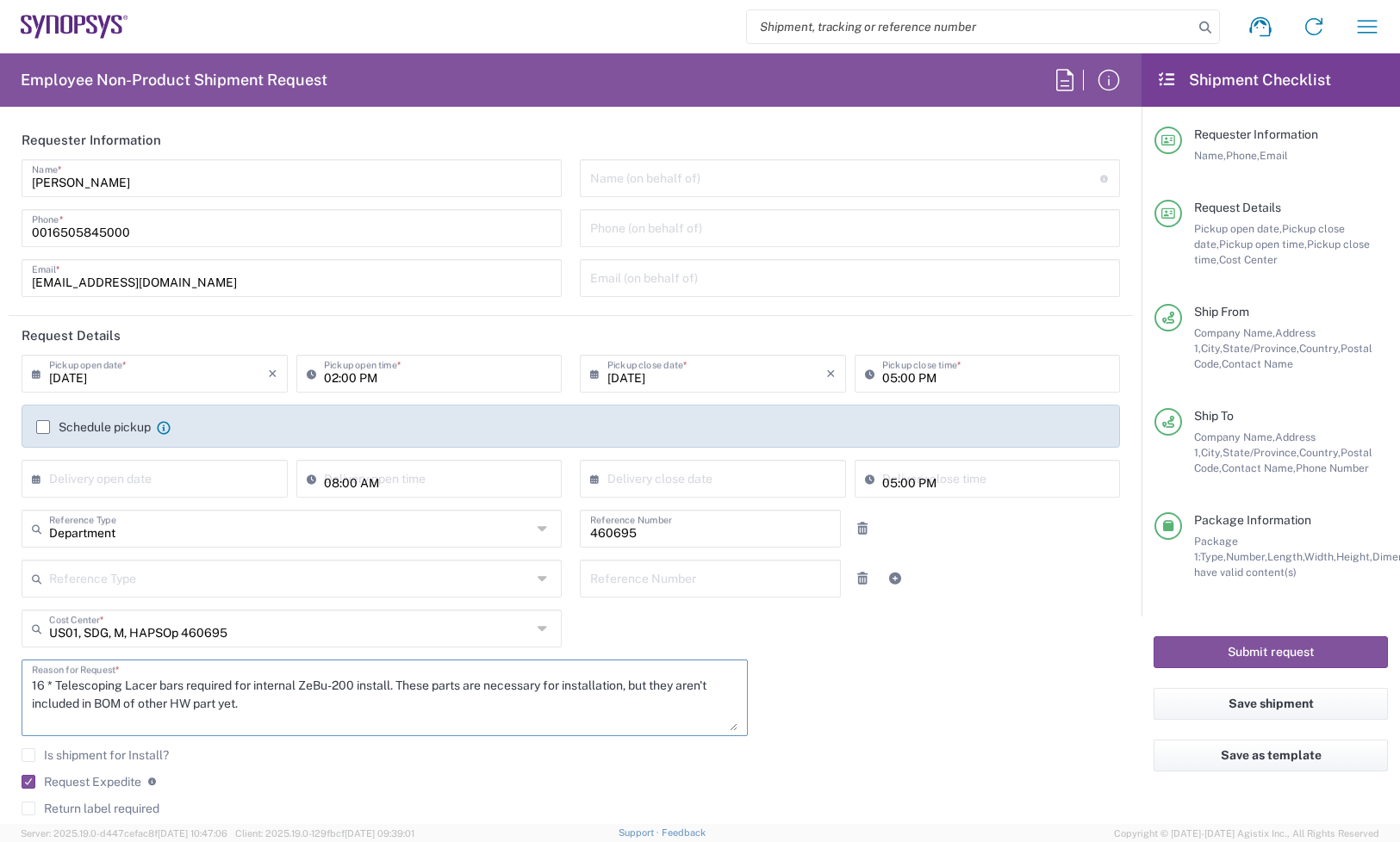
drag, startPoint x: 243, startPoint y: 718, endPoint x: -13, endPoint y: 676, distance: 259.4
click at [0, 676] on html "Shipment request Shipment tracking Employee non-product shipment request My shi…" at bounding box center [700, 421] width 1400 height 842
paste textarea "Required to complete the installation for the ZeBu-200 rack at Intel"
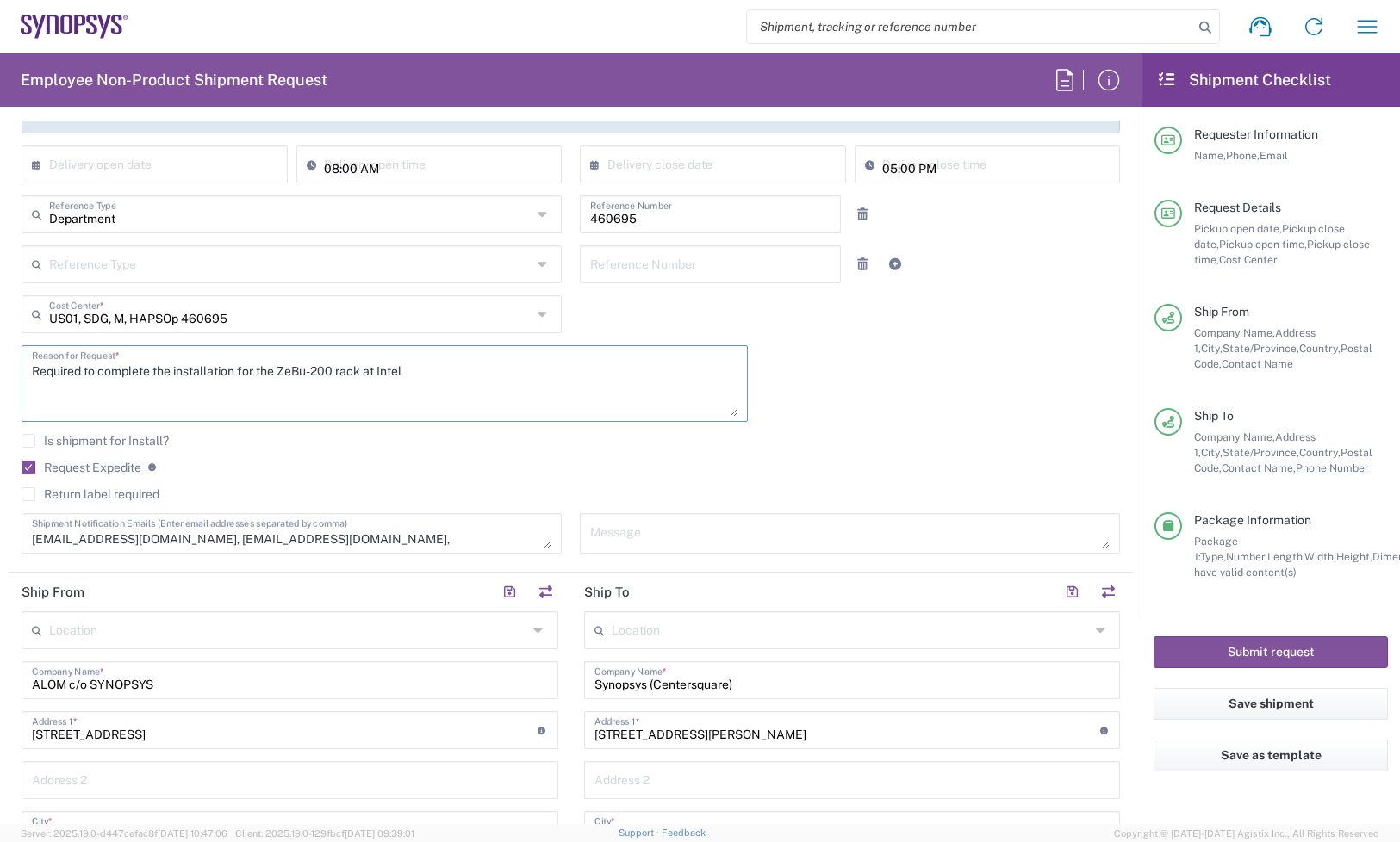
scroll to position [322, 0]
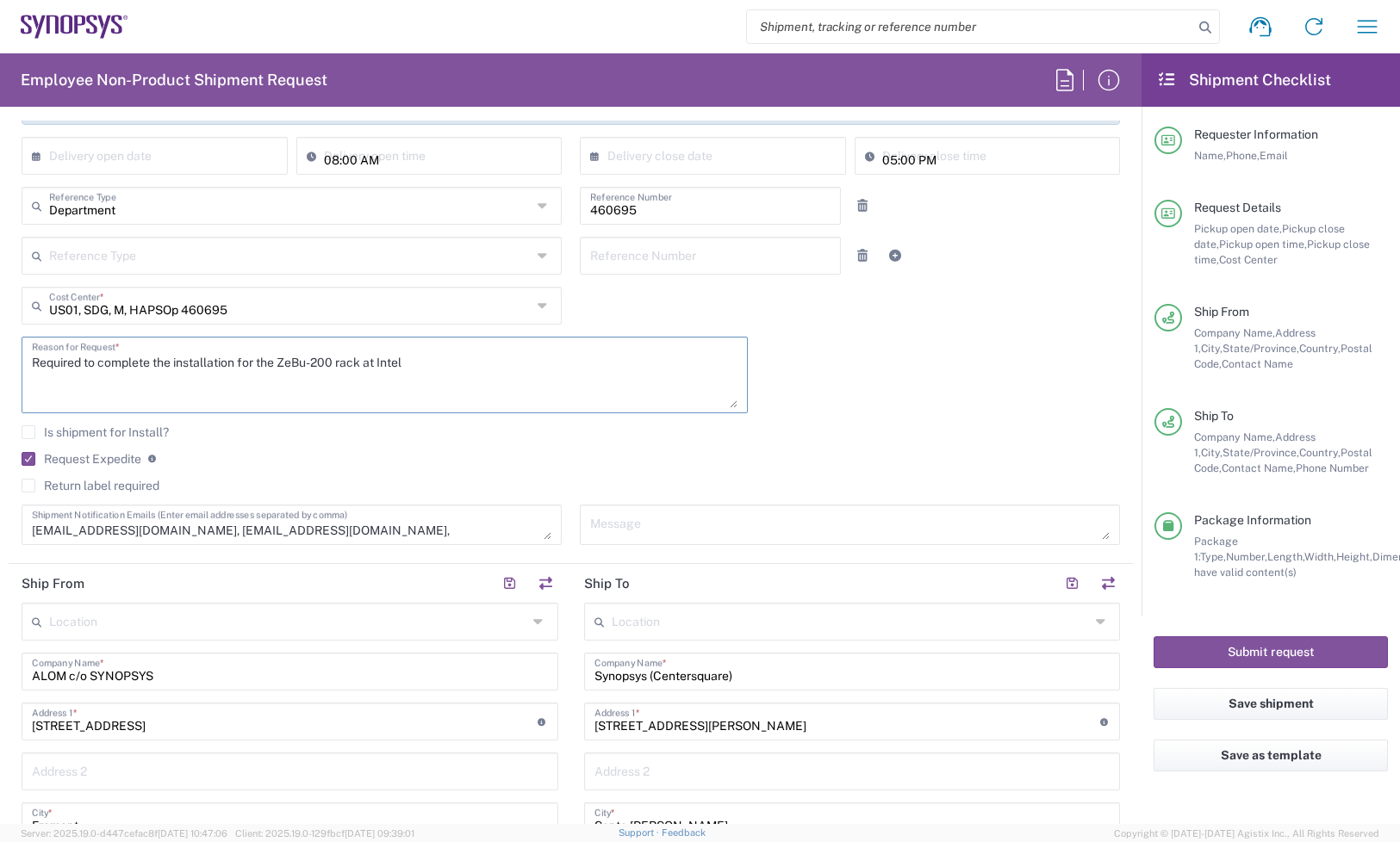
type textarea "Required to complete the installation for the ZeBu-200 rack at Intel"
click at [31, 461] on label "Request Expedite" at bounding box center [81, 458] width 120 height 14
click at [24, 459] on input "Request Expedite" at bounding box center [24, 459] width 0 height 0
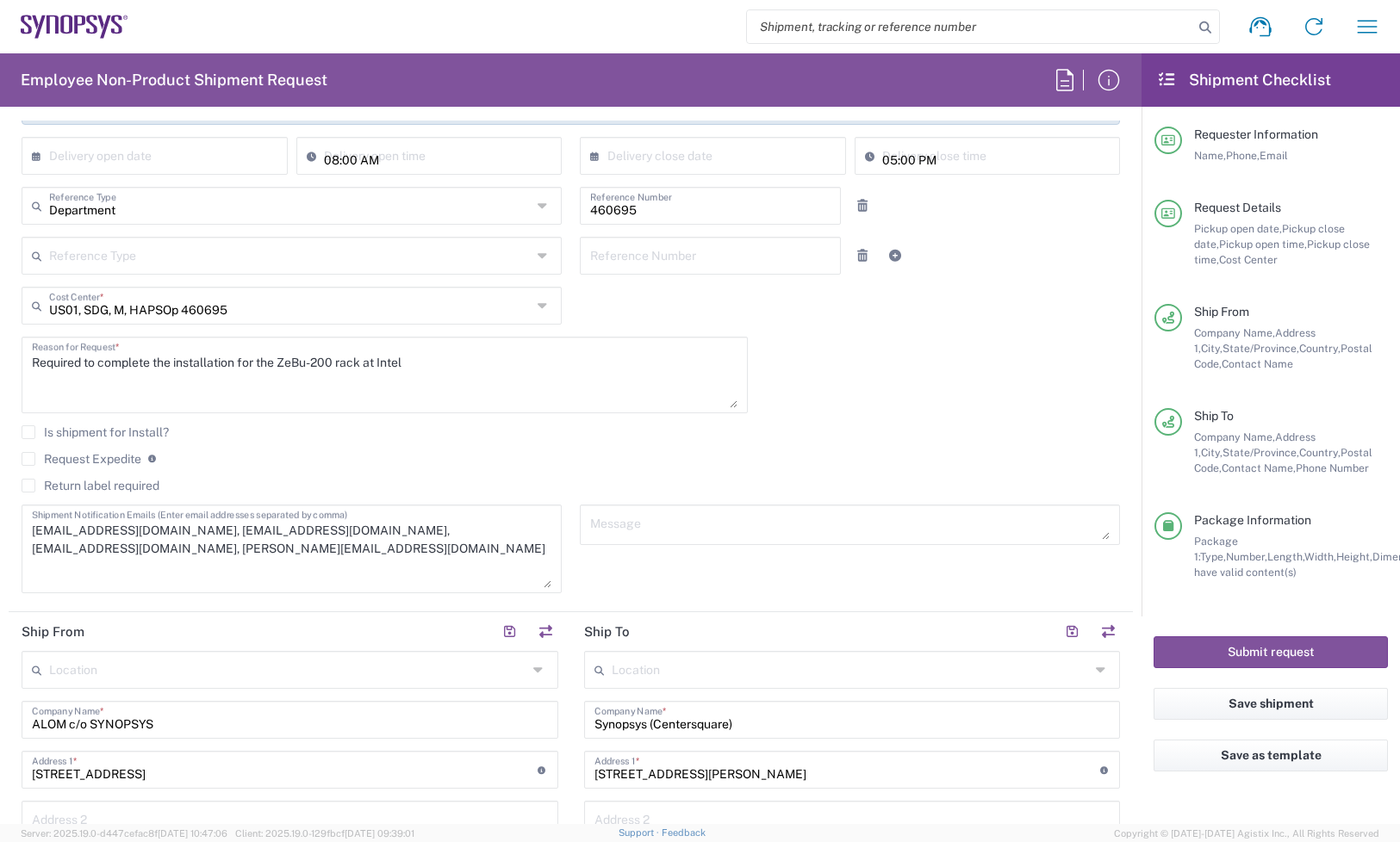
drag, startPoint x: 535, startPoint y: 536, endPoint x: 531, endPoint y: 584, distance: 48.2
click at [531, 584] on textarea "[EMAIL_ADDRESS][DOMAIN_NAME], [EMAIL_ADDRESS][DOMAIN_NAME], [EMAIL_ADDRESS][DOM…" at bounding box center [292, 549] width 520 height 78
drag, startPoint x: 147, startPoint y: 553, endPoint x: 33, endPoint y: 552, distance: 114.0
click at [33, 552] on textarea "[EMAIL_ADDRESS][DOMAIN_NAME], [EMAIL_ADDRESS][DOMAIN_NAME], [EMAIL_ADDRESS][DOM…" at bounding box center [292, 549] width 520 height 78
drag, startPoint x: 300, startPoint y: 530, endPoint x: 9, endPoint y: 523, distance: 291.1
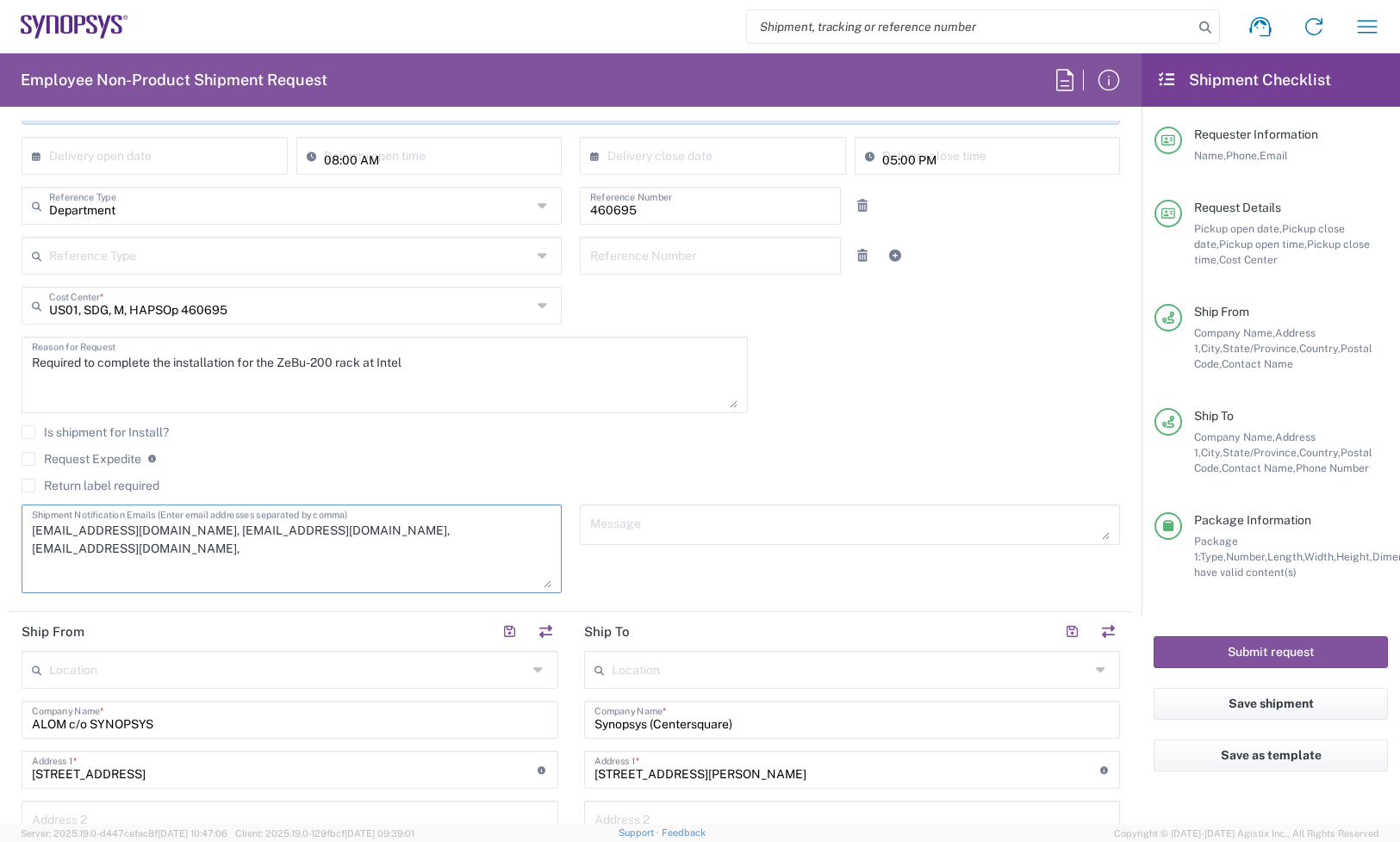
click at [9, 523] on main "[DATE] × Pickup open date * Cancel Apply 02:00 PM Pickup open time * [DATE] × P…" at bounding box center [571, 319] width 1125 height 573
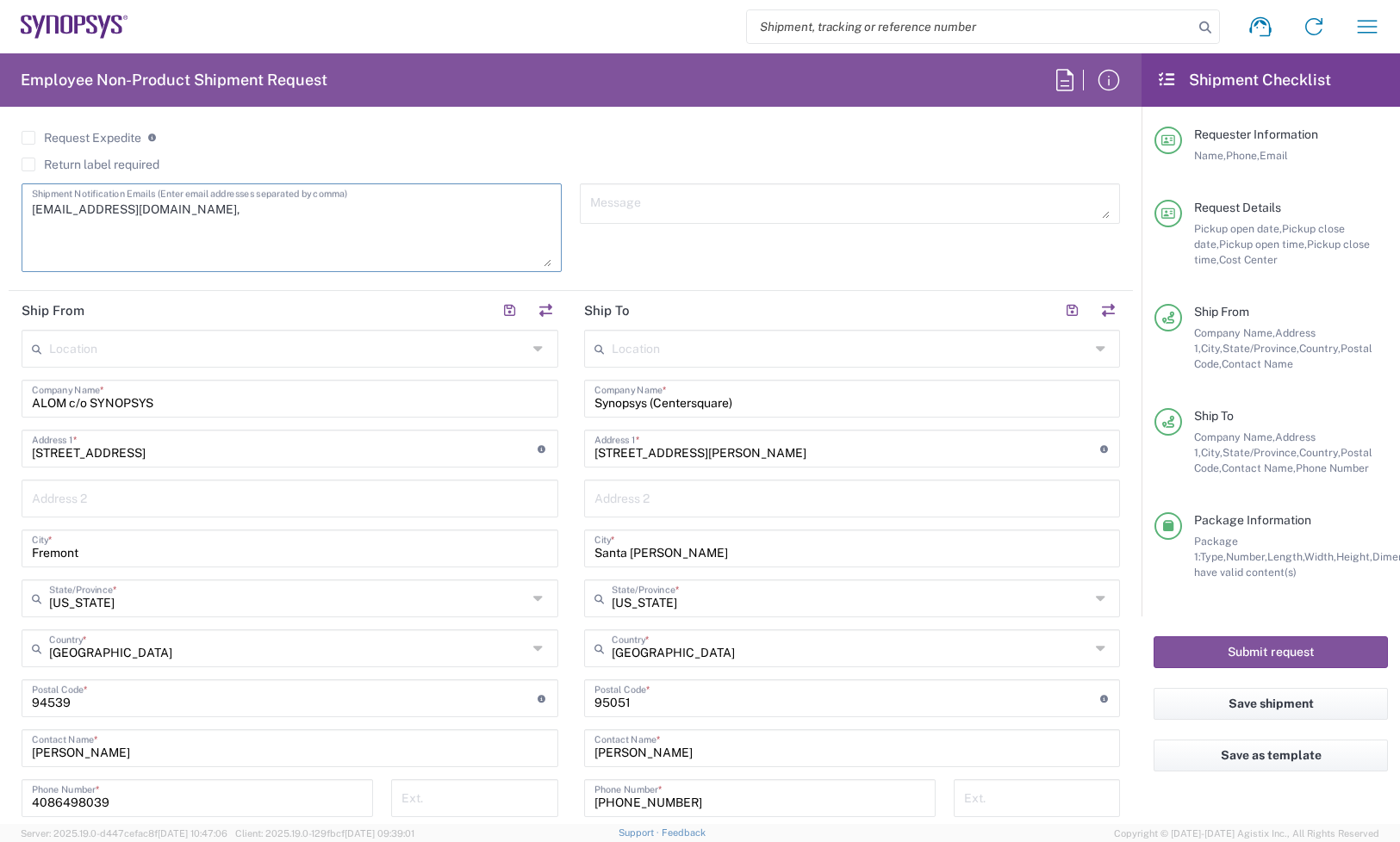
scroll to position [646, 0]
type textarea "[EMAIL_ADDRESS][DOMAIN_NAME],"
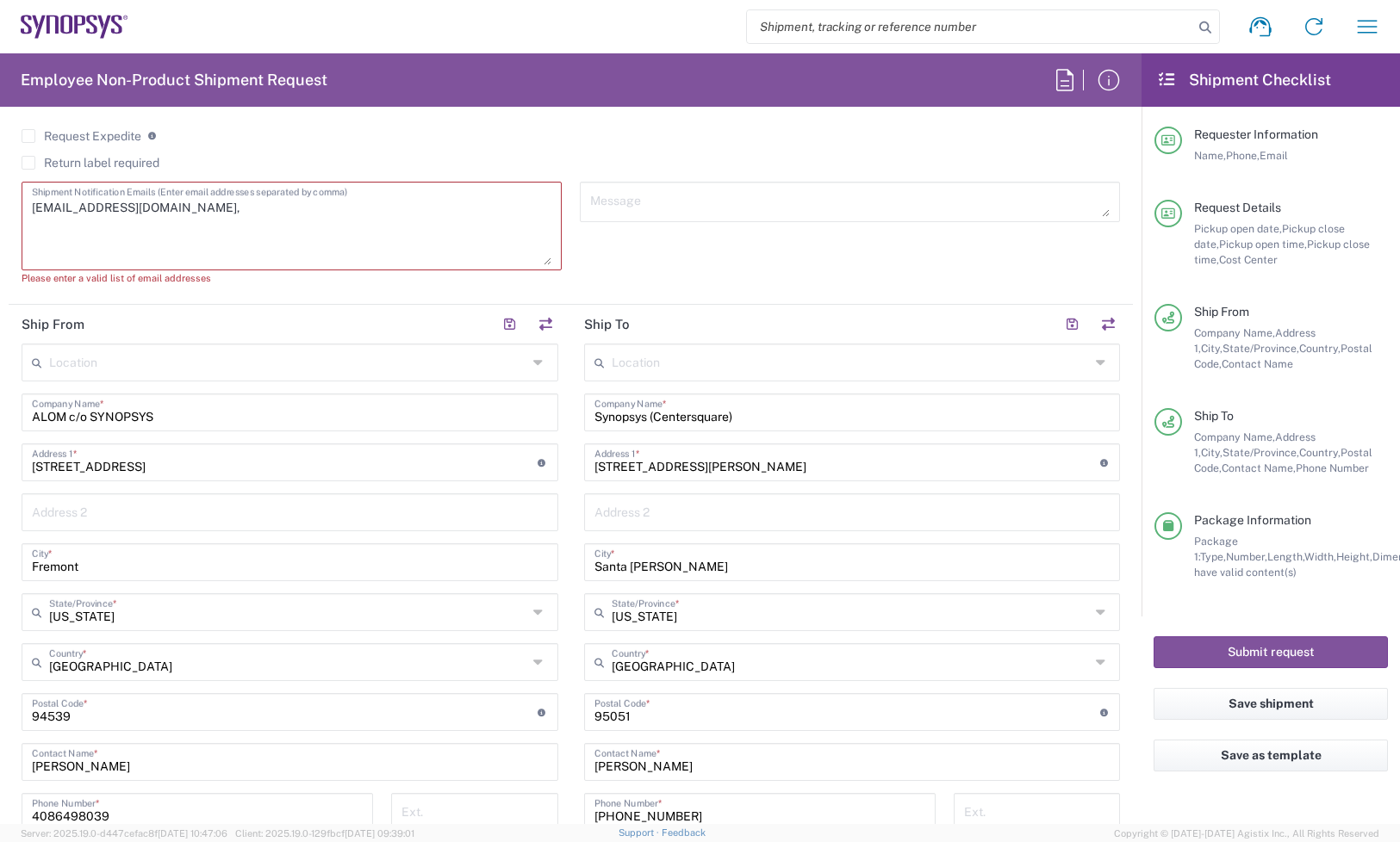
click at [239, 221] on textarea "[EMAIL_ADDRESS][DOMAIN_NAME]," at bounding box center [292, 225] width 520 height 78
drag, startPoint x: 471, startPoint y: 409, endPoint x: 442, endPoint y: 407, distance: 29.1
click at [443, 407] on div "Ship From Location [GEOGRAPHIC_DATA] DE04 Agrate Brianza IT01 [GEOGRAPHIC_DATA]…" at bounding box center [571, 689] width 1125 height 769
paste input "Intel"
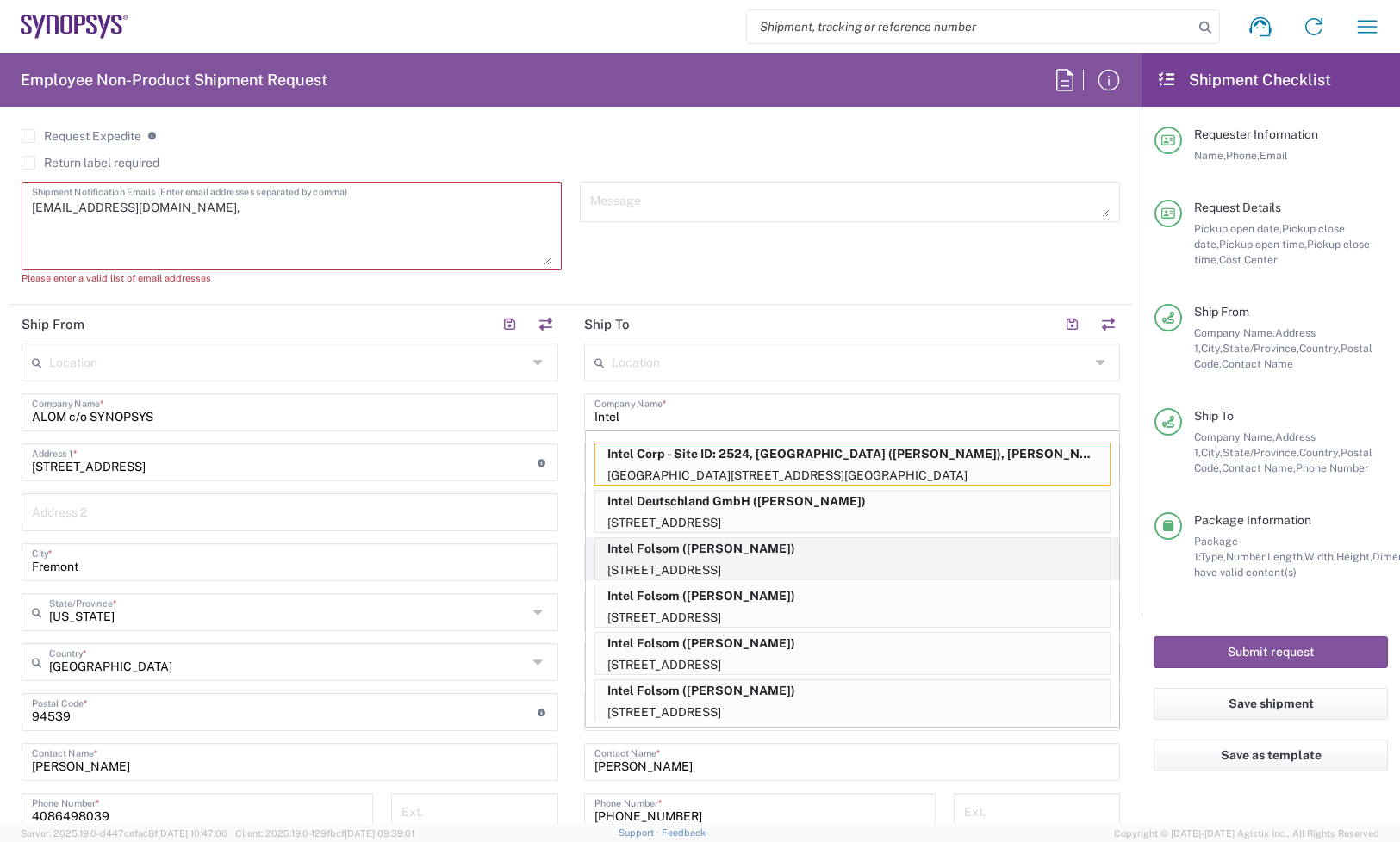
click at [790, 556] on p "Intel Folsom ([PERSON_NAME])" at bounding box center [852, 549] width 514 height 22
type input "Intel Folsom"
type input "[STREET_ADDRESS]"
type input "SACRAMENTO"
type input "Folsom"
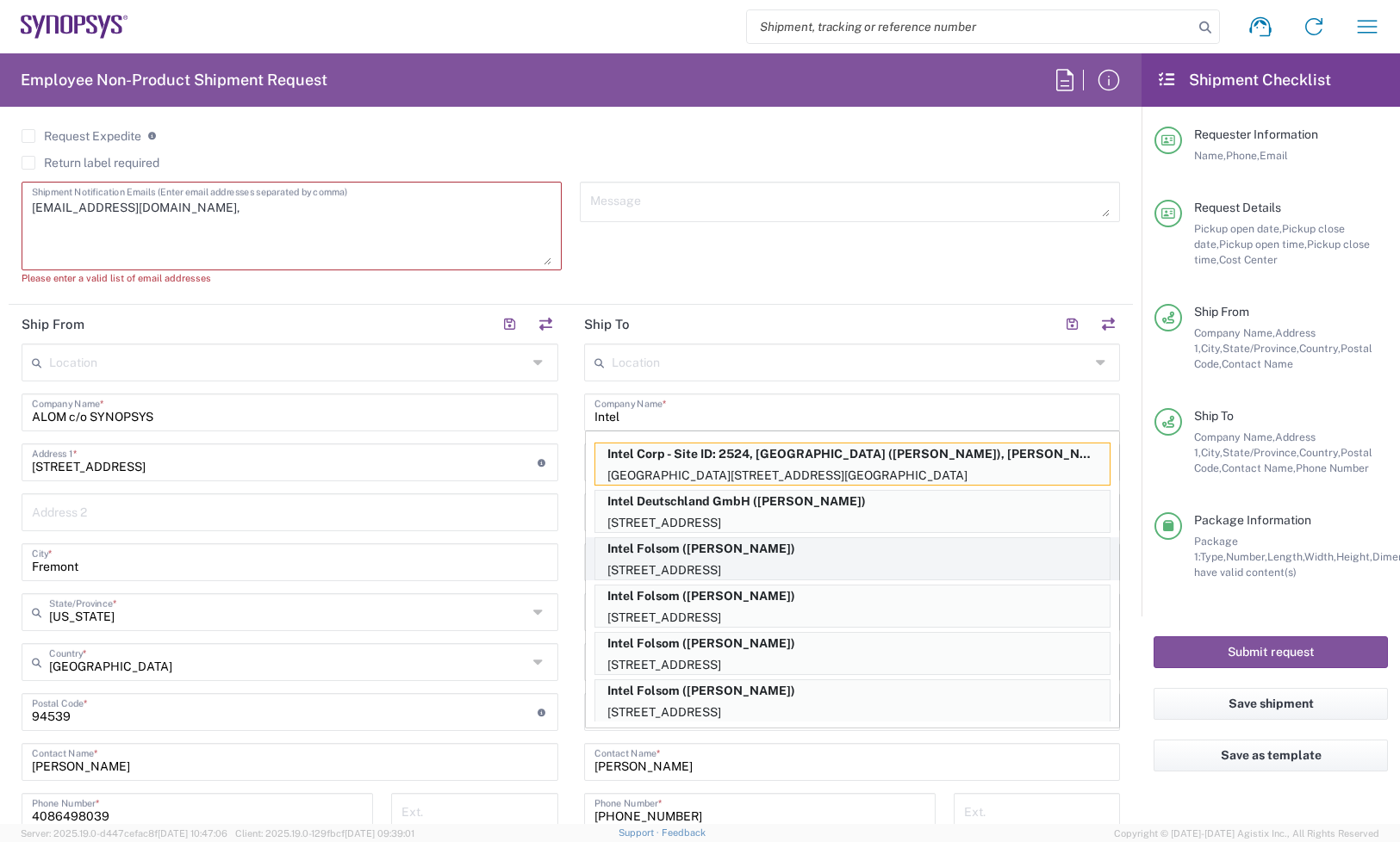
type input "95630-9599"
type input "[PERSON_NAME]"
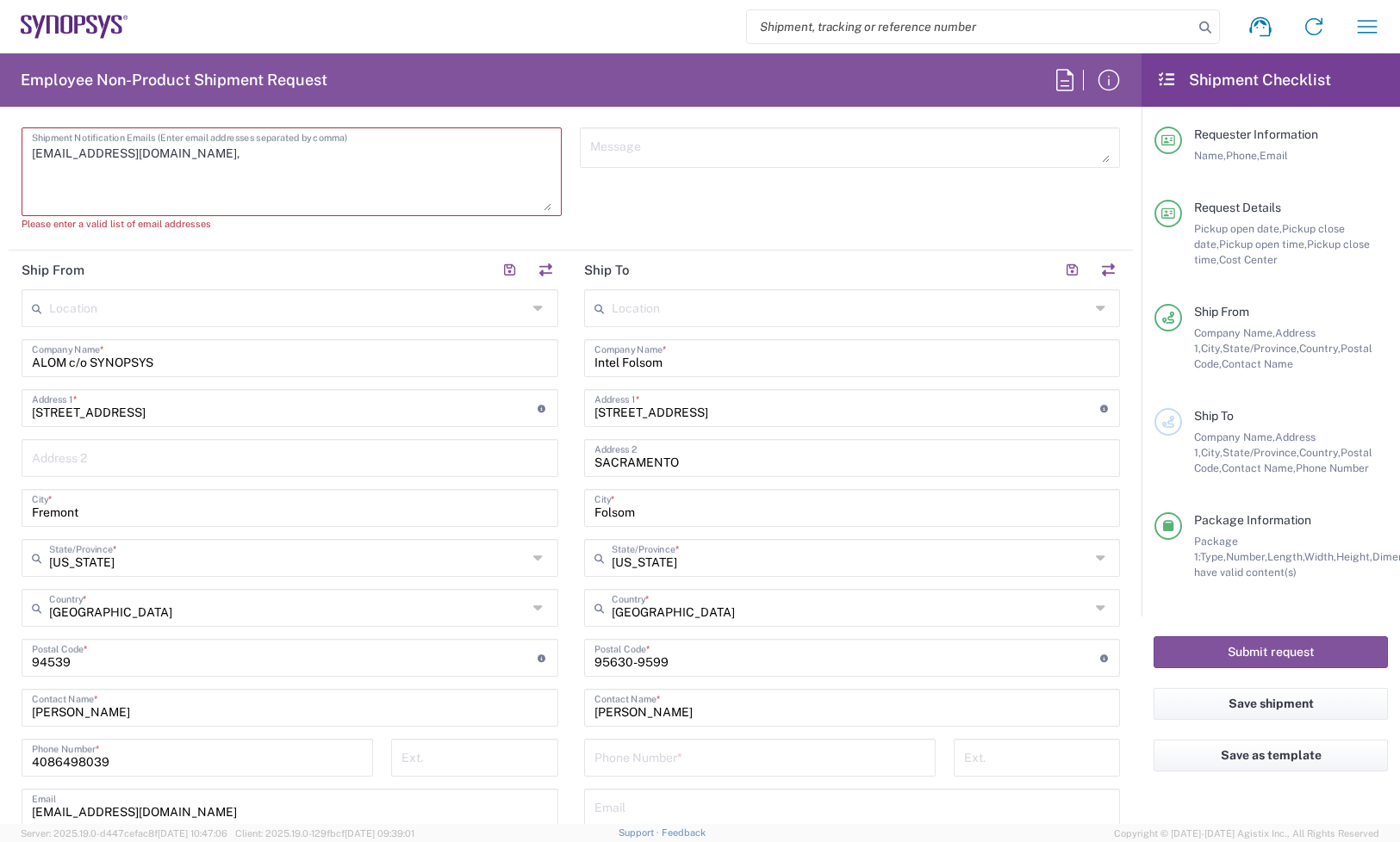
scroll to position [861, 0]
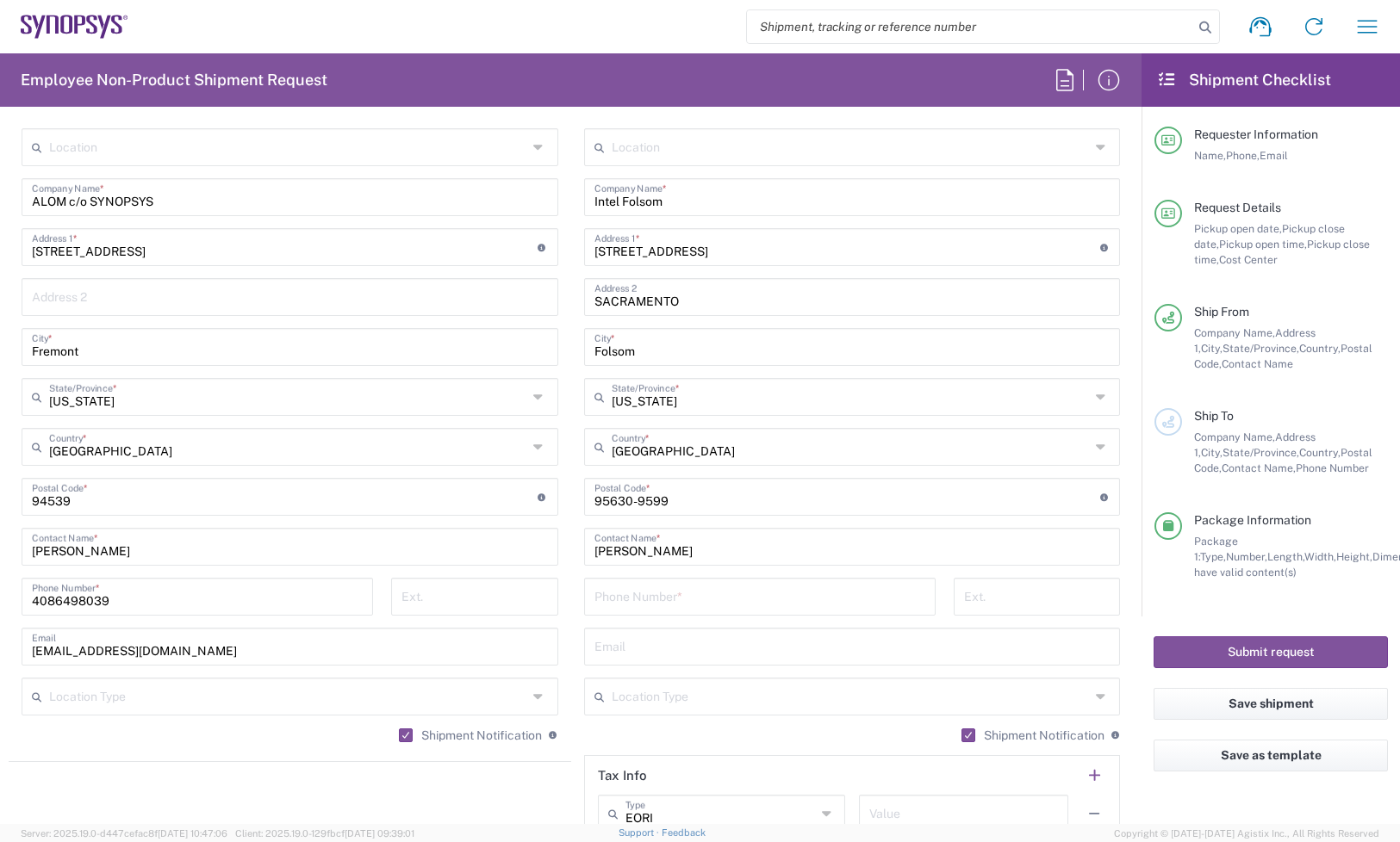
drag, startPoint x: 739, startPoint y: 542, endPoint x: 497, endPoint y: 551, distance: 242.2
click at [498, 551] on div "Ship From Location [GEOGRAPHIC_DATA] DE04 Agrate Brianza IT01 [GEOGRAPHIC_DATA]…" at bounding box center [571, 474] width 1125 height 769
paste input "[PERSON_NAME]"
type input "[PERSON_NAME]"
click at [601, 646] on input "text" at bounding box center [852, 646] width 516 height 30
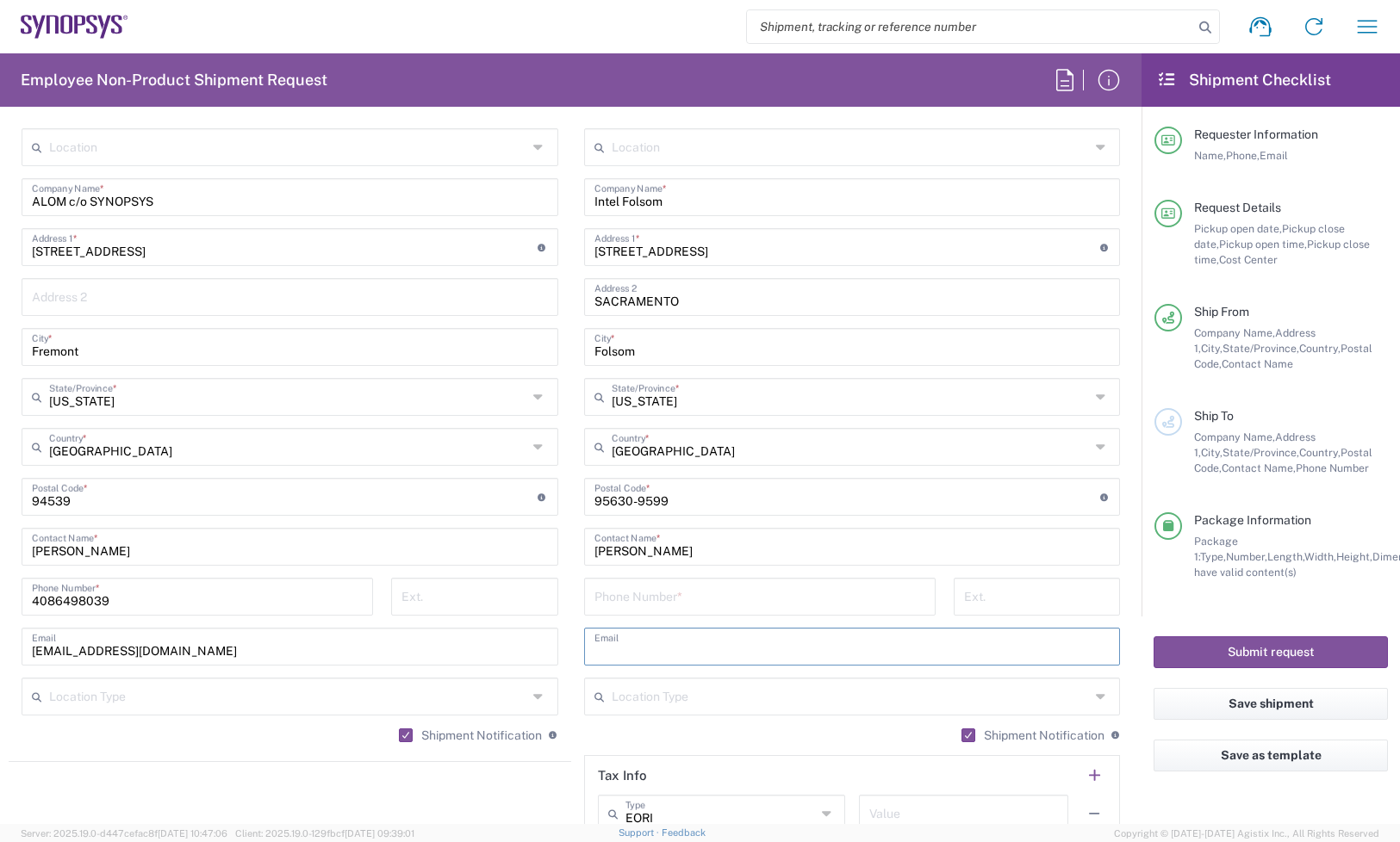
paste input "[PERSON_NAME][EMAIL_ADDRESS][PERSON_NAME][DOMAIN_NAME]"
type input "[PERSON_NAME][EMAIL_ADDRESS][PERSON_NAME][DOMAIN_NAME]"
click at [642, 594] on input "tel" at bounding box center [759, 596] width 331 height 30
paste input "[PHONE_NUMBER]"
type input "[PHONE_NUMBER]"
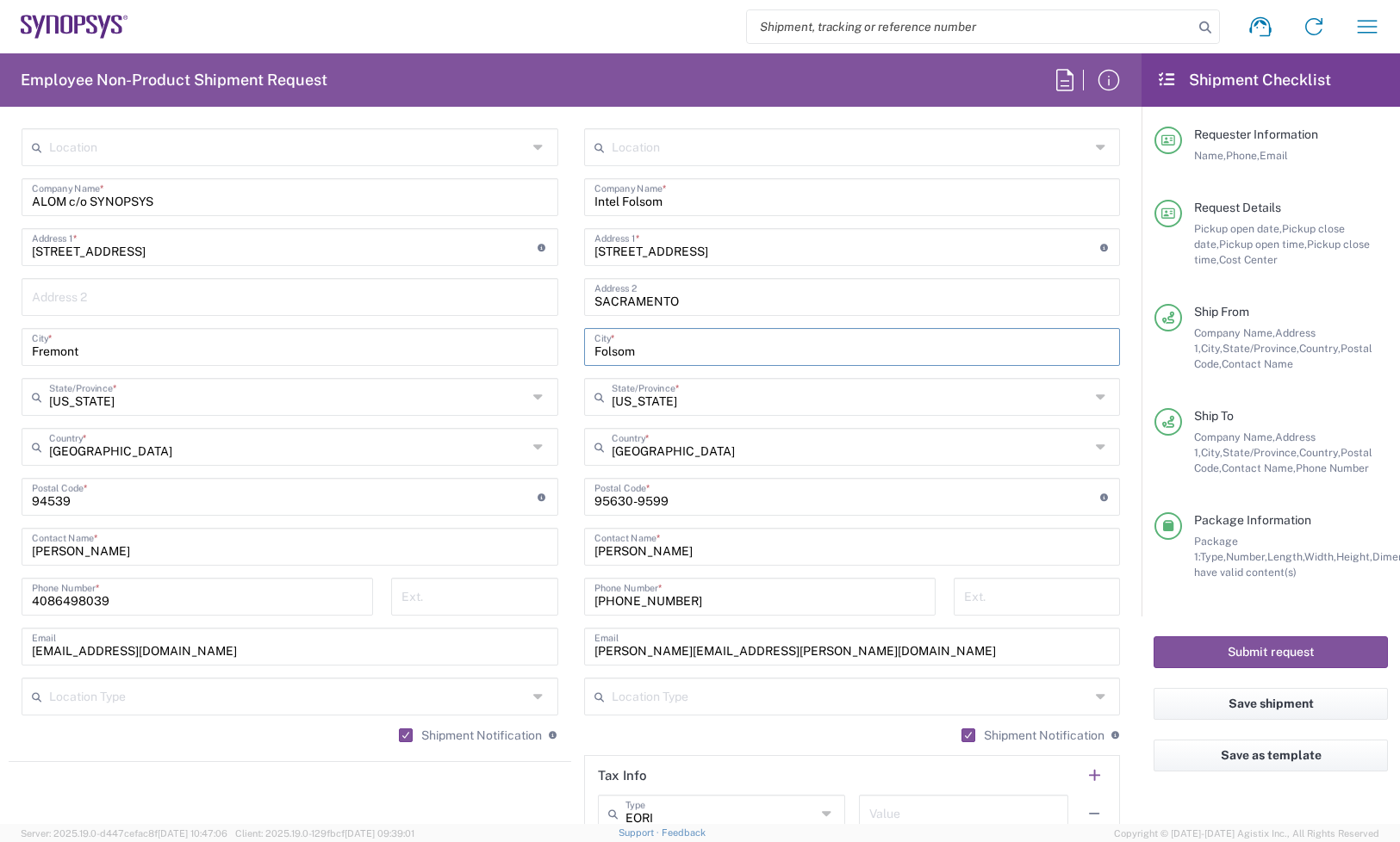
click at [608, 342] on input "Folsom" at bounding box center [852, 346] width 516 height 30
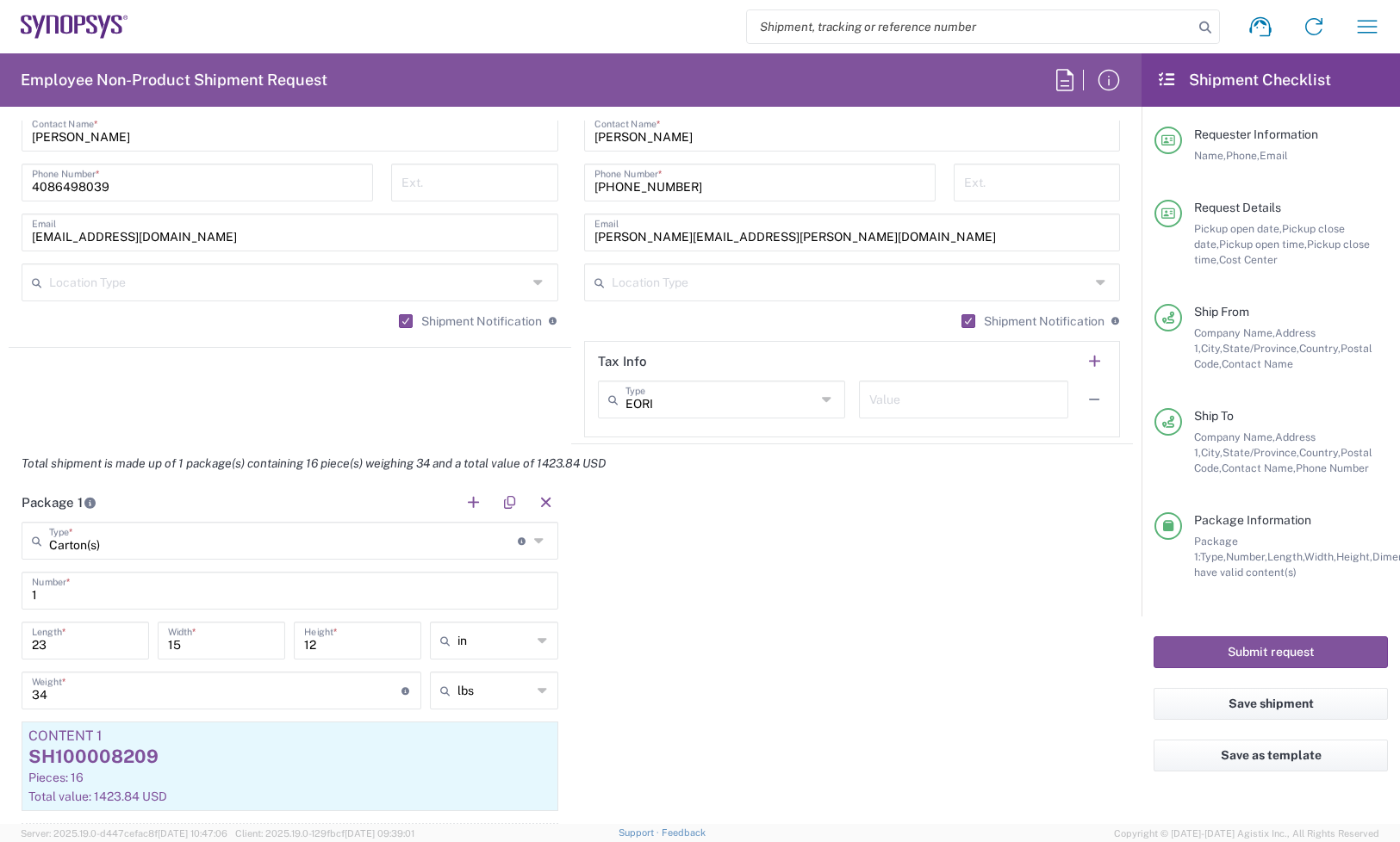
scroll to position [1292, 0]
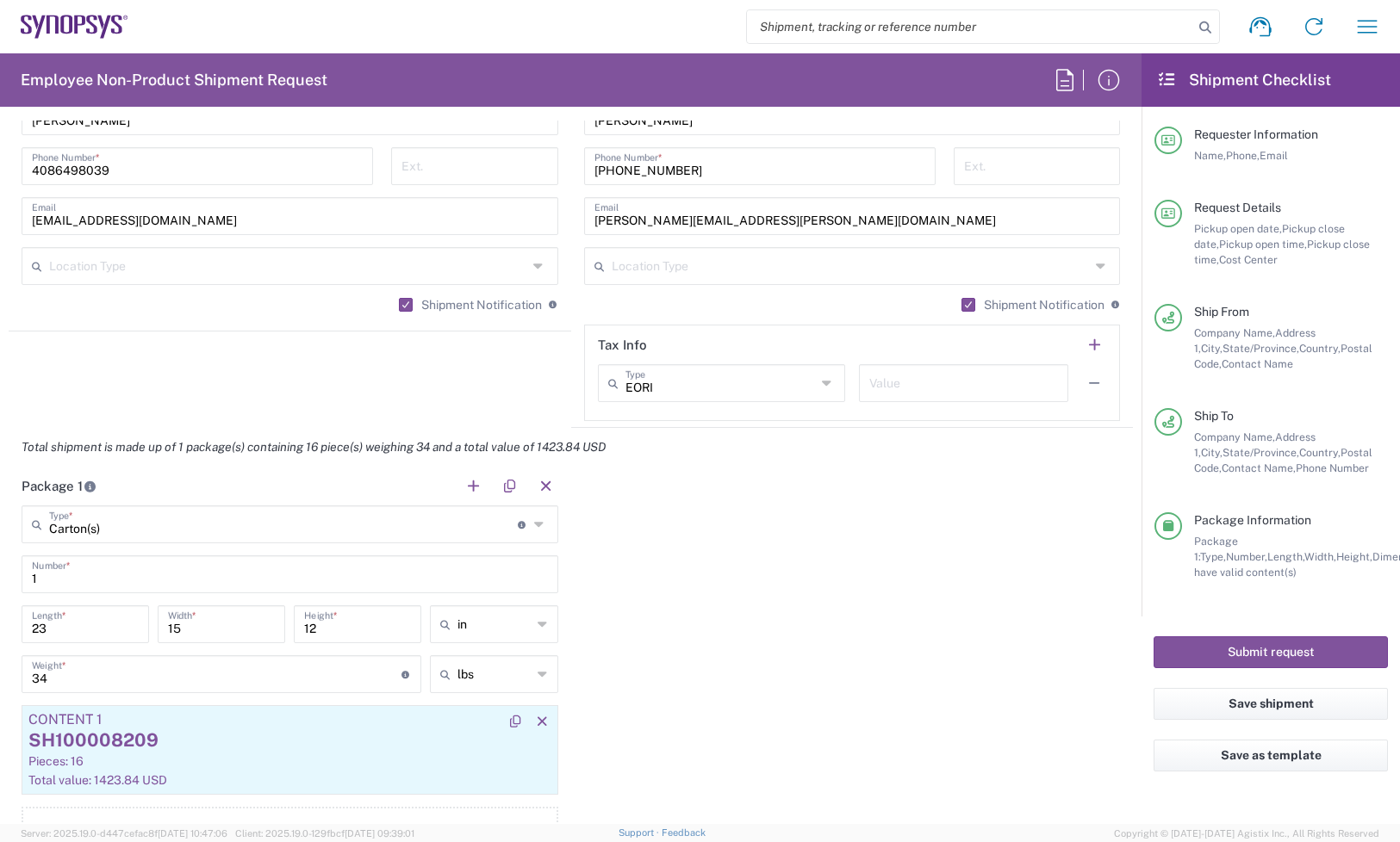
click at [134, 742] on div "SH100008209" at bounding box center [290, 740] width 523 height 25
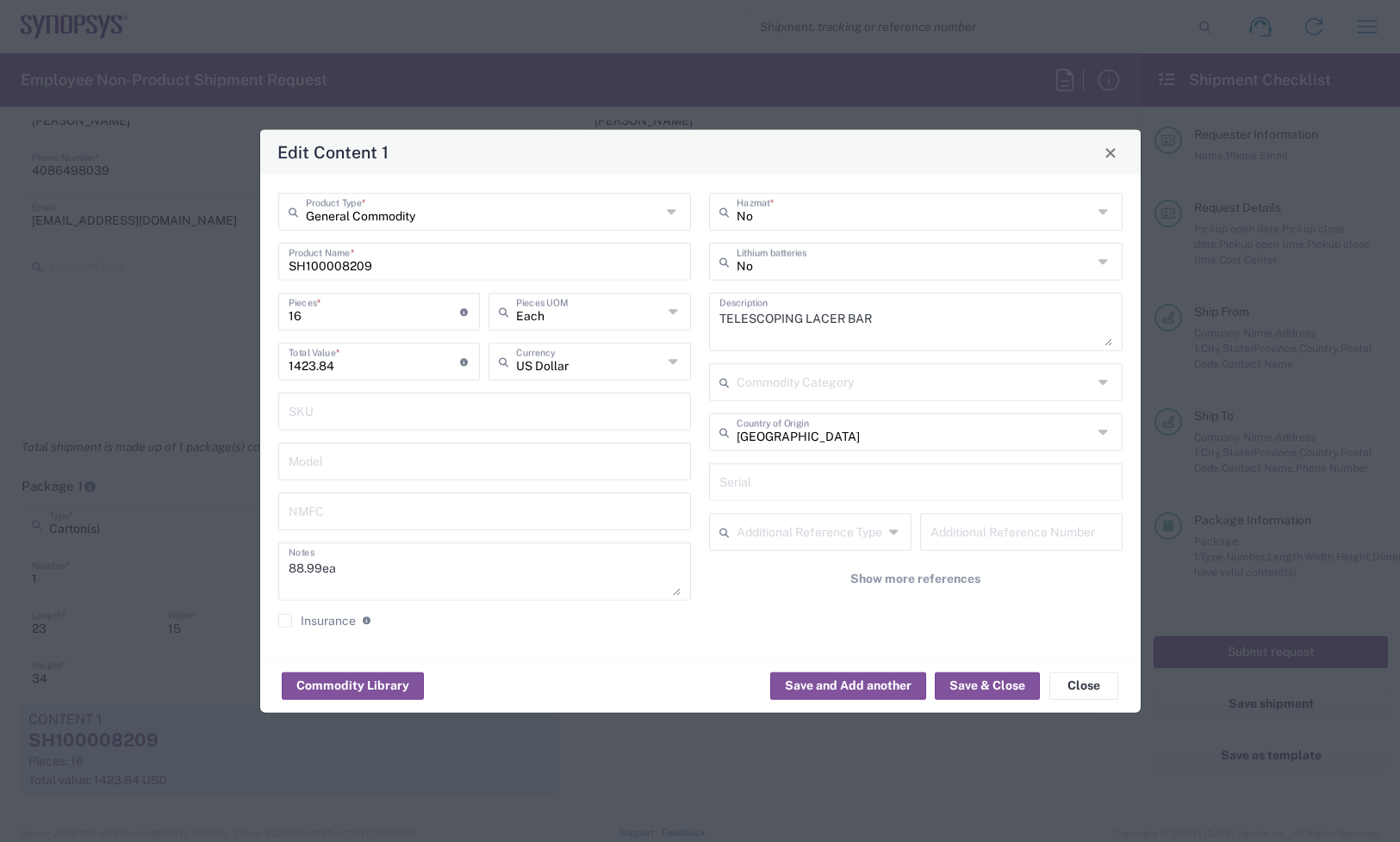
drag, startPoint x: 358, startPoint y: 304, endPoint x: 58, endPoint y: 321, distance: 300.5
click at [58, 320] on div "Edit Content 1 General Commodity Product Type * SH100008209 Product Name * 16 P…" at bounding box center [700, 421] width 1400 height 842
type input "8"
type input "711.92"
type input "8"
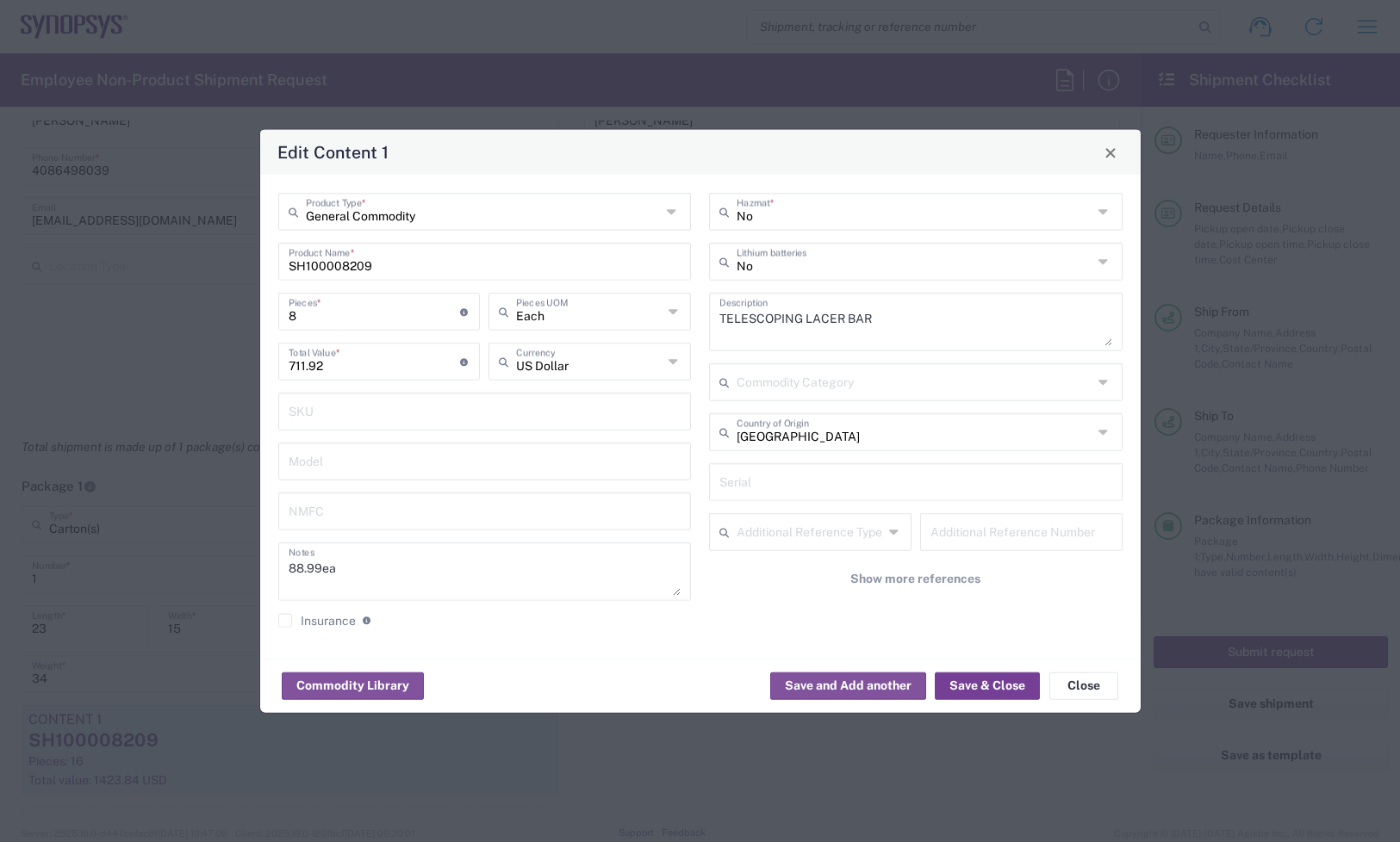
click at [978, 683] on button "Save & Close" at bounding box center [987, 685] width 105 height 27
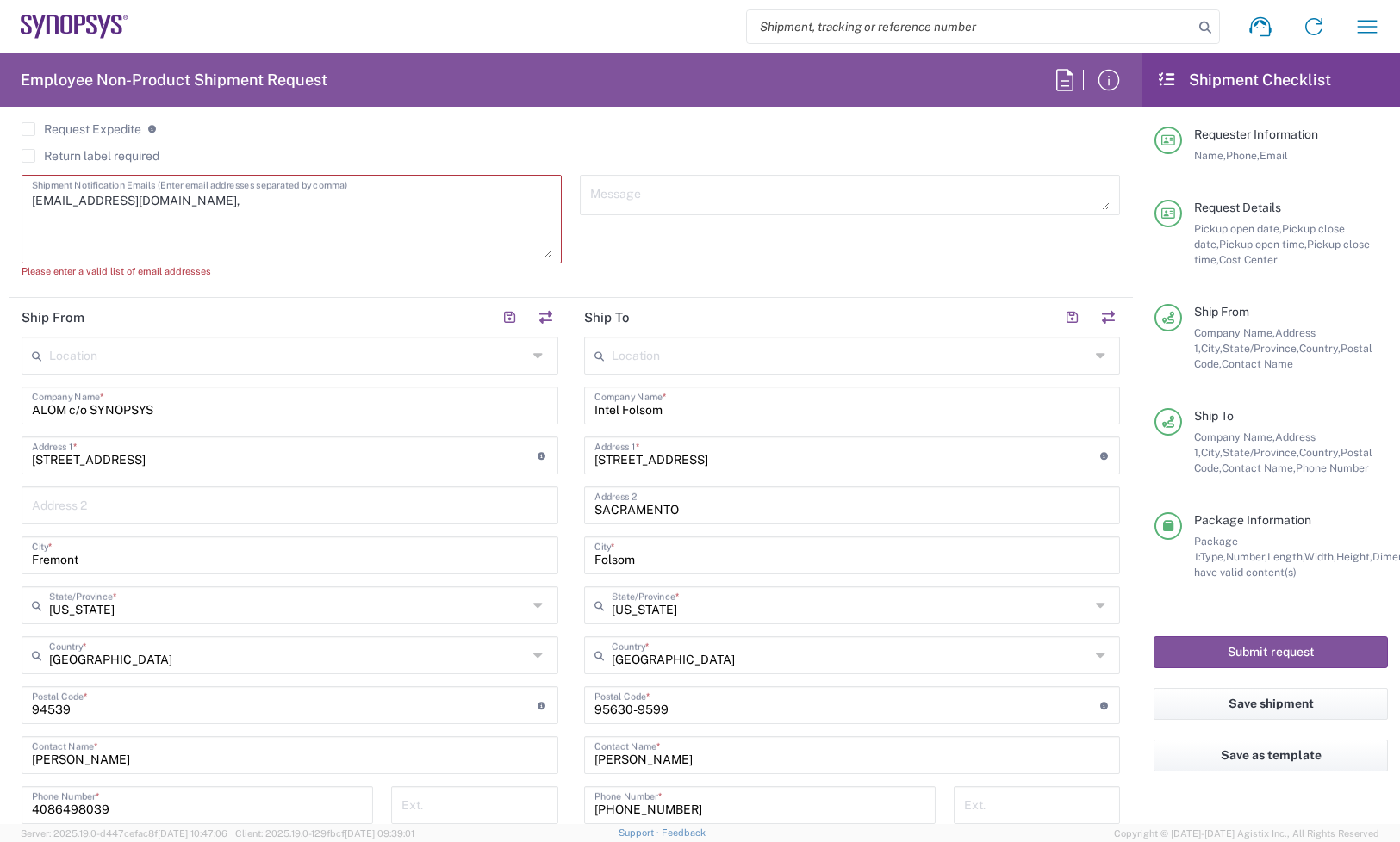
scroll to position [646, 0]
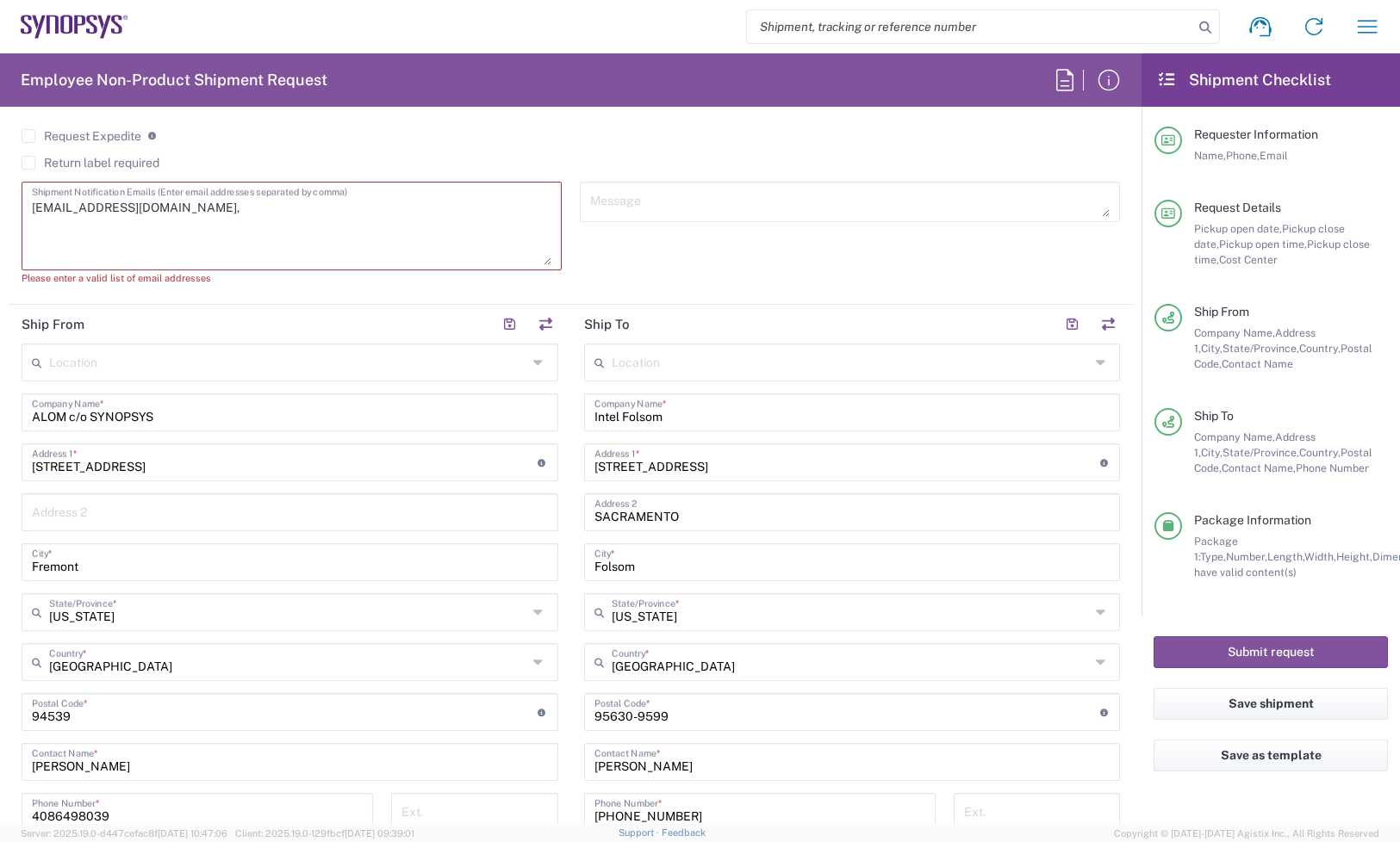
click at [205, 211] on textarea "[EMAIL_ADDRESS][DOMAIN_NAME]," at bounding box center [292, 225] width 520 height 78
paste textarea "[PERSON_NAME] <[EMAIL_ADDRESS][DOMAIN_NAME]>"
click at [442, 200] on textarea "[EMAIL_ADDRESS][DOMAIN_NAME], [PERSON_NAME] <[EMAIL_ADDRESS][DOMAIN_NAME]>" at bounding box center [292, 225] width 520 height 78
paste textarea "inventory-team <[EMAIL_ADDRESS][DOMAIN_NAME]>"
drag, startPoint x: 182, startPoint y: 208, endPoint x: 291, endPoint y: 195, distance: 109.8
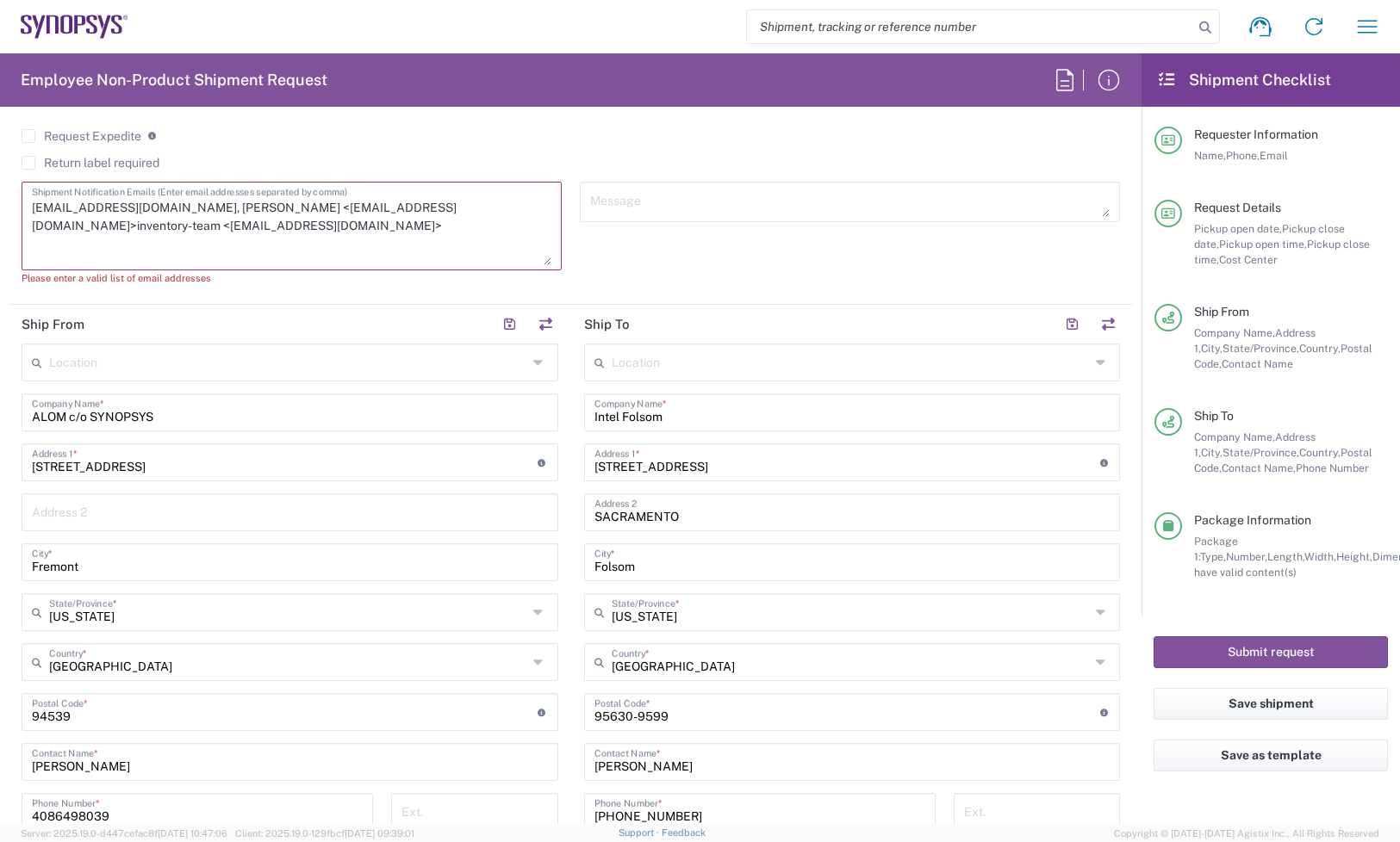
click at [291, 195] on textarea "[EMAIL_ADDRESS][DOMAIN_NAME], [PERSON_NAME] <[EMAIL_ADDRESS][DOMAIN_NAME]>inven…" at bounding box center [292, 225] width 520 height 78
click at [311, 207] on textarea "[EMAIL_ADDRESS][DOMAIN_NAME], [PERSON_NAME][EMAIL_ADDRESS][DOMAIN_NAME]>invento…" at bounding box center [292, 225] width 520 height 78
click at [165, 225] on textarea "[EMAIL_ADDRESS][DOMAIN_NAME], [PERSON_NAME][EMAIL_ADDRESS][DOMAIN_NAME]>invento…" at bounding box center [292, 225] width 520 height 78
drag, startPoint x: 410, startPoint y: 208, endPoint x: 379, endPoint y: 205, distance: 31.1
click at [379, 205] on textarea "[EMAIL_ADDRESS][DOMAIN_NAME], [PERSON_NAME][EMAIL_ADDRESS][DOMAIN_NAME]>invento…" at bounding box center [292, 225] width 520 height 78
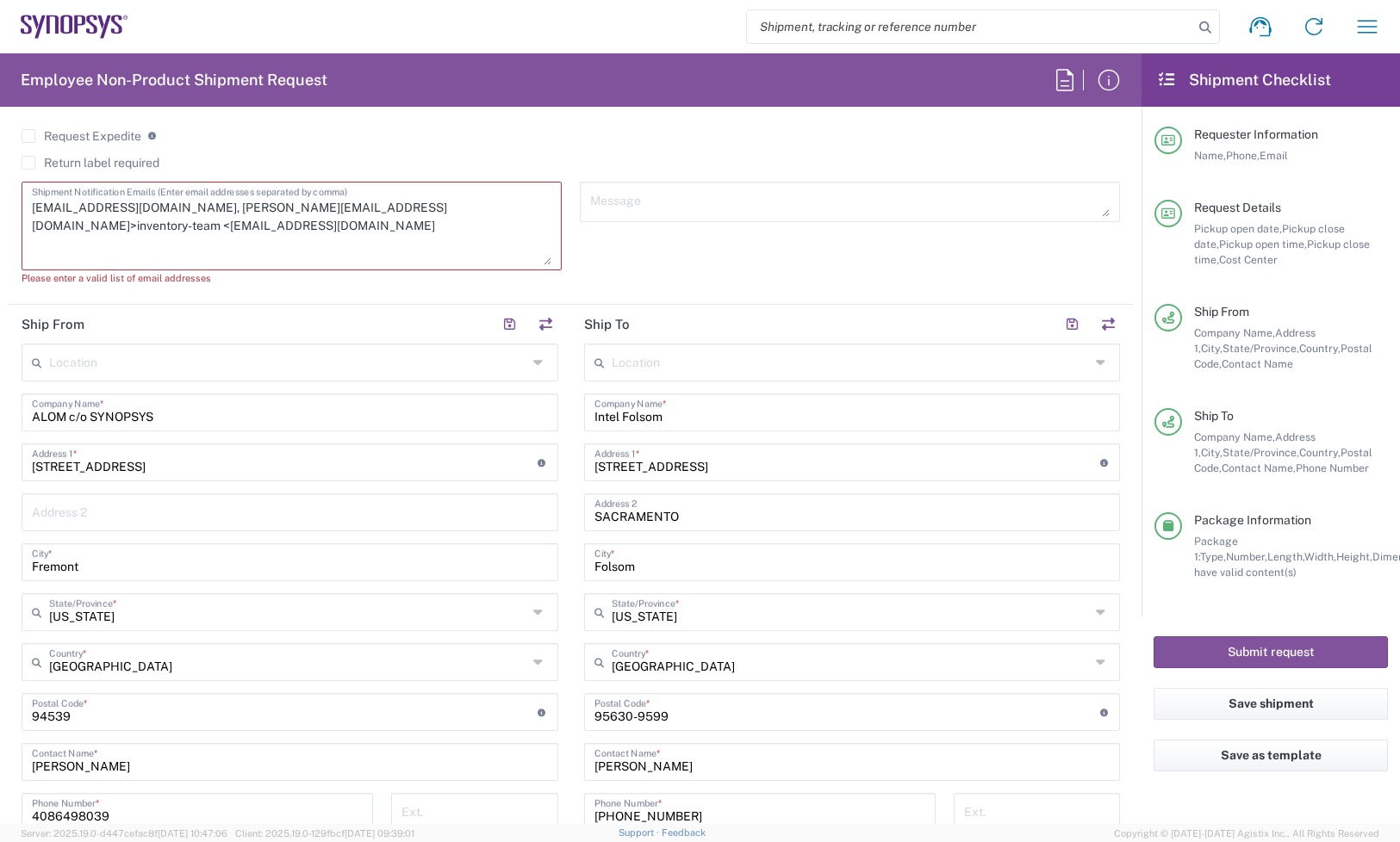
click at [405, 207] on textarea "[EMAIL_ADDRESS][DOMAIN_NAME], [PERSON_NAME][EMAIL_ADDRESS][DOMAIN_NAME]>invento…" at bounding box center [292, 225] width 520 height 78
drag, startPoint x: 407, startPoint y: 204, endPoint x: 314, endPoint y: 198, distance: 93.2
click at [314, 198] on textarea "[EMAIL_ADDRESS][DOMAIN_NAME], [PERSON_NAME][EMAIL_ADDRESS][DOMAIN_NAME]>invento…" at bounding box center [292, 225] width 520 height 78
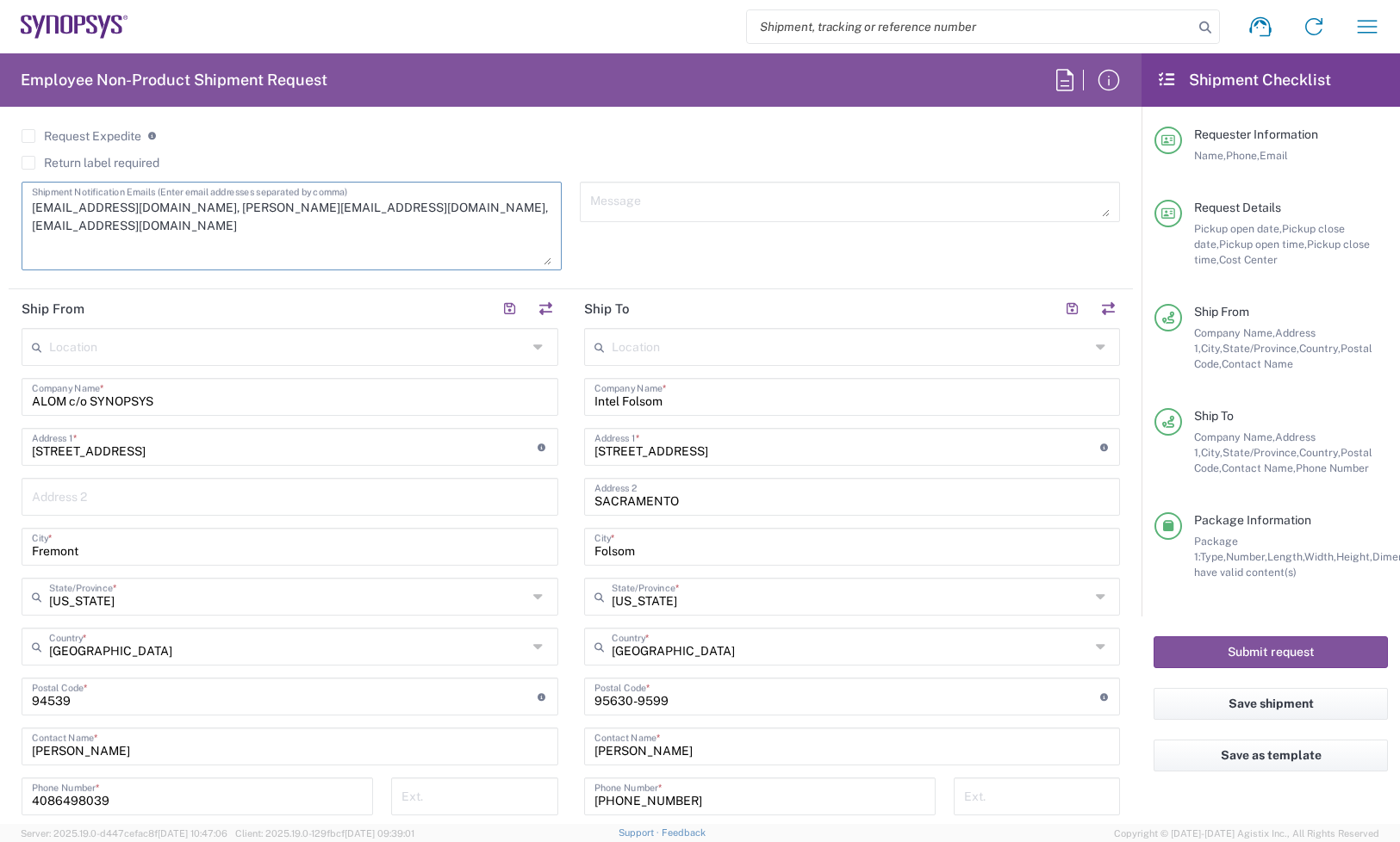
click at [669, 255] on div "Message" at bounding box center [850, 232] width 558 height 101
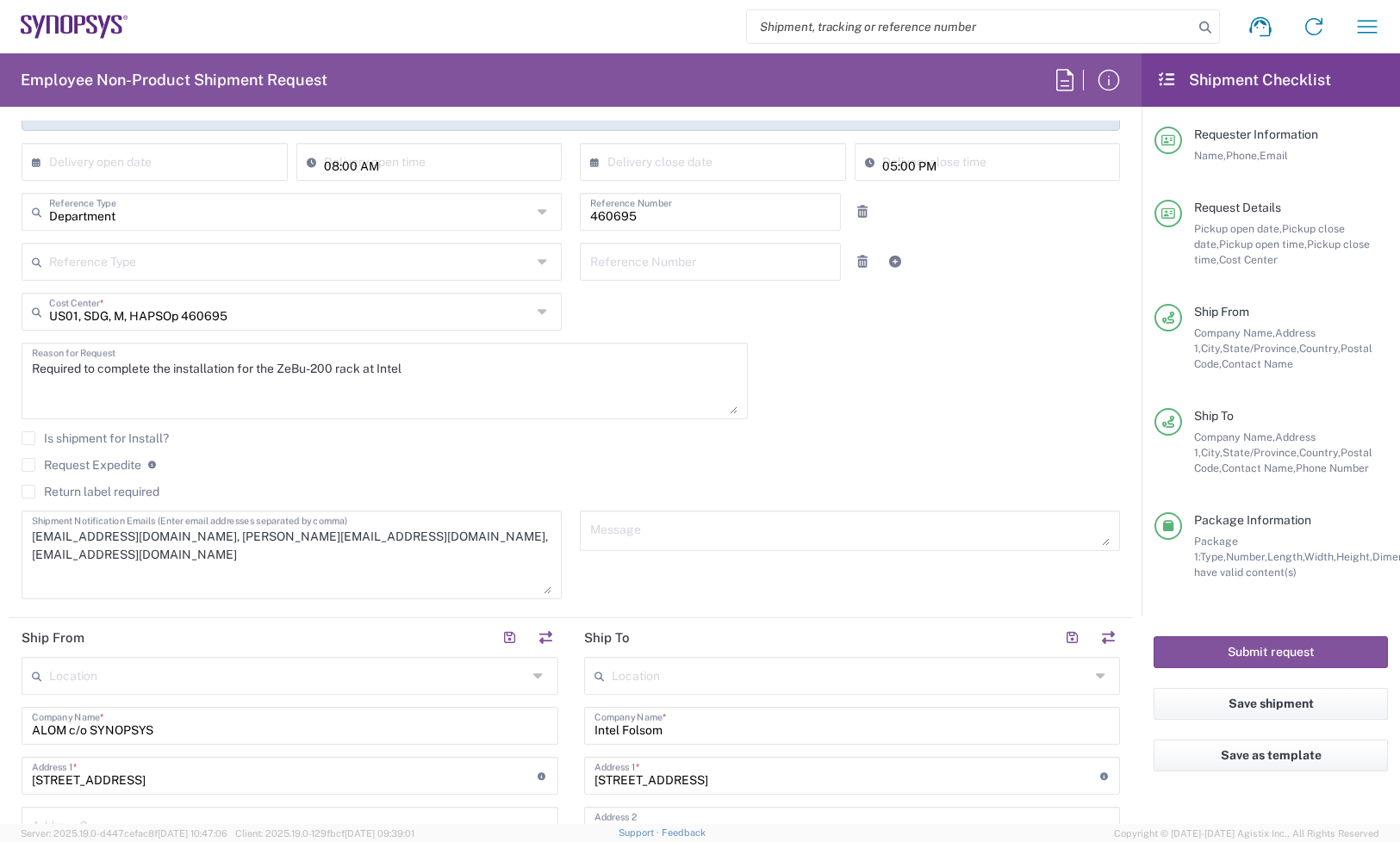
scroll to position [431, 0]
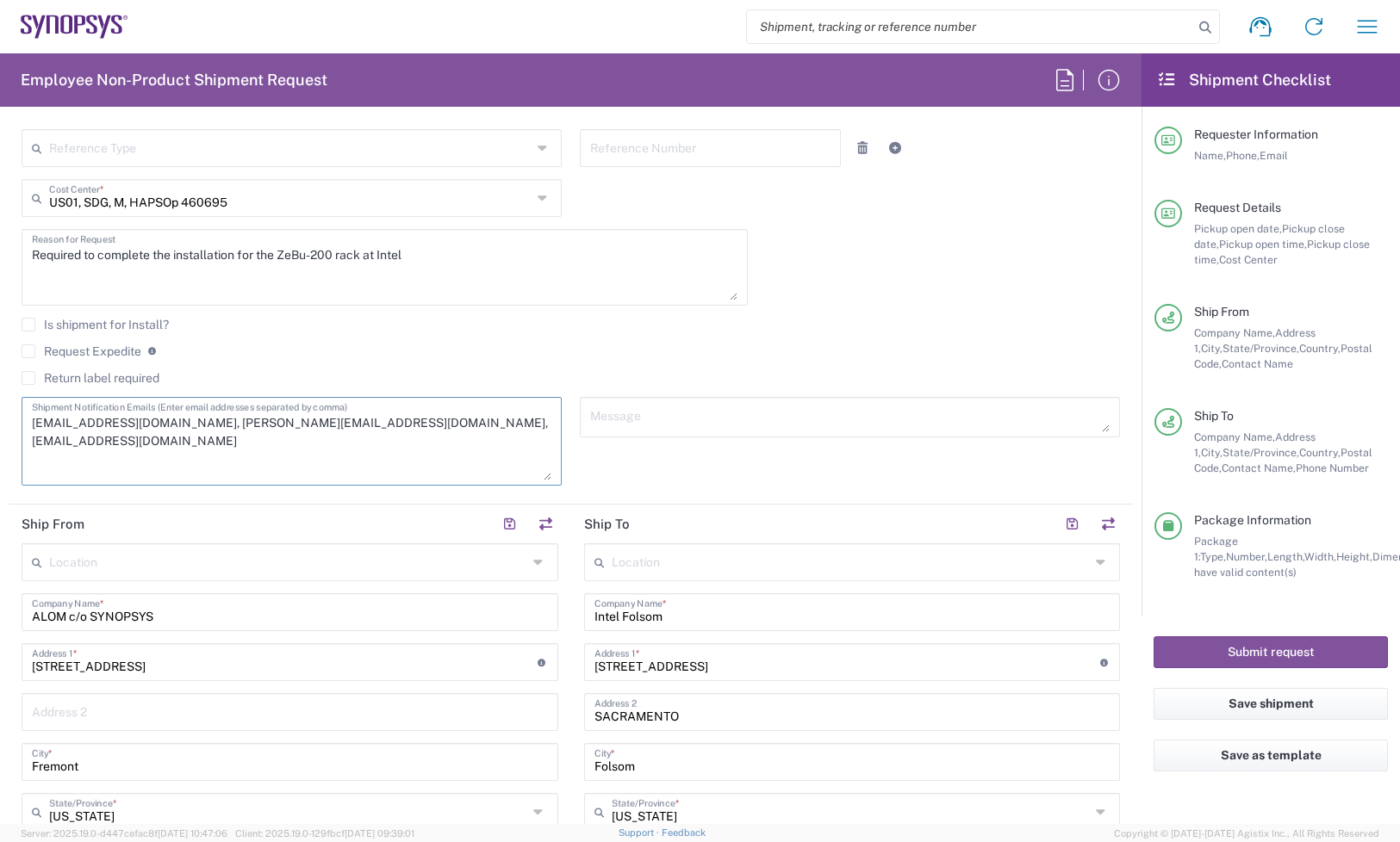
click at [502, 424] on textarea "[EMAIL_ADDRESS][DOMAIN_NAME], [PERSON_NAME][EMAIL_ADDRESS][DOMAIN_NAME], [EMAIL…" at bounding box center [292, 440] width 520 height 78
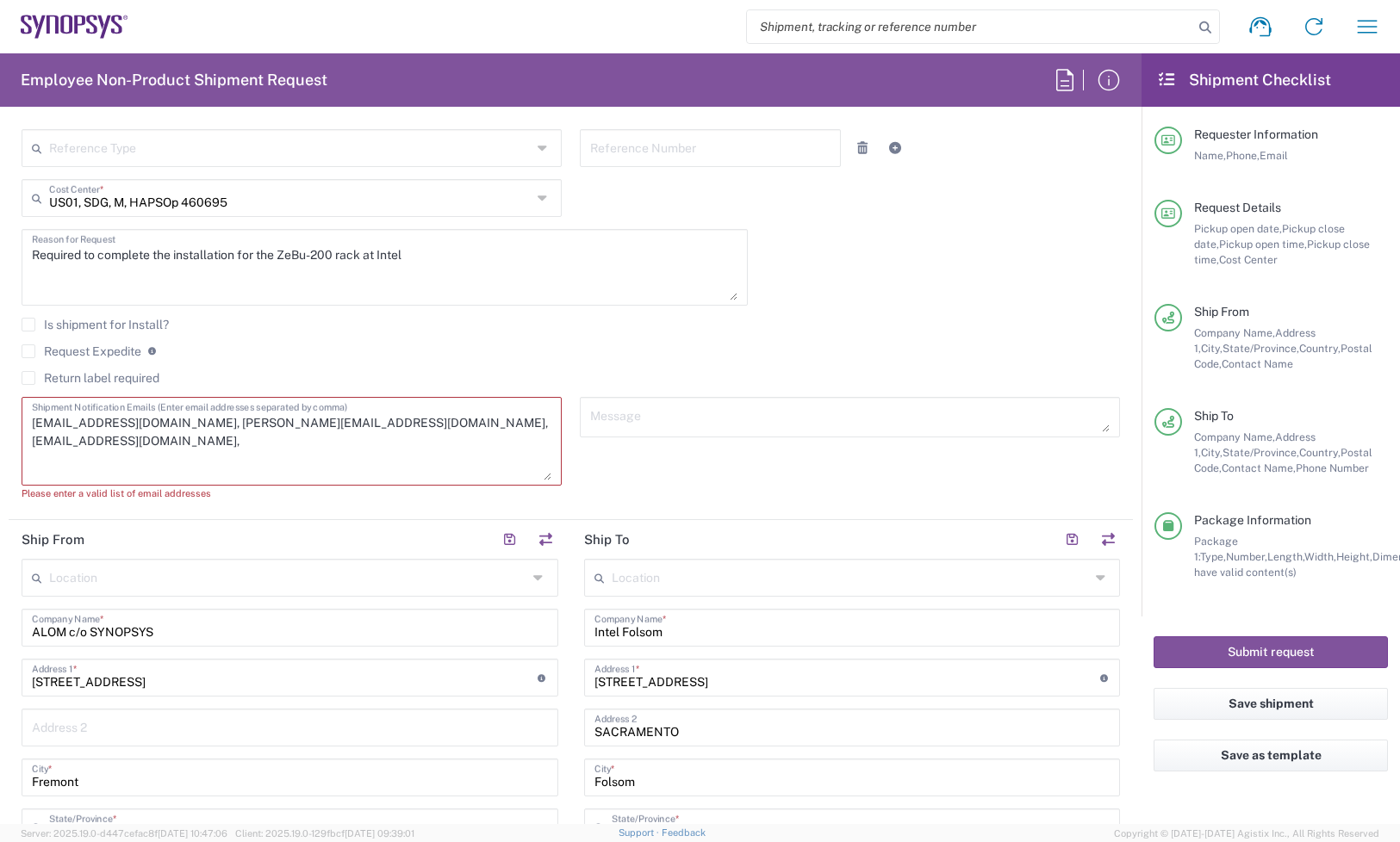
paste textarea "[PERSON_NAME] <[EMAIL_ADDRESS][DOMAIN_NAME]>"
drag, startPoint x: 84, startPoint y: 438, endPoint x: 496, endPoint y: 422, distance: 412.3
click at [496, 422] on textarea "[EMAIL_ADDRESS][DOMAIN_NAME], [PERSON_NAME][EMAIL_ADDRESS][DOMAIN_NAME], [EMAIL…" at bounding box center [292, 440] width 520 height 78
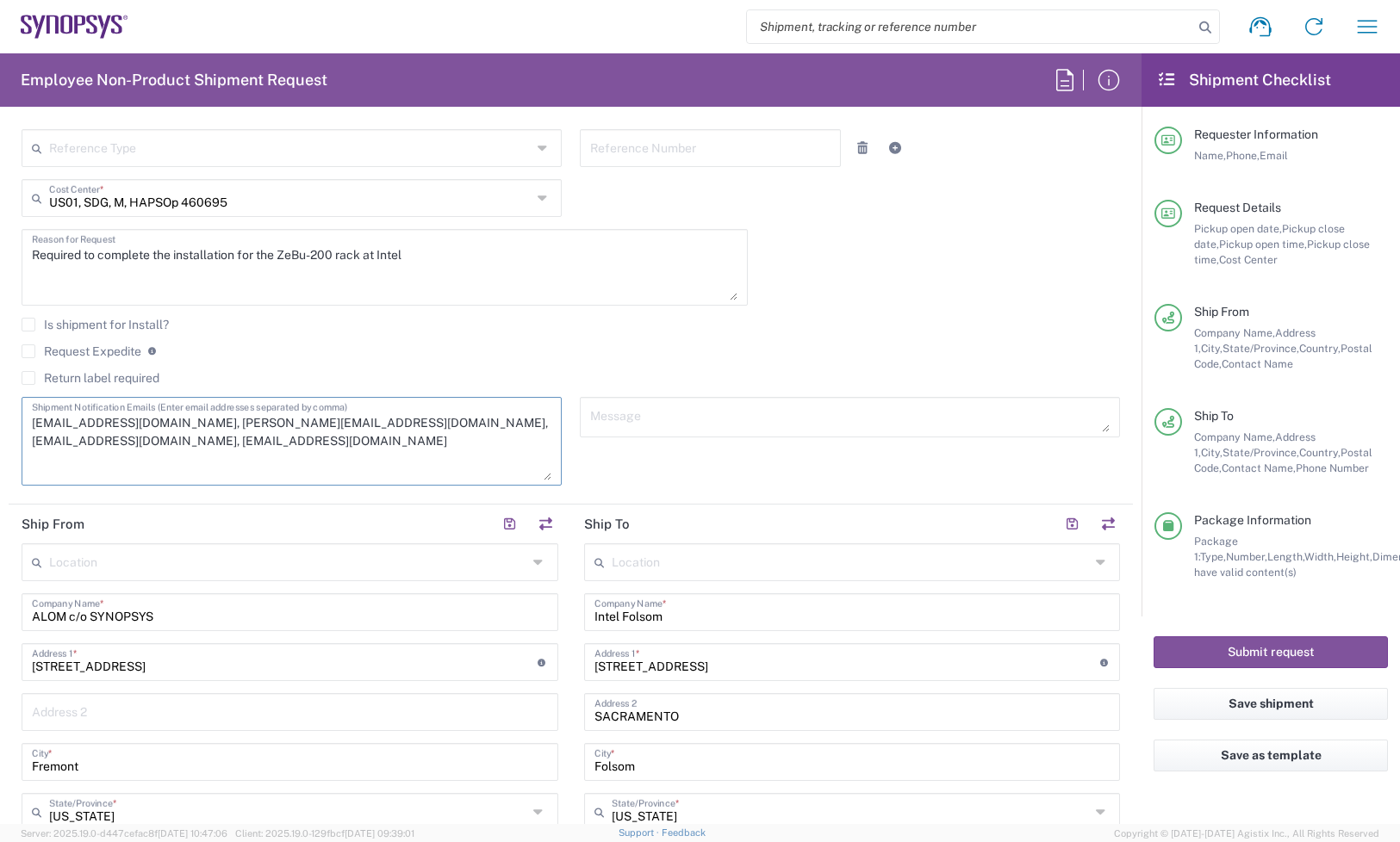
click at [255, 445] on textarea "[EMAIL_ADDRESS][DOMAIN_NAME], [PERSON_NAME][EMAIL_ADDRESS][DOMAIN_NAME], [EMAIL…" at bounding box center [292, 440] width 520 height 78
paste textarea "[PERSON_NAME] <[EMAIL_ADDRESS][DOMAIN_NAME]>"
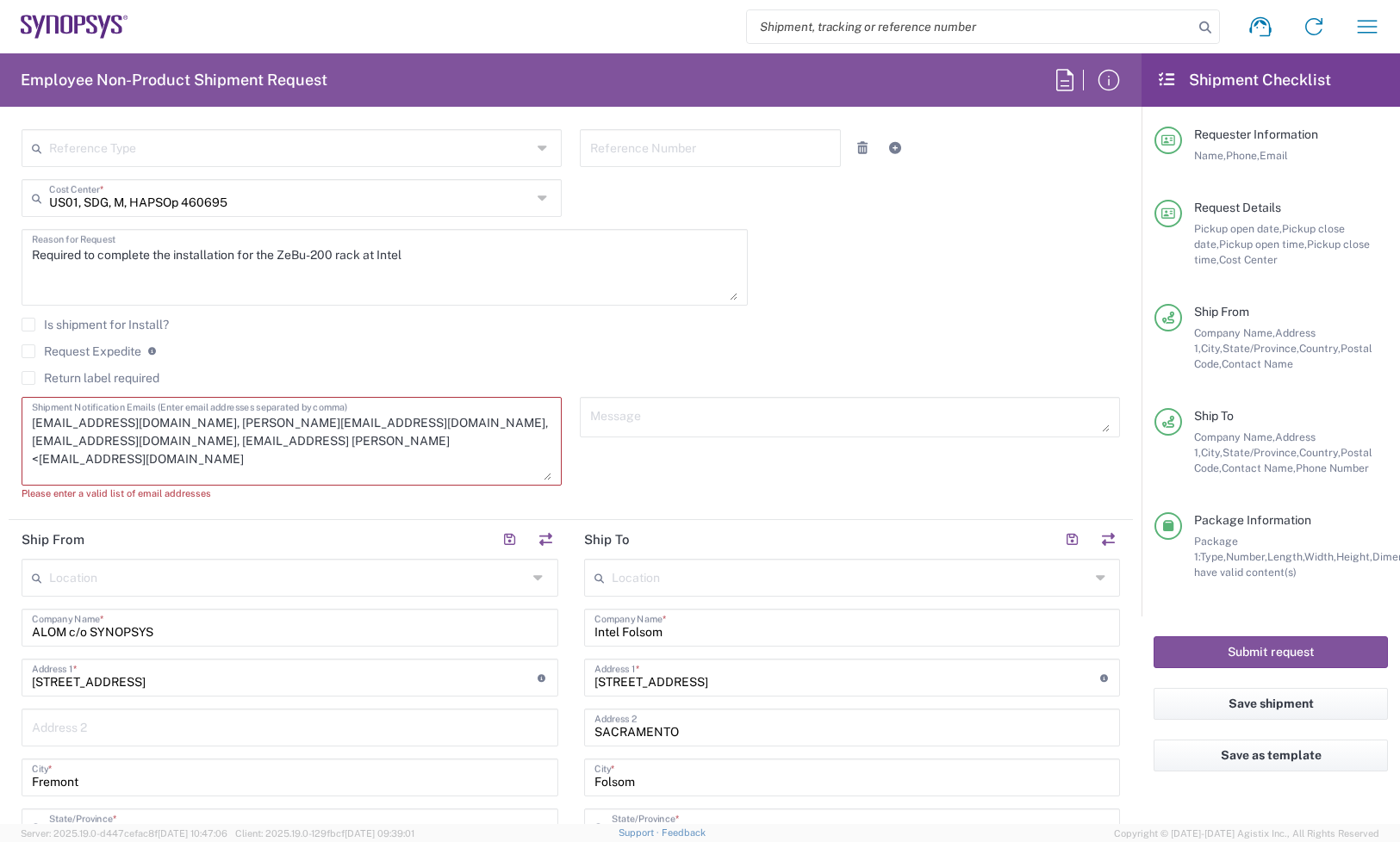
drag, startPoint x: 250, startPoint y: 440, endPoint x: 174, endPoint y: 443, distance: 76.1
click at [174, 443] on textarea "[EMAIL_ADDRESS][DOMAIN_NAME], [PERSON_NAME][EMAIL_ADDRESS][DOMAIN_NAME], [EMAIL…" at bounding box center [292, 440] width 520 height 78
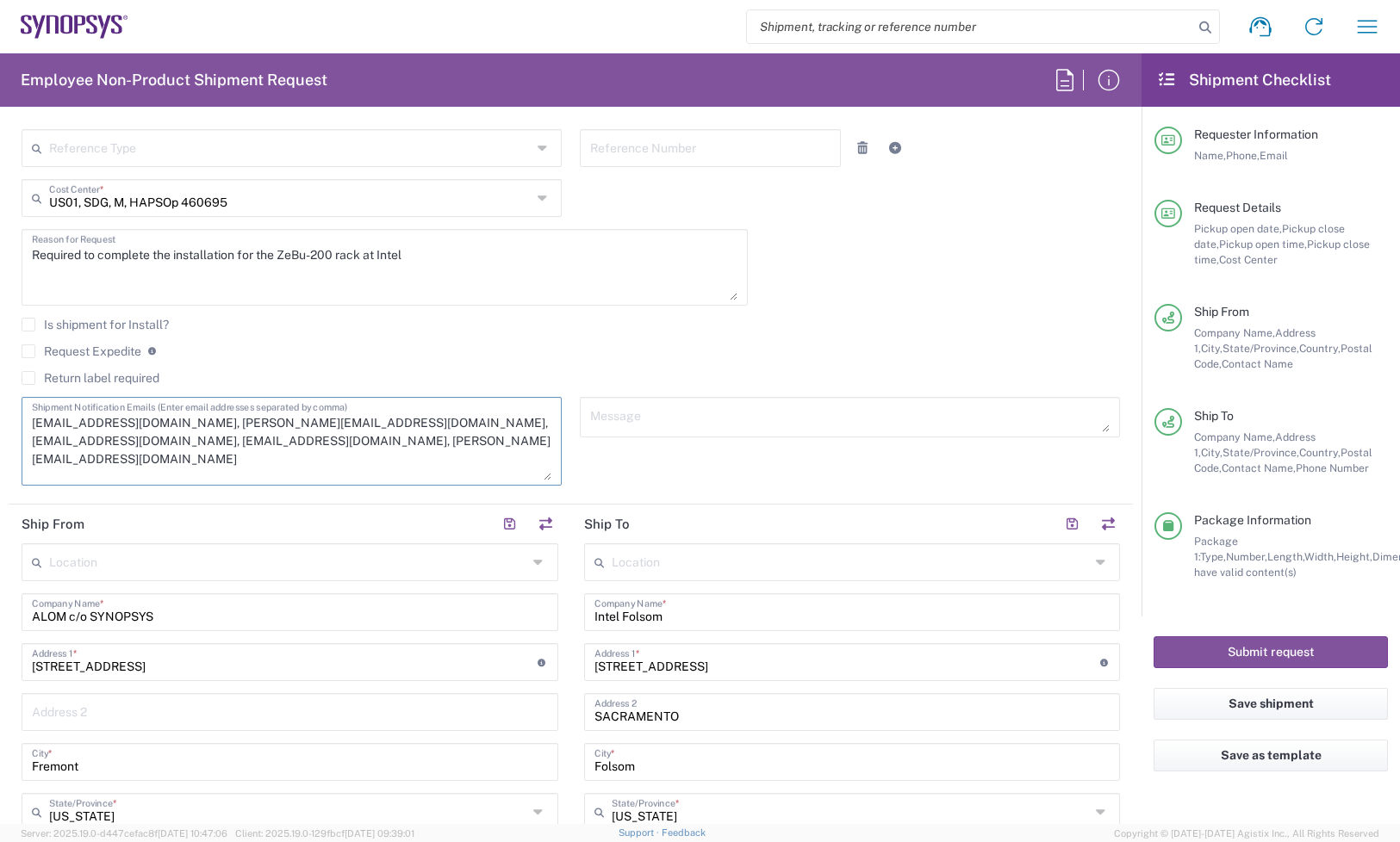
type textarea "[EMAIL_ADDRESS][DOMAIN_NAME], [PERSON_NAME][EMAIL_ADDRESS][DOMAIN_NAME], [EMAIL…"
click at [651, 343] on agx-checkbox-control "Request Expedite If expedite is checked you will be unable to rate and book thi…" at bounding box center [571, 351] width 1098 height 15
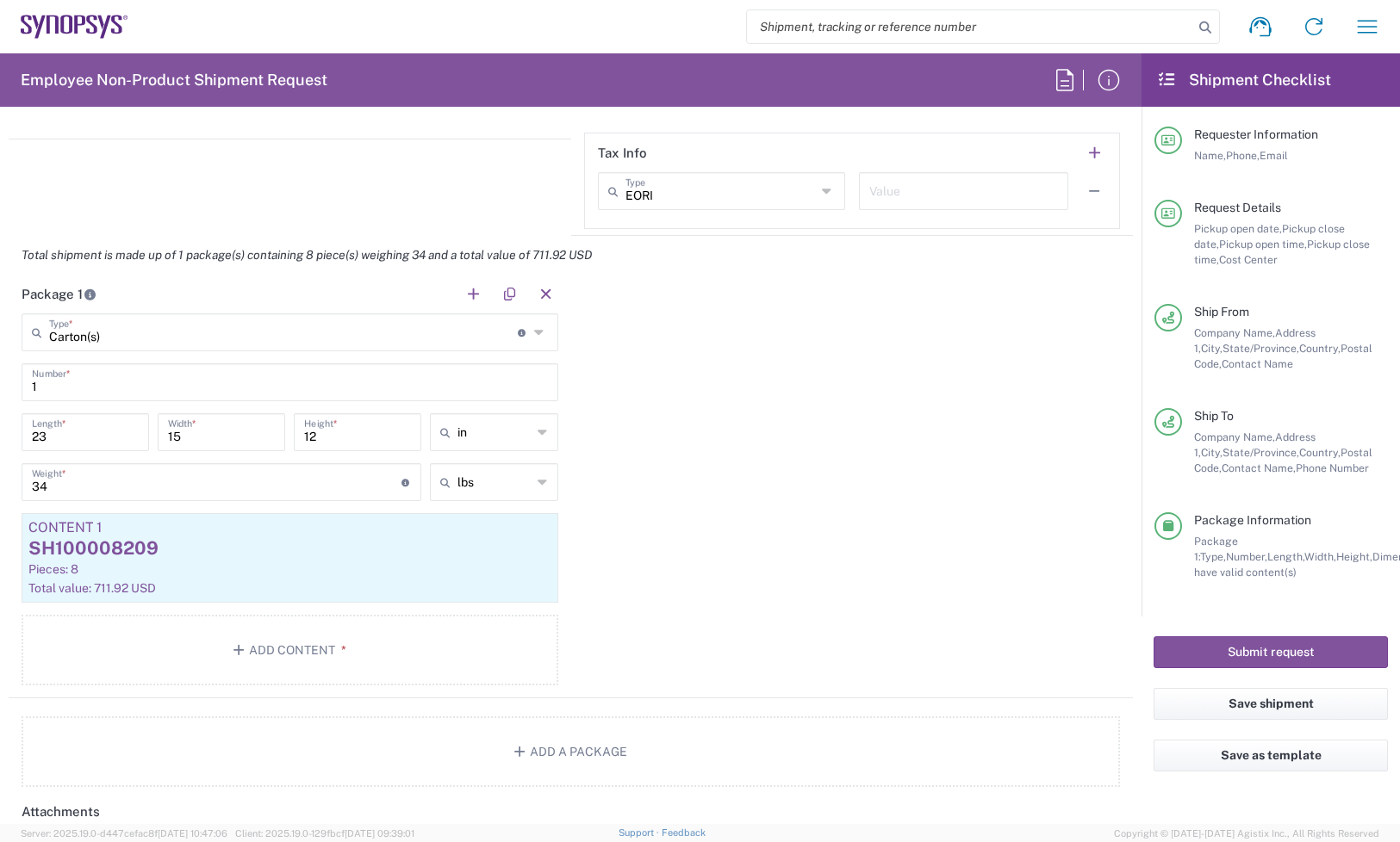
scroll to position [1507, 0]
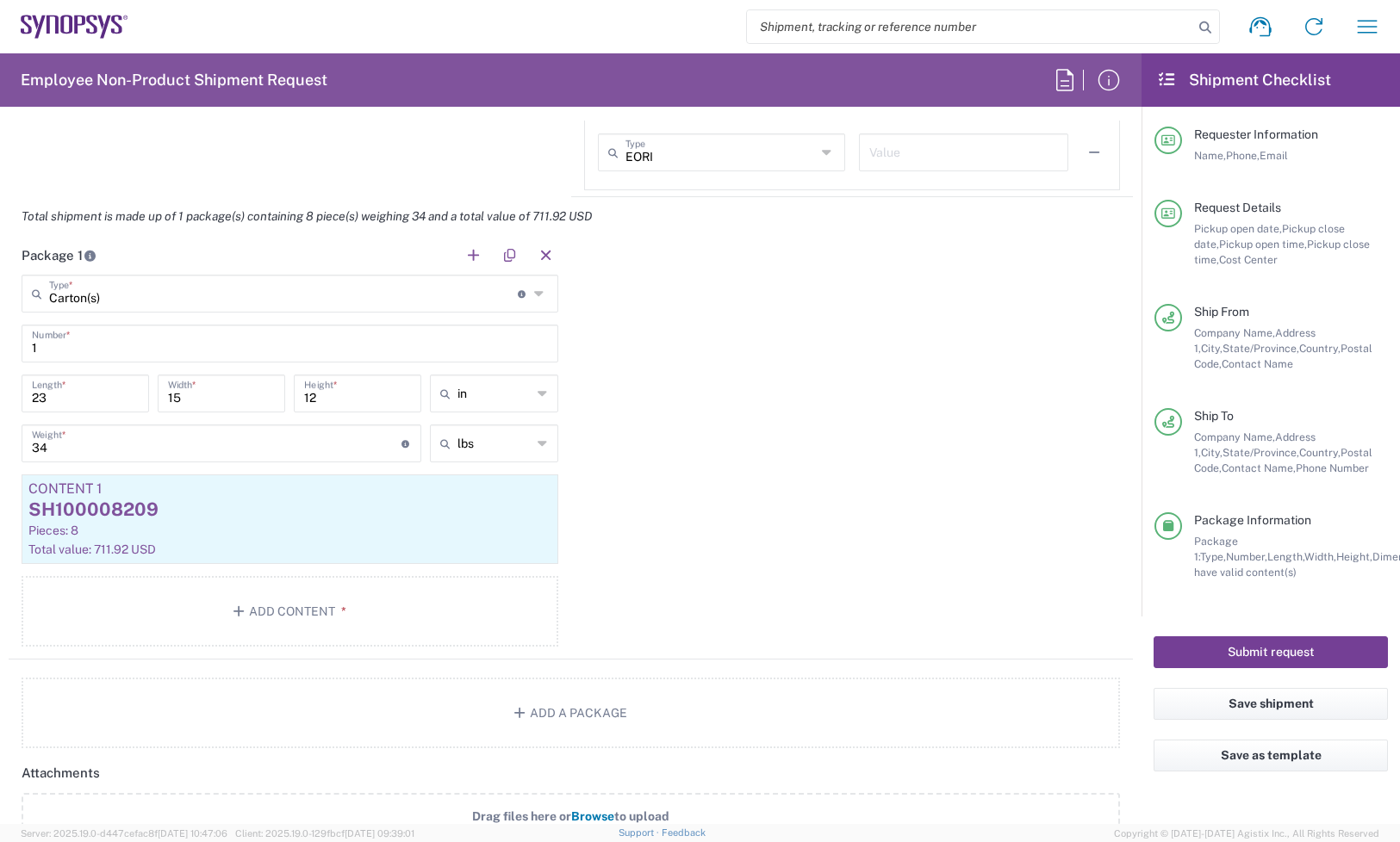
click at [1252, 651] on button "Submit request" at bounding box center [1271, 652] width 234 height 32
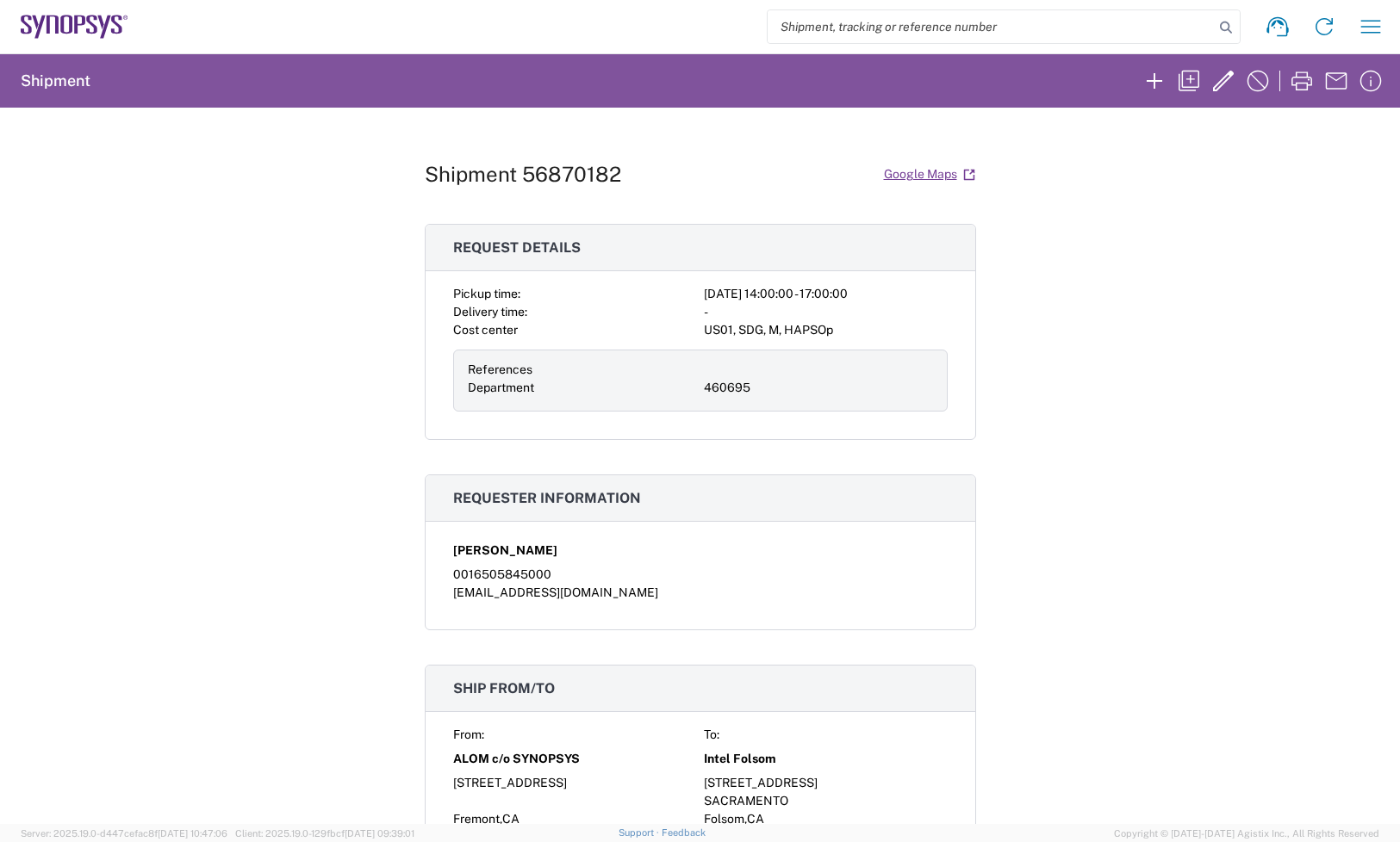
drag, startPoint x: 1323, startPoint y: 213, endPoint x: 1249, endPoint y: 208, distance: 74.2
click at [1315, 212] on div "Shipment 56870182 Google Maps Request details Pickup time: [DATE] 14:00:00 - 17…" at bounding box center [700, 466] width 1400 height 717
click at [601, 168] on h1 "Shipment 56870182" at bounding box center [523, 174] width 196 height 25
copy h1 "56870182"
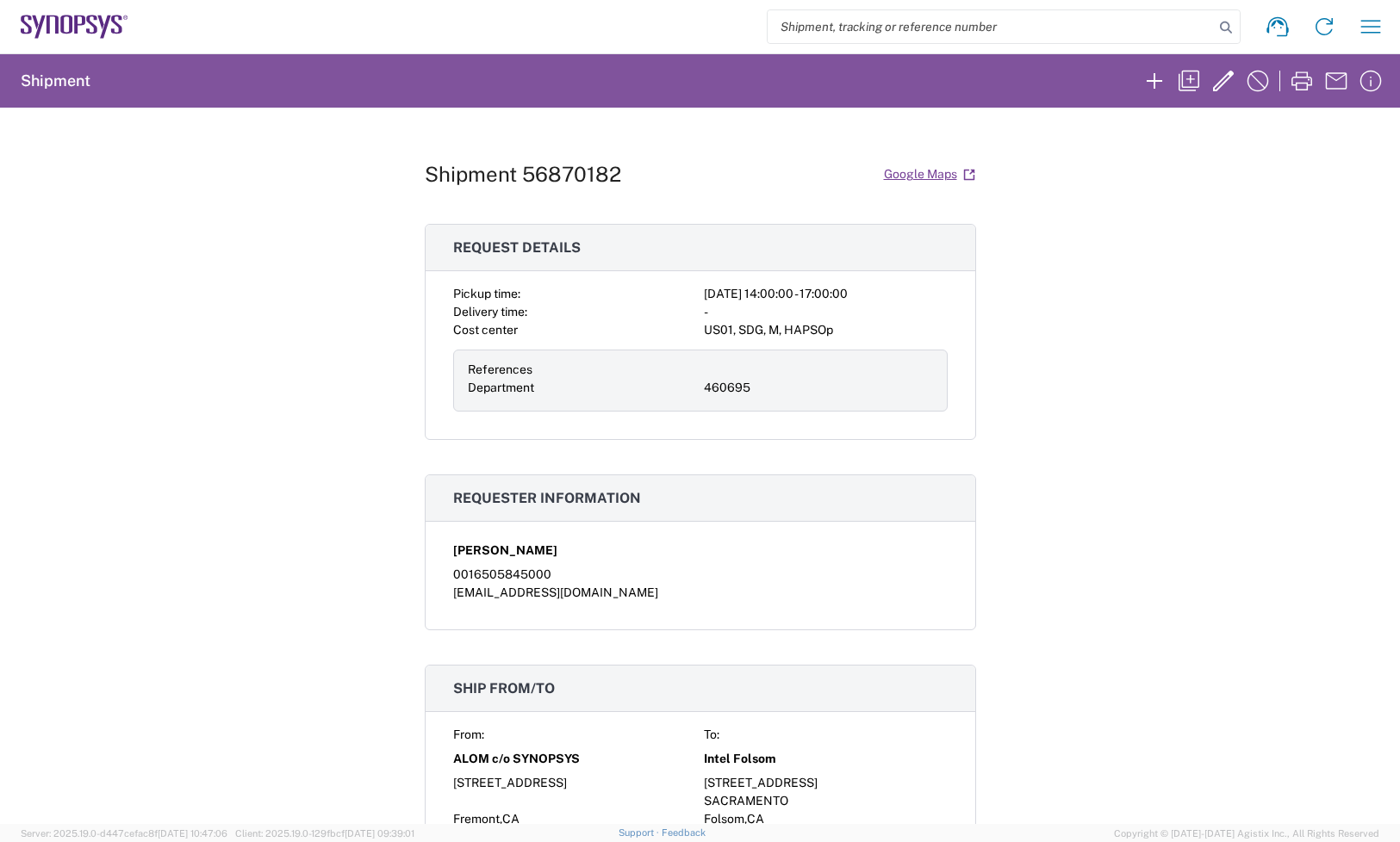
click at [1336, 402] on div "Shipment 56870182 Google Maps Request details Pickup time: [DATE] 14:00:00 - 17…" at bounding box center [700, 466] width 1400 height 717
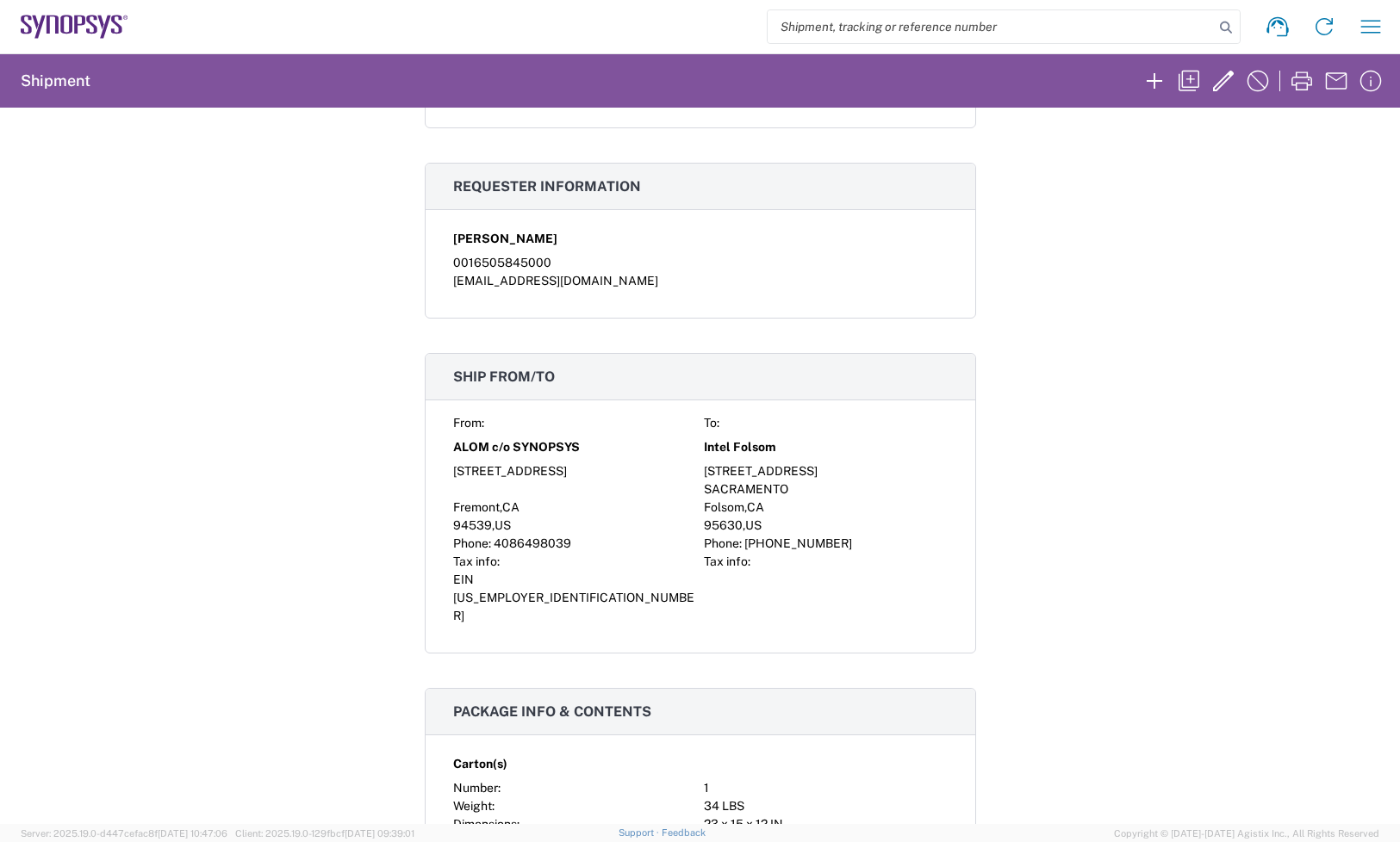
scroll to position [538, 0]
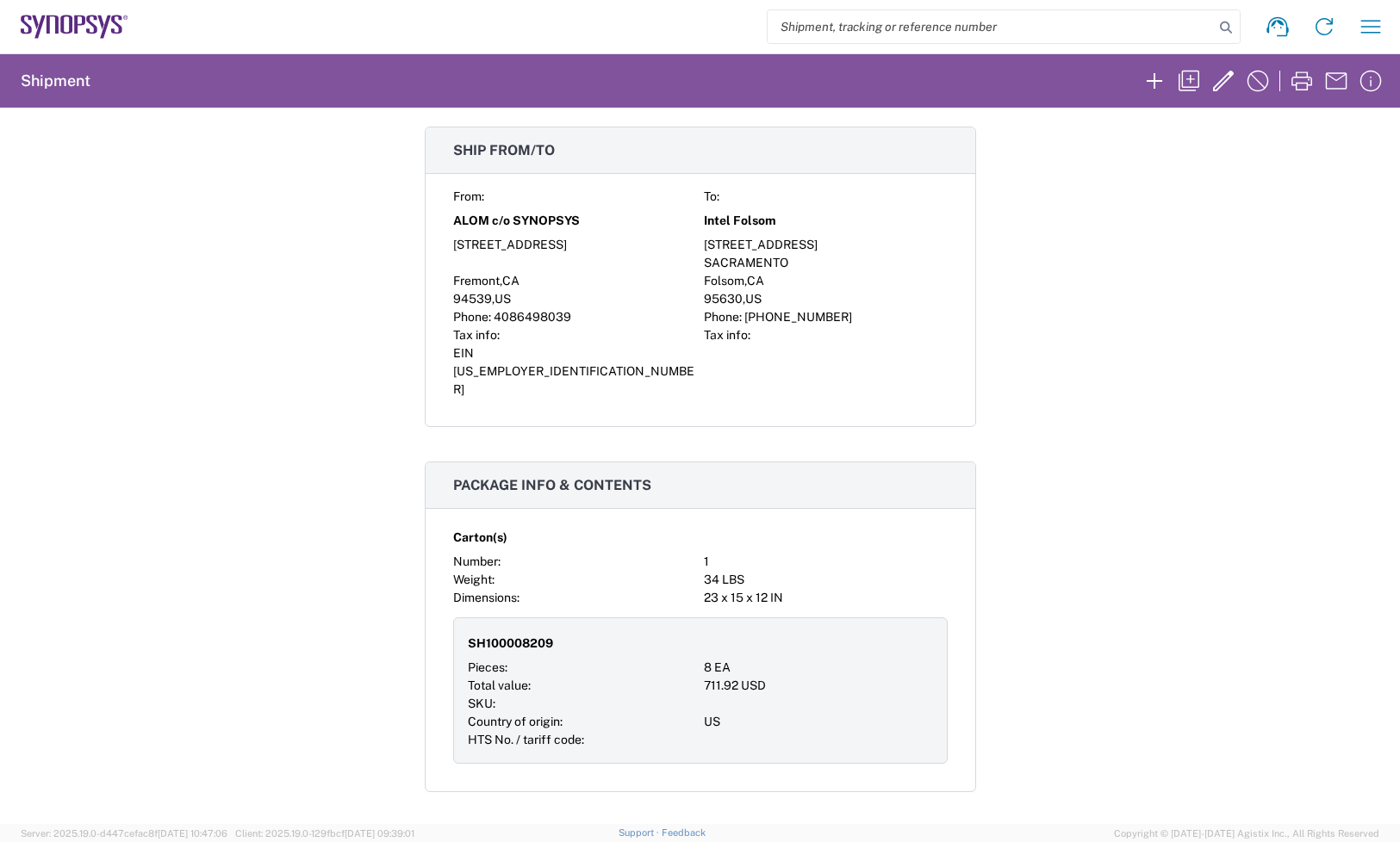
click at [1303, 470] on div "Shipment 56870182 Google Maps Request details Pickup time: [DATE] 14:00:00 - 17…" at bounding box center [700, 466] width 1400 height 717
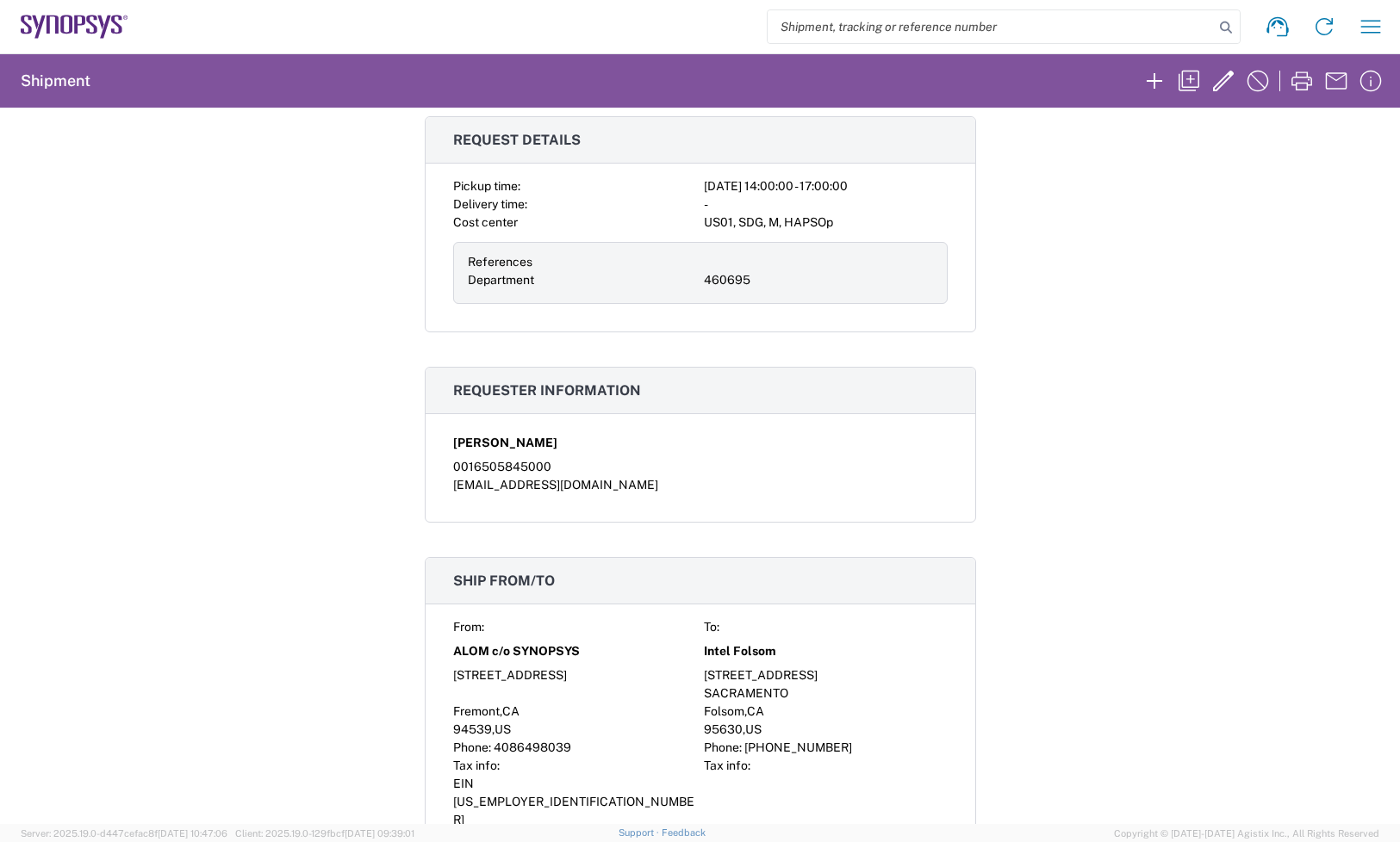
scroll to position [0, 0]
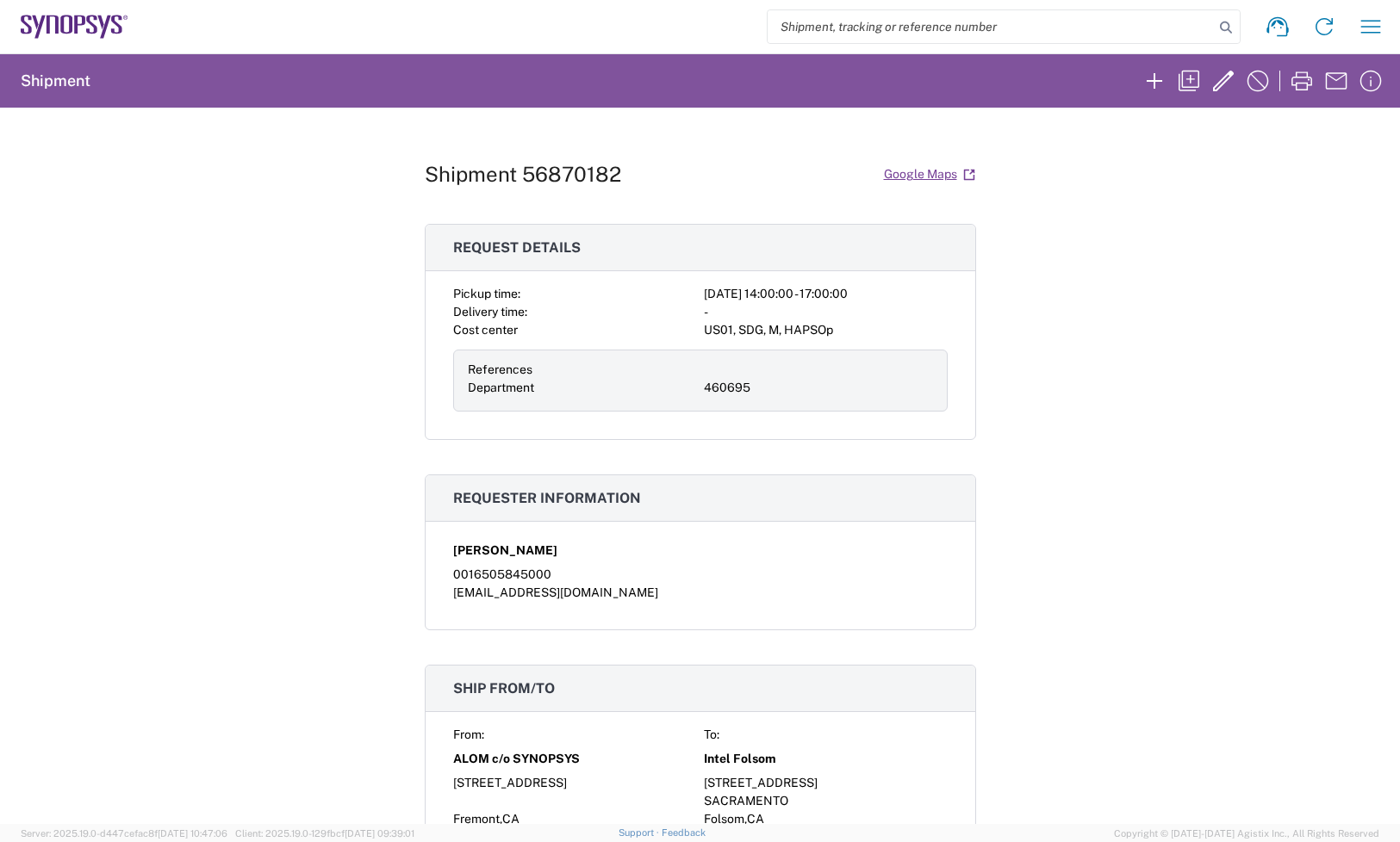
drag, startPoint x: 1312, startPoint y: 217, endPoint x: 1213, endPoint y: 203, distance: 100.0
click at [1312, 217] on div "Shipment 56870182 Google Maps Request details Pickup time: [DATE] 14:00:00 - 17…" at bounding box center [700, 466] width 1400 height 717
click at [537, 178] on h1 "Shipment 56870182" at bounding box center [523, 174] width 196 height 25
copy h1 "56870182"
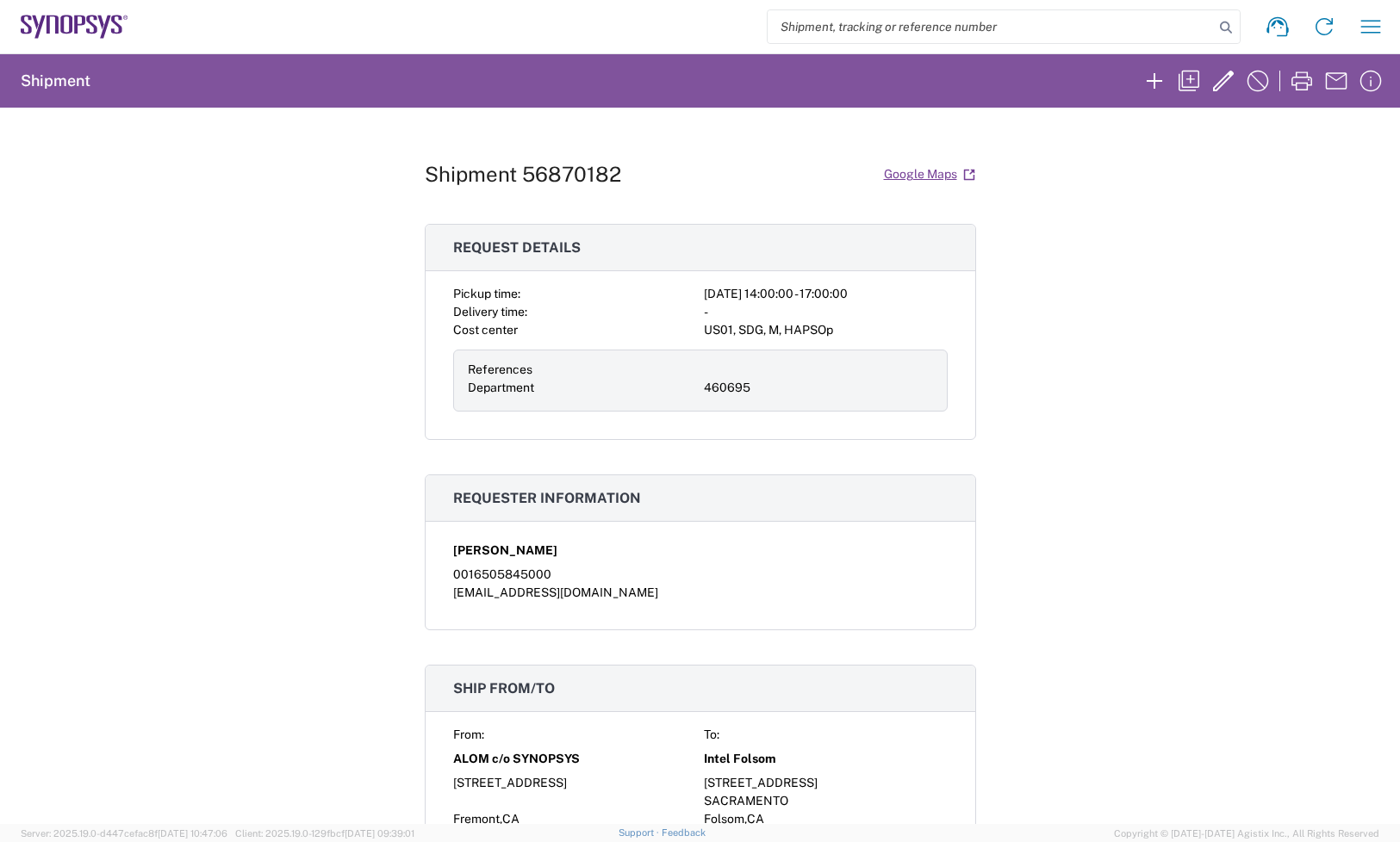
drag, startPoint x: 1363, startPoint y: 136, endPoint x: 1334, endPoint y: 126, distance: 30.7
click at [1363, 136] on div "Shipment 56870182 Google Maps Request details Pickup time: [DATE] 14:00:00 - 17…" at bounding box center [700, 466] width 1400 height 717
click at [1211, 83] on icon "button" at bounding box center [1223, 80] width 27 height 27
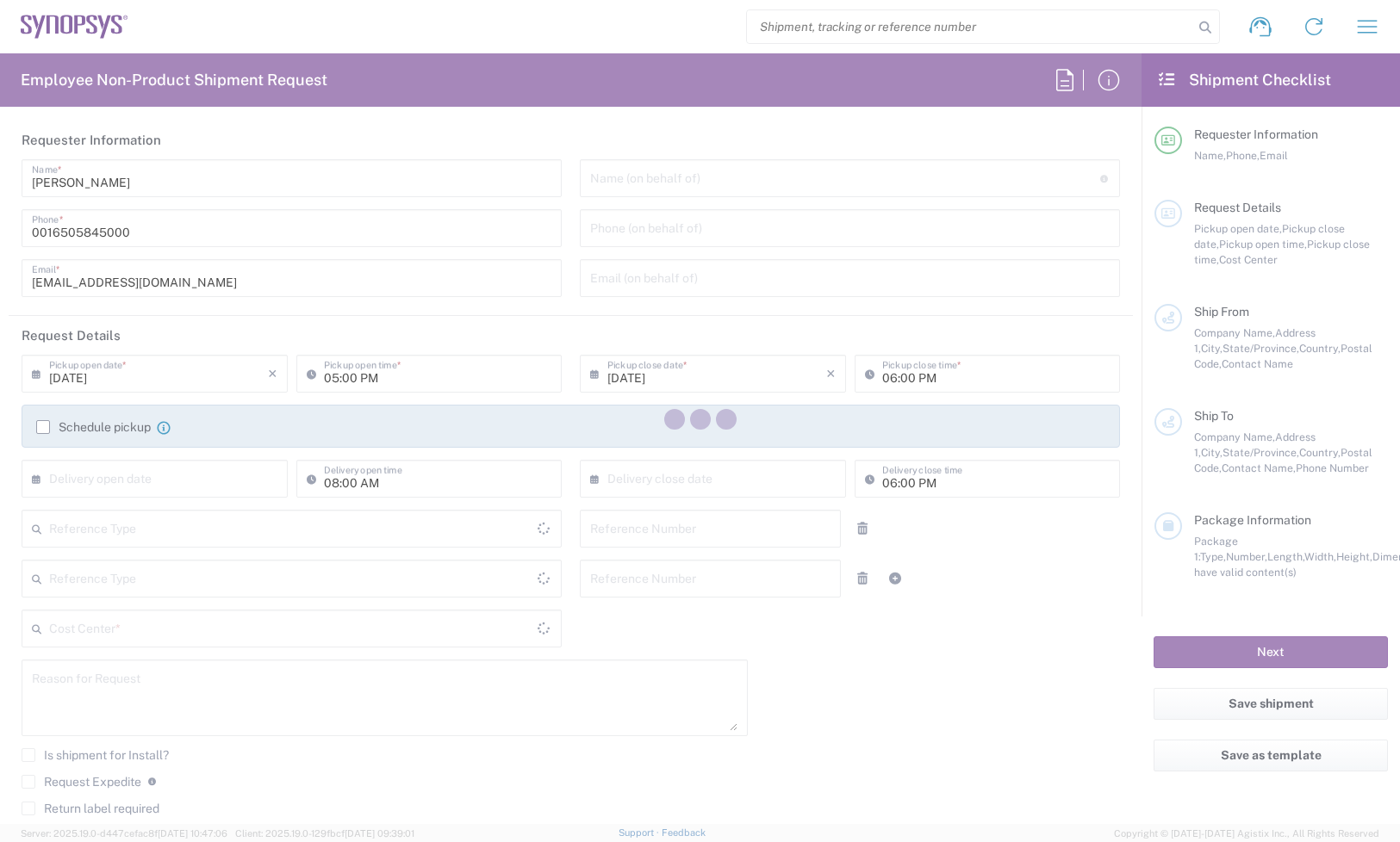
type input "[DATE]"
type input "02:00 PM"
type input "[DATE]"
type input "05:00 PM"
type input "460695"
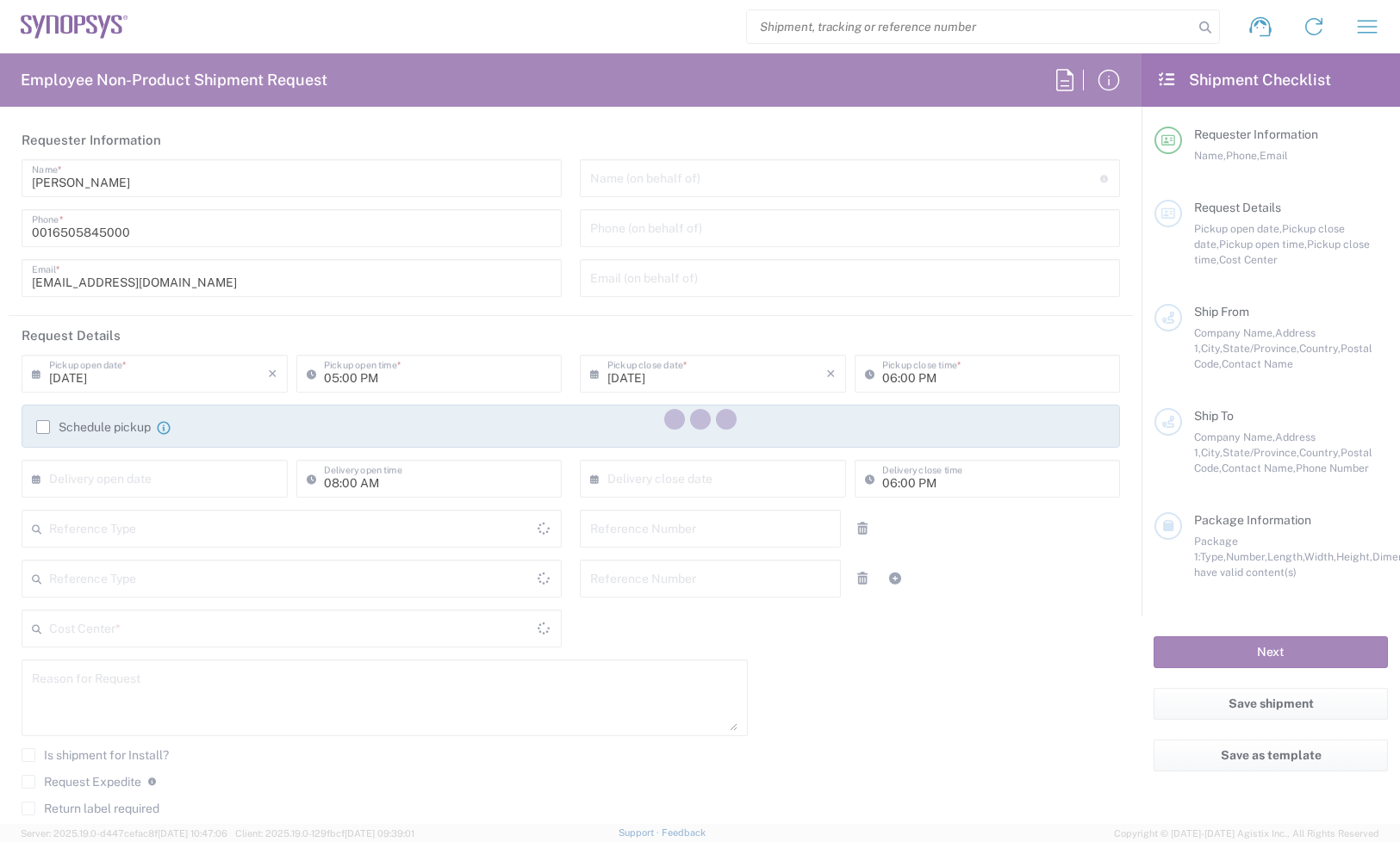
type textarea "Required to complete the installation for the ZeBu-200 rack at Intel"
type textarea "[EMAIL_ADDRESS][DOMAIN_NAME], [EMAIL_ADDRESS][DOMAIN_NAME], [PERSON_NAME][EMAIL…"
type input "ALOM c/o SYNOPSYS"
type input "[STREET_ADDRESS]"
type input "Fremont"
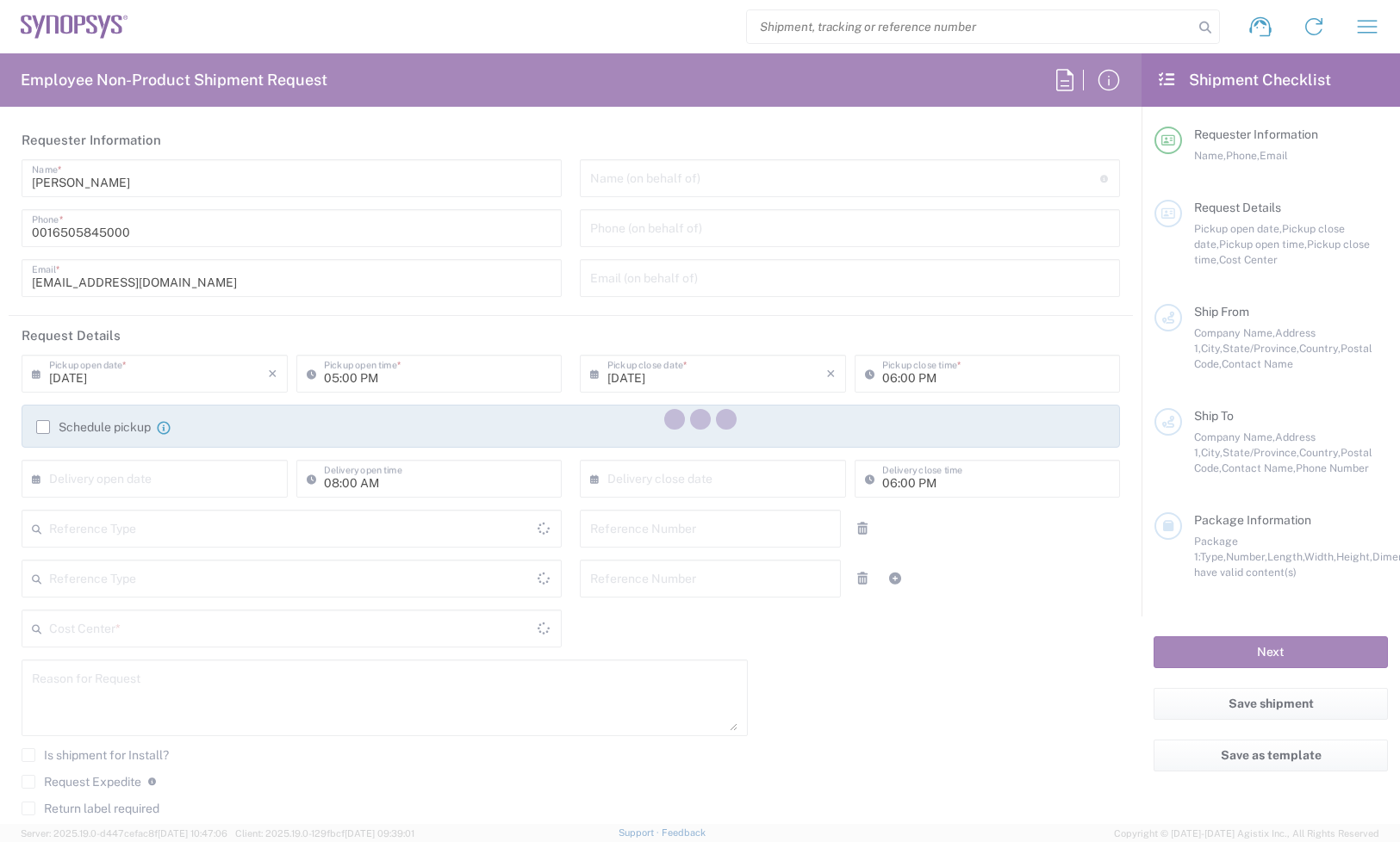
type input "94539"
type input "[PERSON_NAME]"
type input "4086498039"
type input "[EMAIL_ADDRESS][DOMAIN_NAME]"
type input "Intel Folsom"
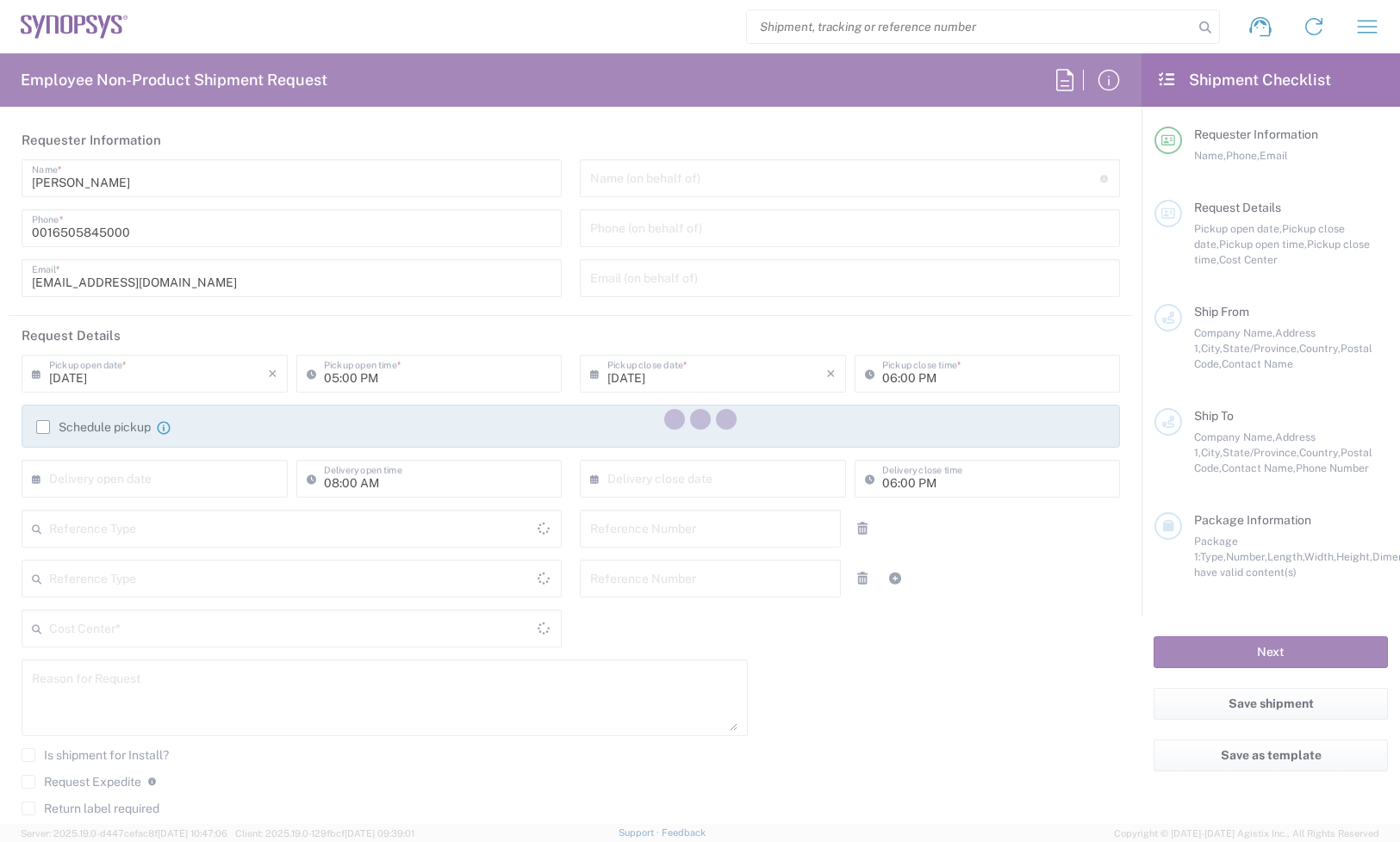
type input "[STREET_ADDRESS]"
type input "SACRAMENTO"
type input "Folsom"
type input "95630"
type input "[PERSON_NAME]"
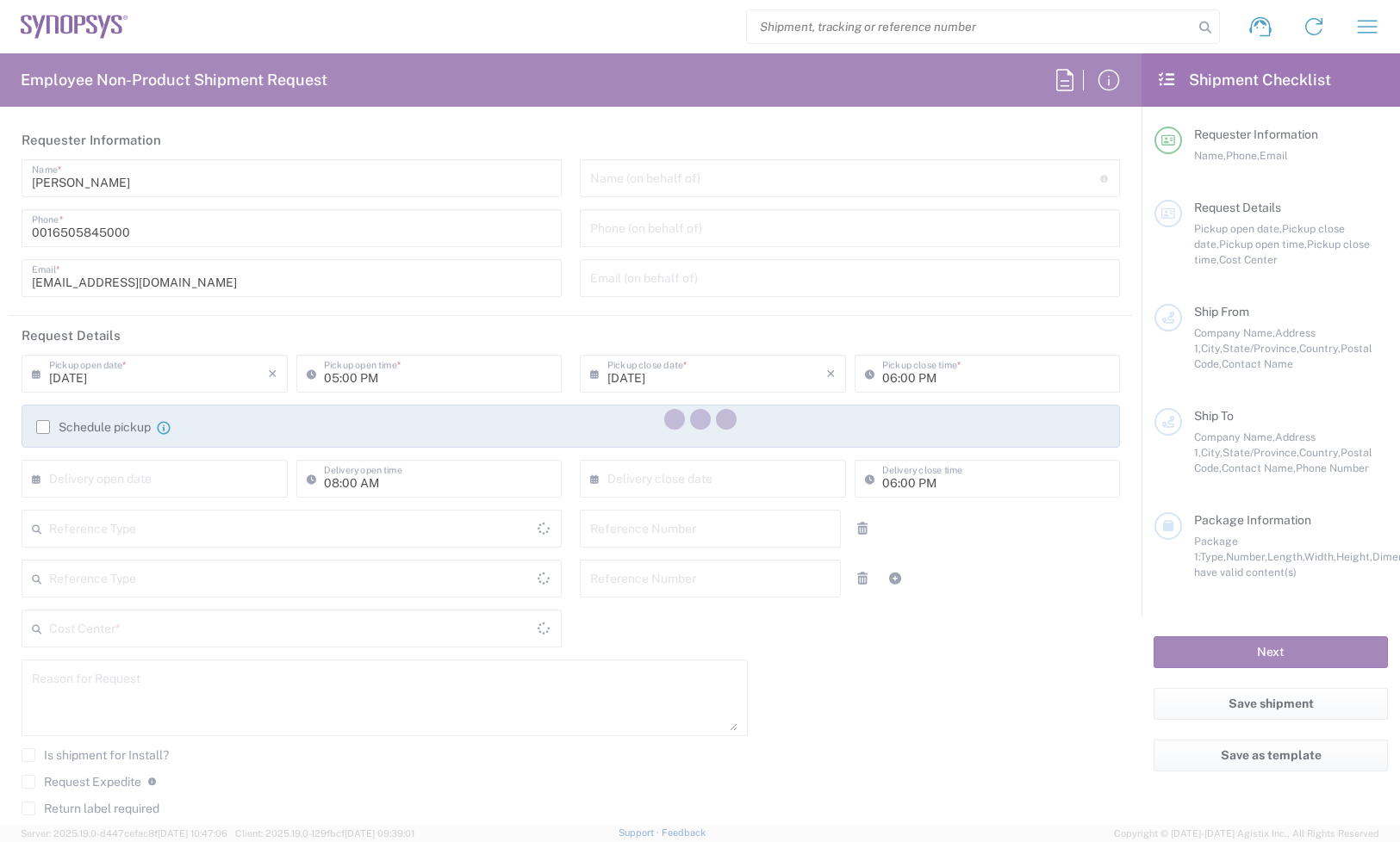
type input "[PHONE_NUMBER]"
type input "[PERSON_NAME][EMAIL_ADDRESS][PERSON_NAME][DOMAIN_NAME]"
type input "Department"
type input "[US_STATE]"
type input "[GEOGRAPHIC_DATA]"
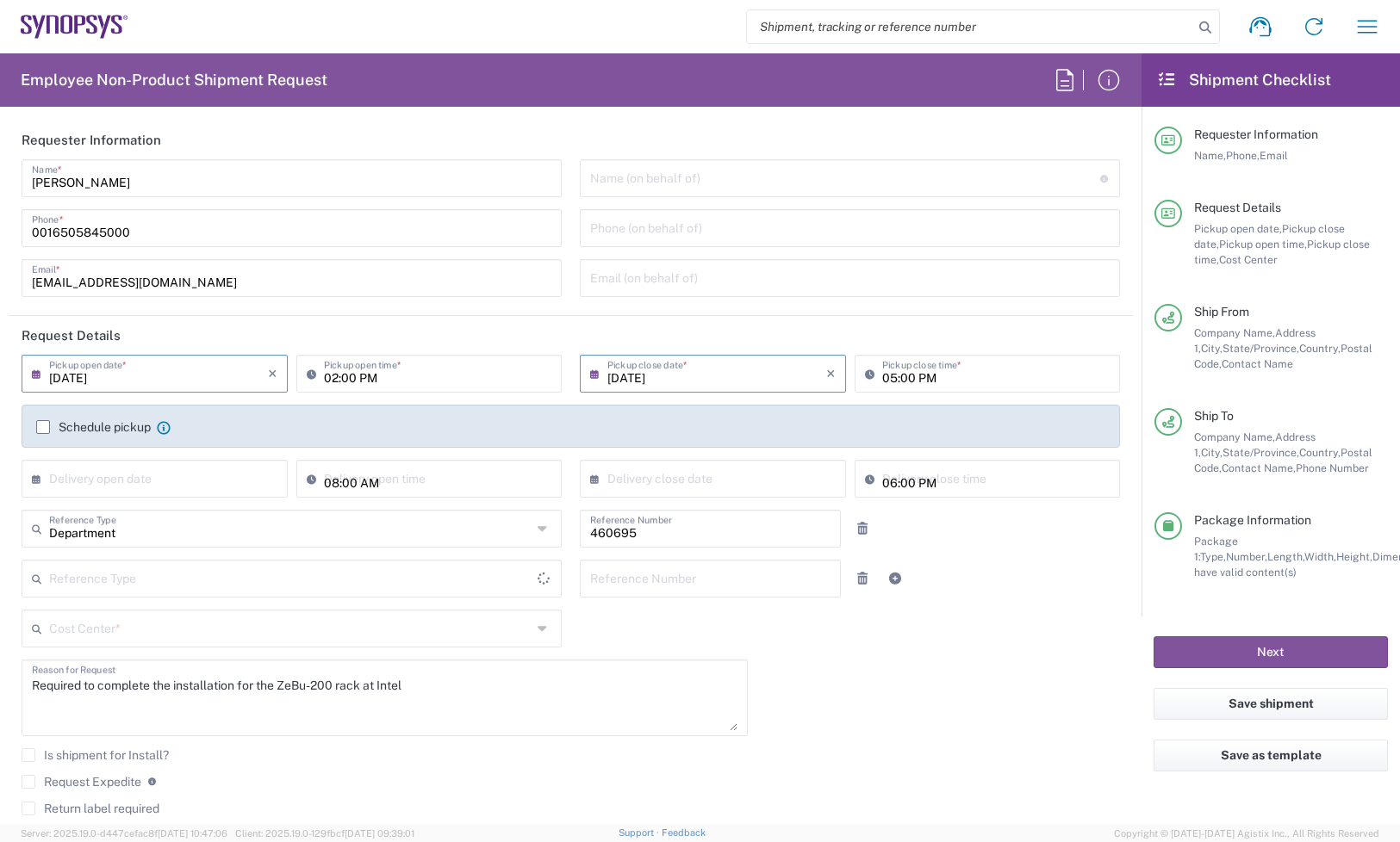
type input "[US_STATE]"
type input "[GEOGRAPHIC_DATA]"
type input "US01, SDG, M, HAPSOp 460695"
type input "Carton(s)"
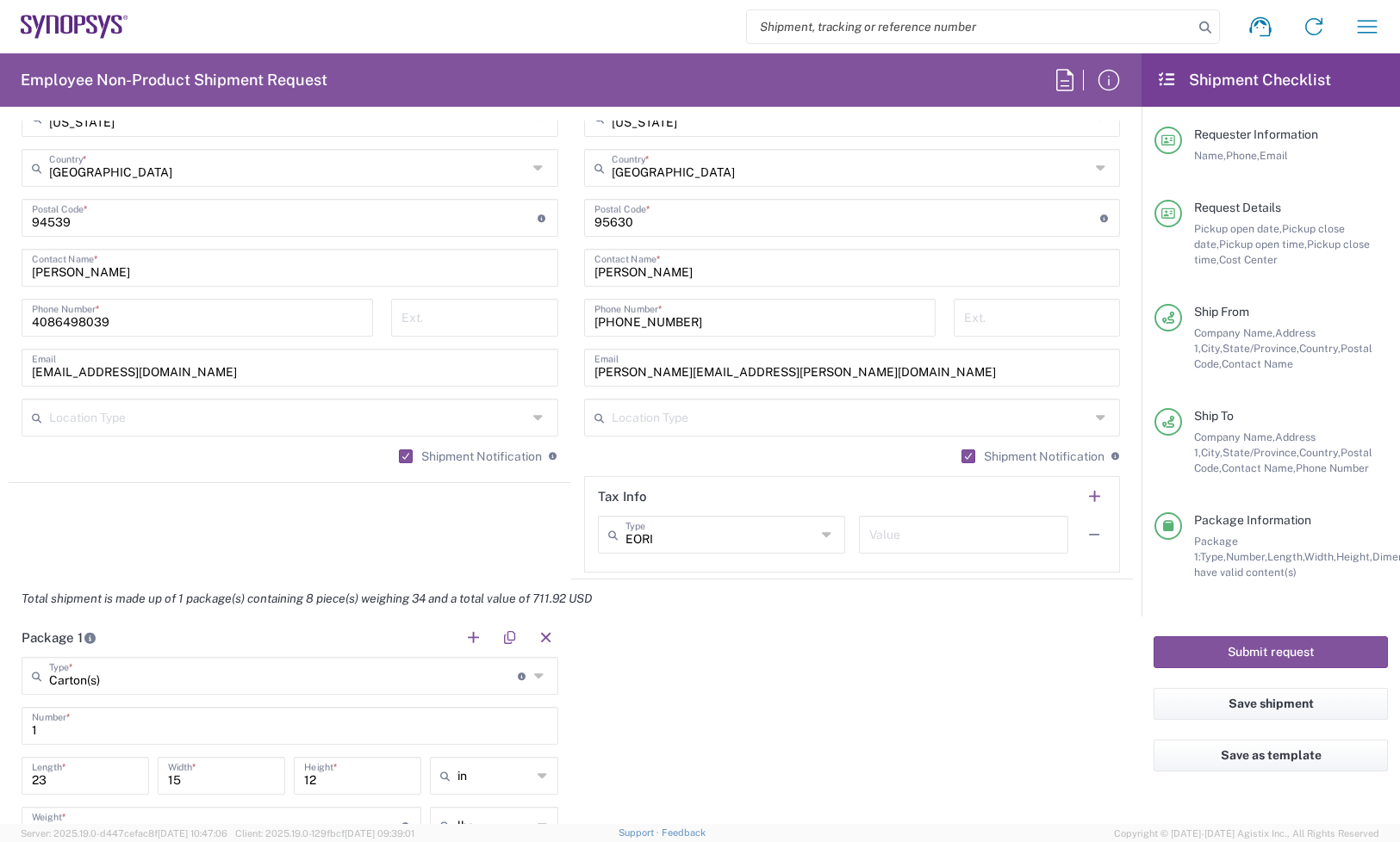
scroll to position [968, 0]
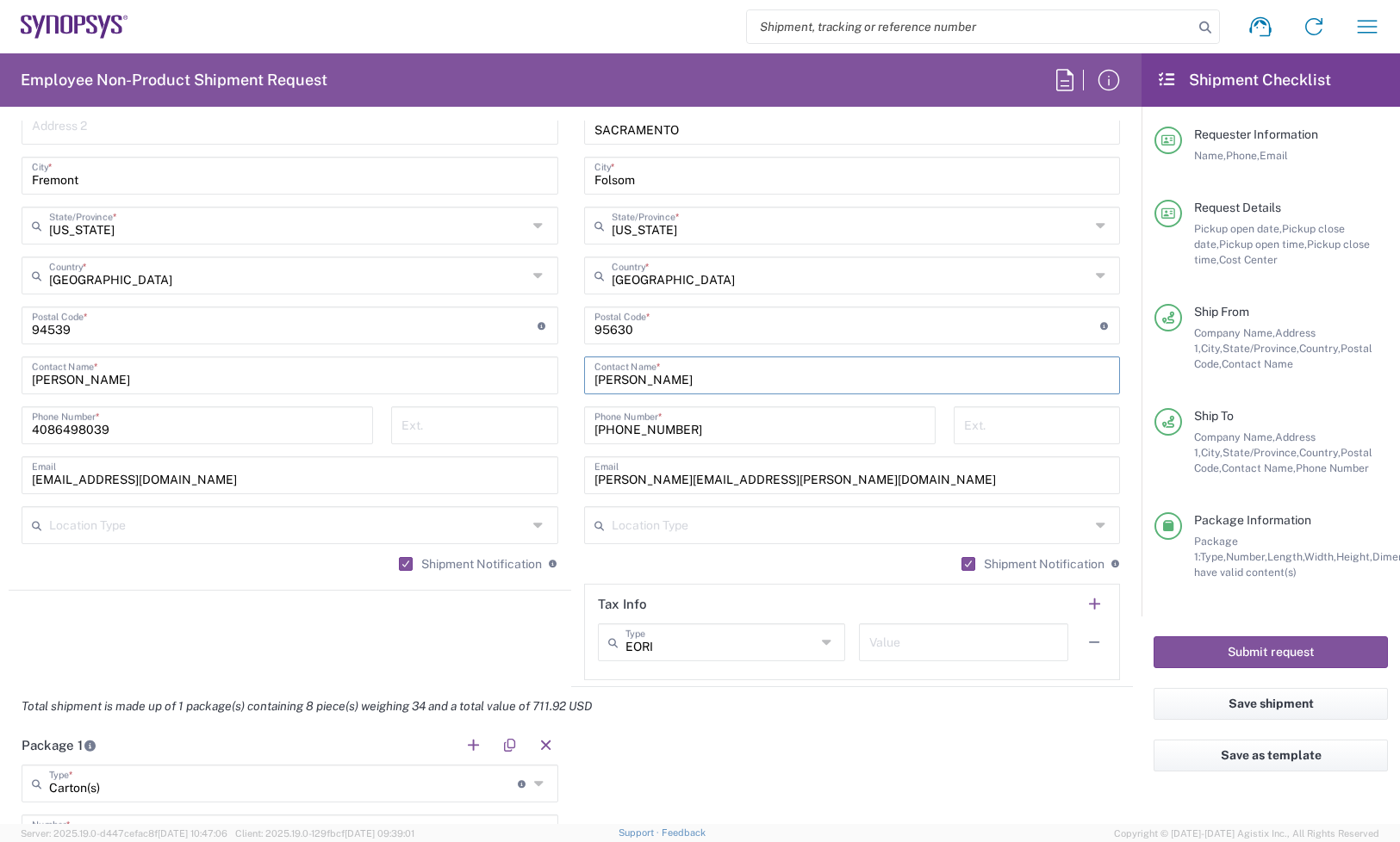
drag, startPoint x: 575, startPoint y: 374, endPoint x: 542, endPoint y: 372, distance: 33.1
click at [542, 372] on div "Ship From Location [GEOGRAPHIC_DATA] DE04 Agrate Brianza IT01 [GEOGRAPHIC_DATA]…" at bounding box center [571, 303] width 1125 height 769
paste input "[PERSON_NAME]"
type input "[PERSON_NAME]"
drag, startPoint x: 739, startPoint y: 473, endPoint x: 479, endPoint y: 462, distance: 260.2
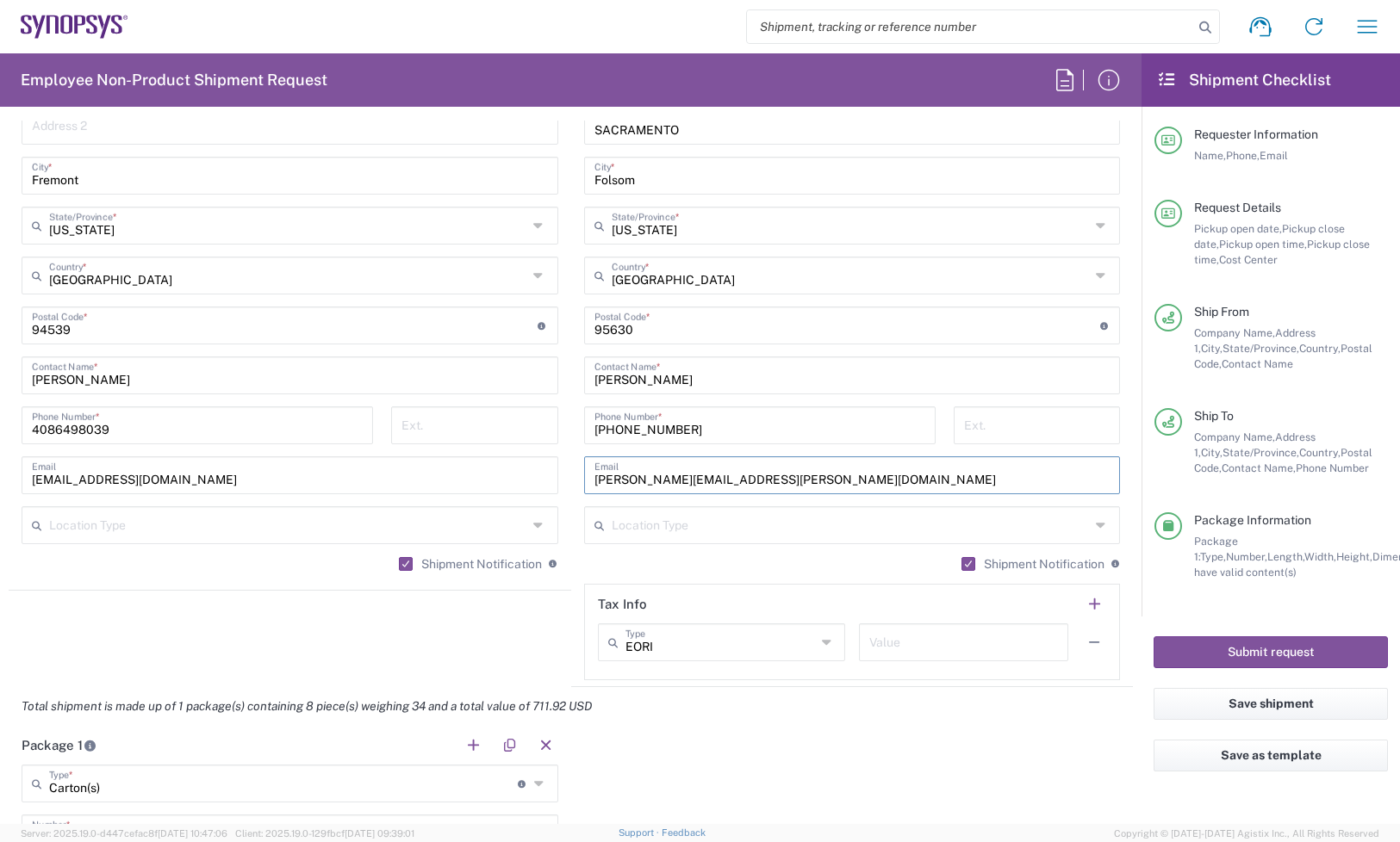
click at [479, 462] on div "Ship From Location [GEOGRAPHIC_DATA] DE04 Agrate Brianza IT01 [GEOGRAPHIC_DATA]…" at bounding box center [571, 303] width 1125 height 769
paste input ", ntomaro@synopsys"
drag, startPoint x: 594, startPoint y: 482, endPoint x: 472, endPoint y: 481, distance: 122.0
click at [493, 481] on div "Ship From Location [GEOGRAPHIC_DATA] DE04 Agrate Brianza IT01 [GEOGRAPHIC_DATA]…" at bounding box center [571, 303] width 1125 height 769
type input "[EMAIL_ADDRESS][DOMAIN_NAME]"
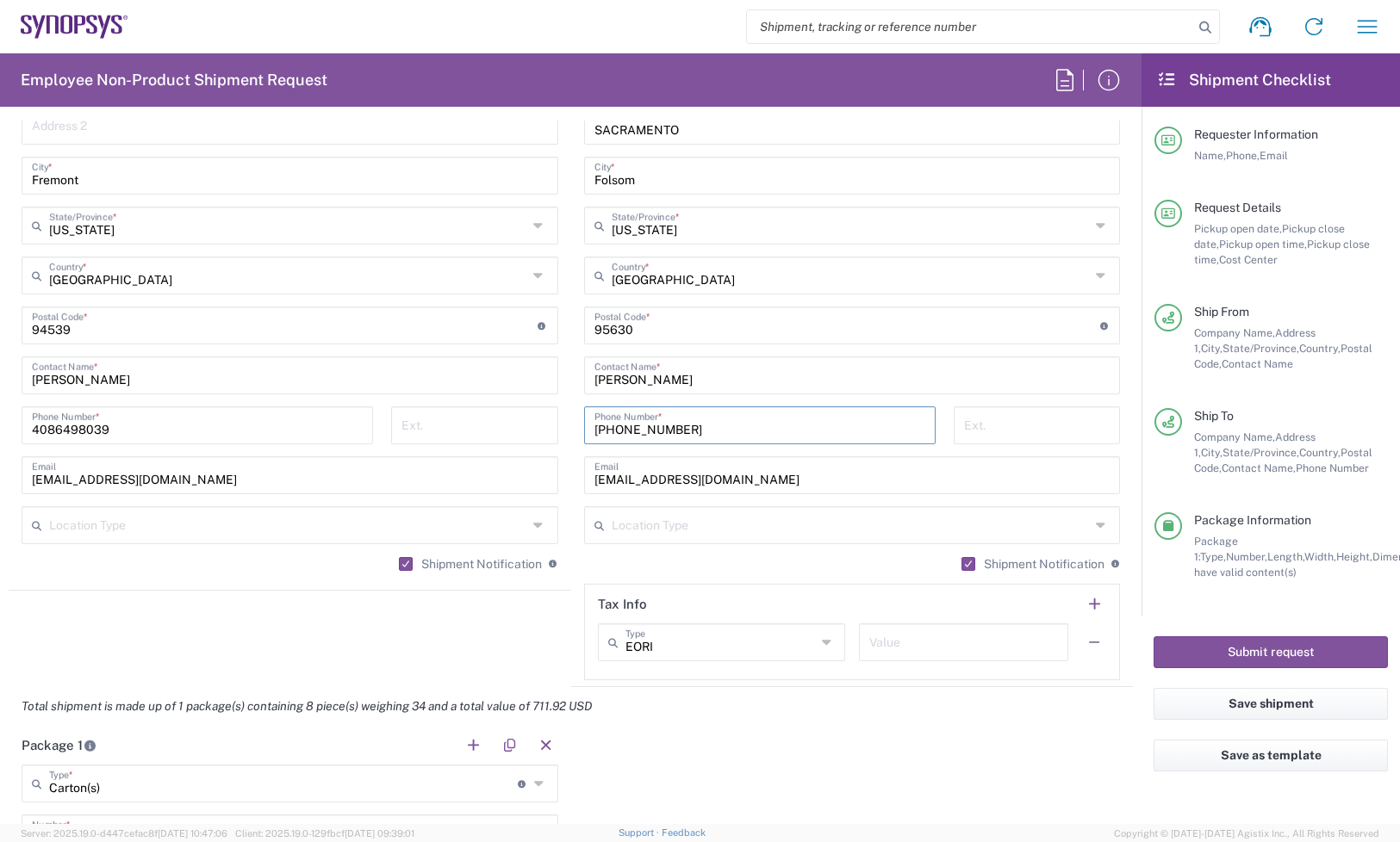
drag, startPoint x: 699, startPoint y: 421, endPoint x: 457, endPoint y: 424, distance: 242.0
click at [462, 424] on div "Ship From Location [GEOGRAPHIC_DATA] DE04 Agrate Brianza IT01 [GEOGRAPHIC_DATA]…" at bounding box center [571, 303] width 1125 height 769
paste input "[PHONE_NUMBER]."
drag, startPoint x: 594, startPoint y: 429, endPoint x: 458, endPoint y: 466, distance: 140.9
click at [465, 462] on div "Ship From Location [GEOGRAPHIC_DATA] DE04 Agrate Brianza IT01 [GEOGRAPHIC_DATA]…" at bounding box center [571, 303] width 1125 height 769
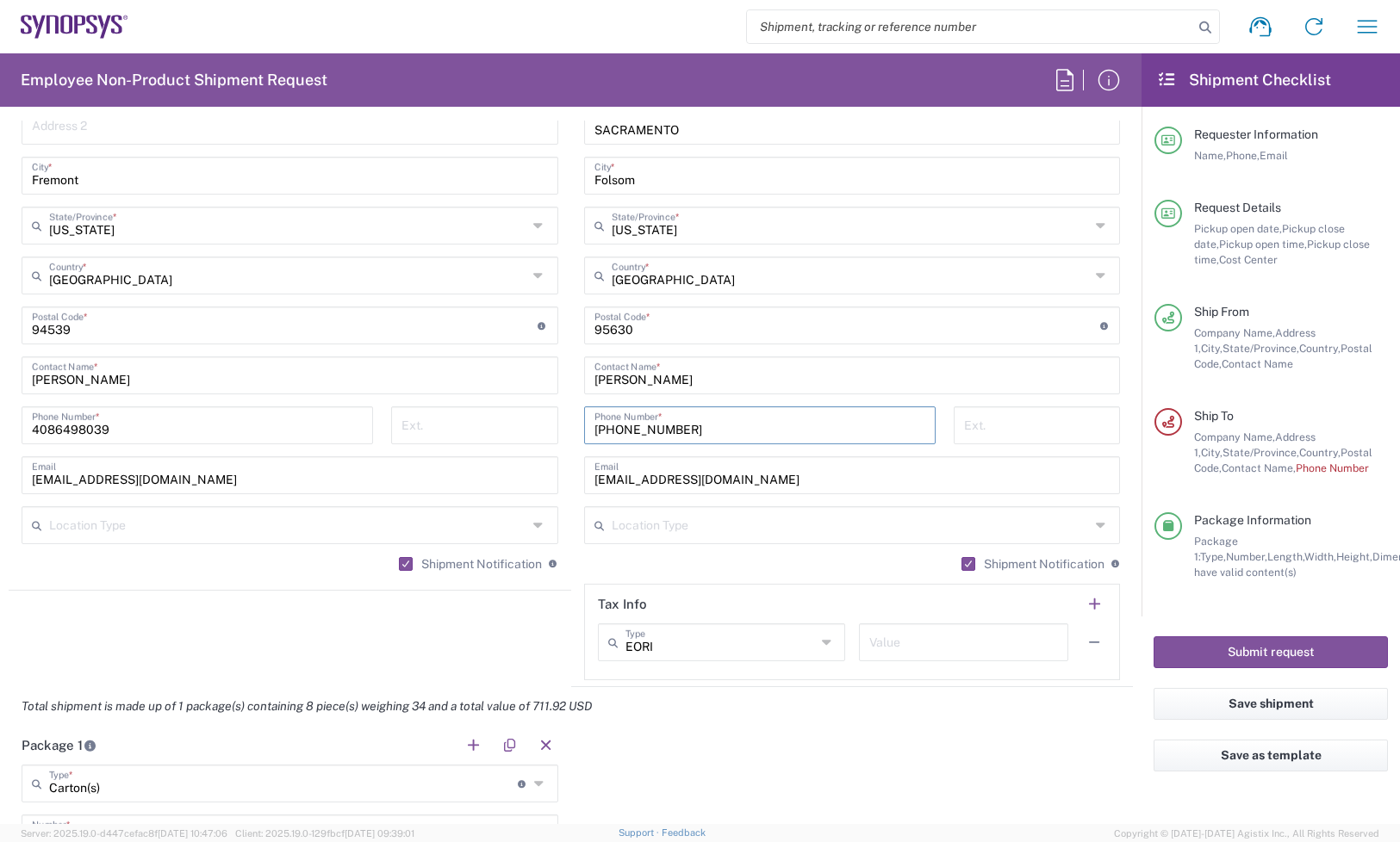
click at [754, 475] on input "[EMAIL_ADDRESS][DOMAIN_NAME]" at bounding box center [852, 474] width 516 height 30
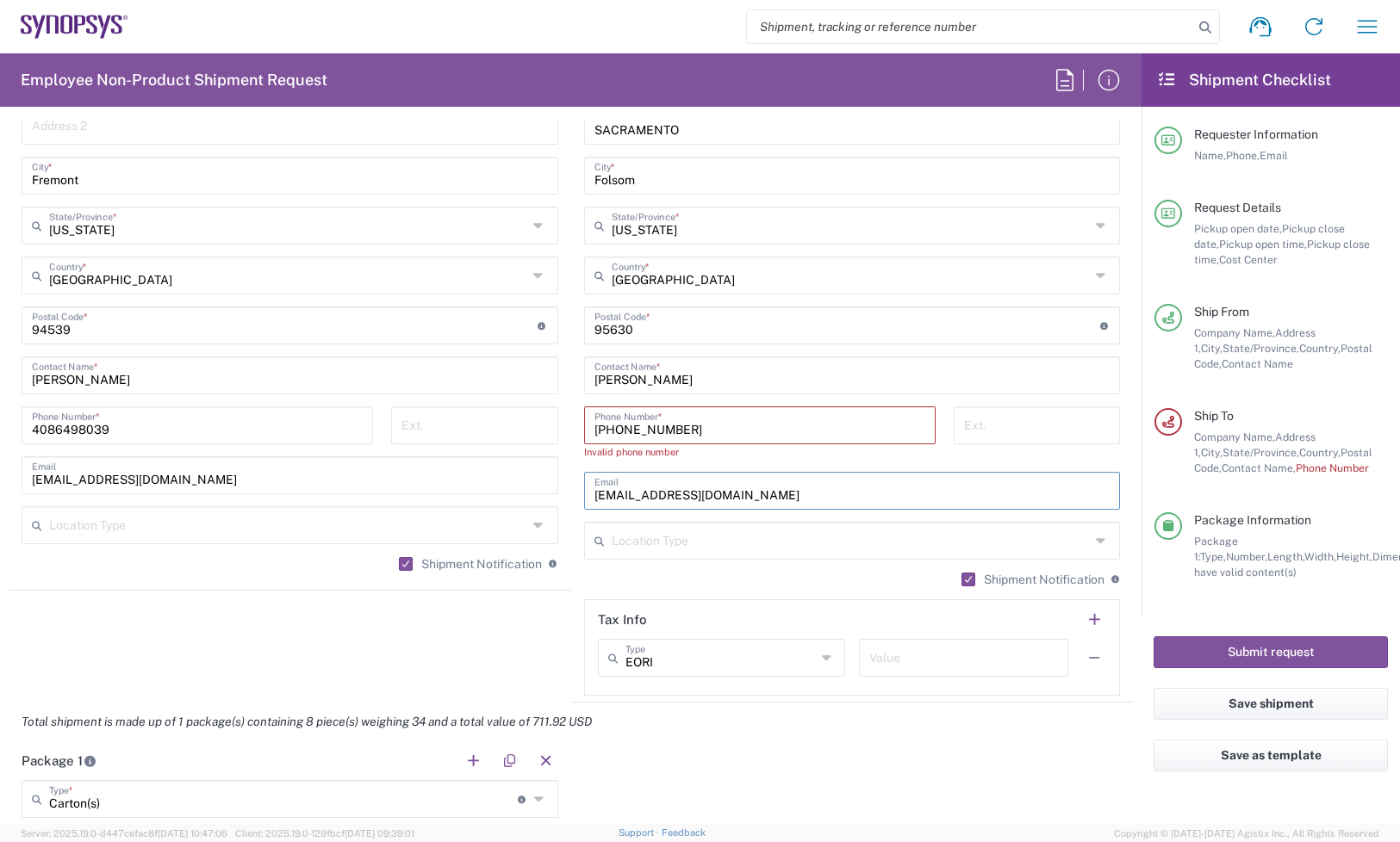
click at [644, 422] on input "[PHONE_NUMBER]" at bounding box center [759, 424] width 331 height 30
click at [619, 422] on input "1.279.7329134" at bounding box center [759, 424] width 331 height 30
click at [594, 428] on input "1.2797329134" at bounding box center [759, 424] width 331 height 30
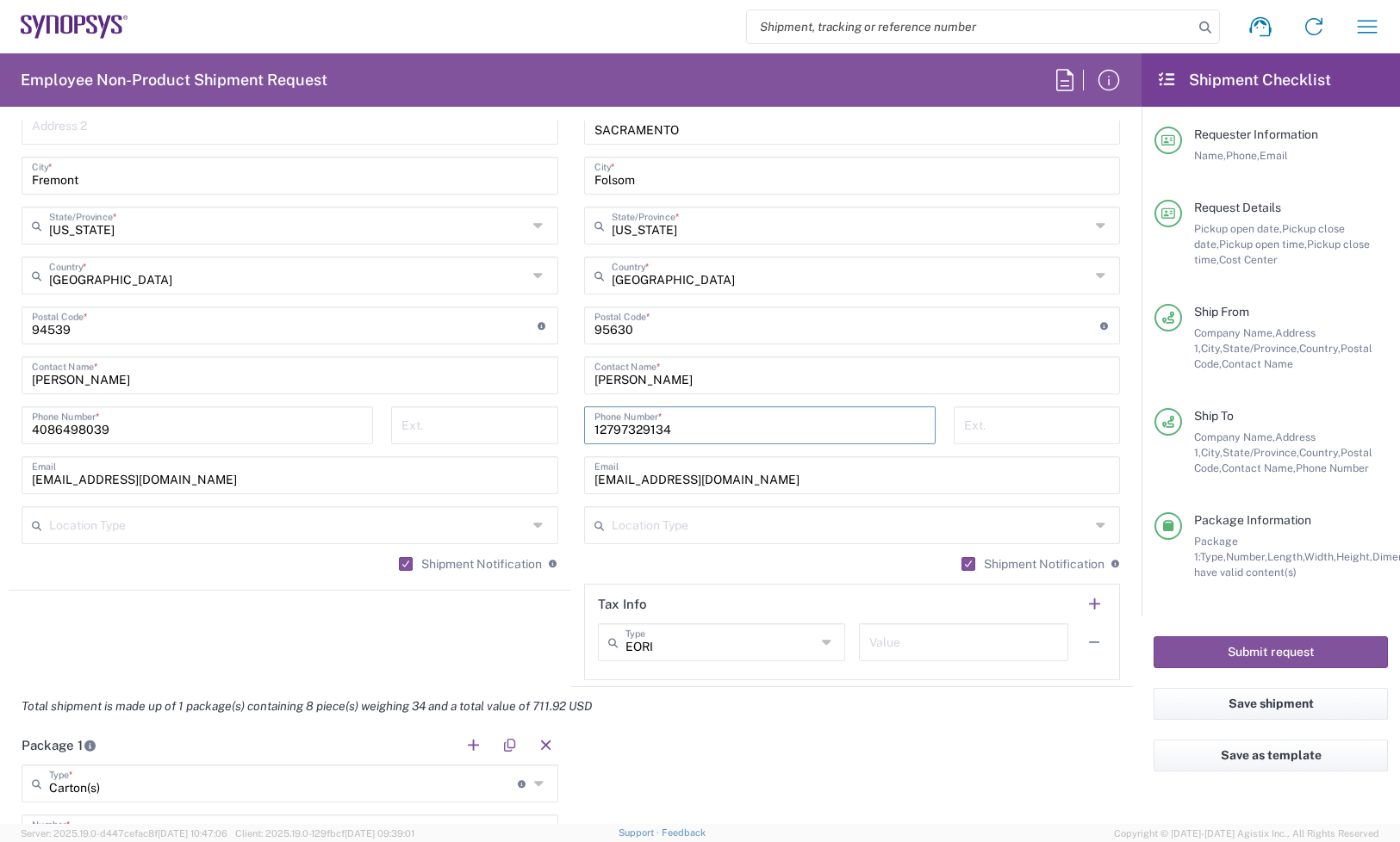
type input "12797329134"
click at [836, 491] on div "[EMAIL_ADDRESS][DOMAIN_NAME] Email" at bounding box center [852, 475] width 537 height 38
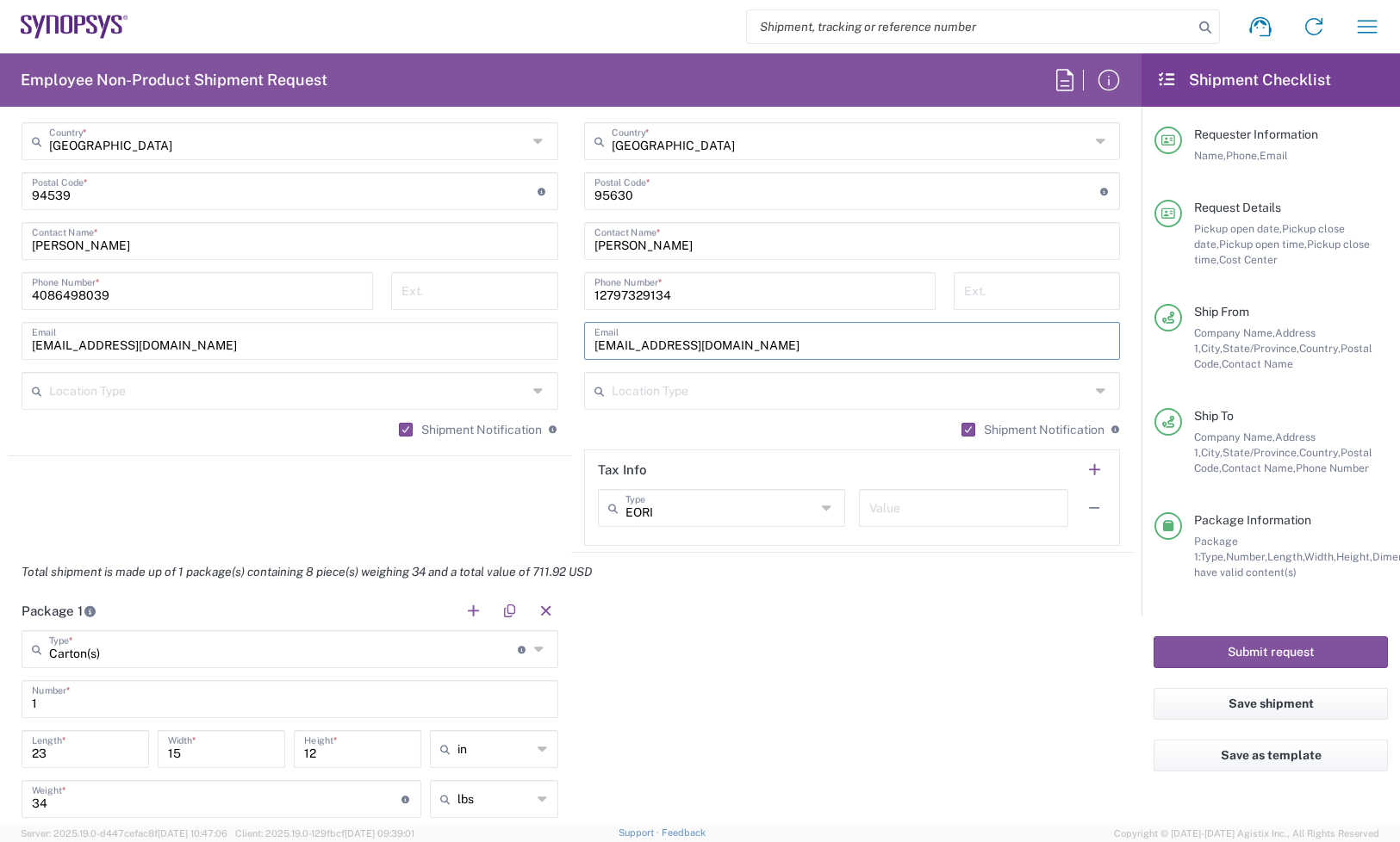
scroll to position [1507, 0]
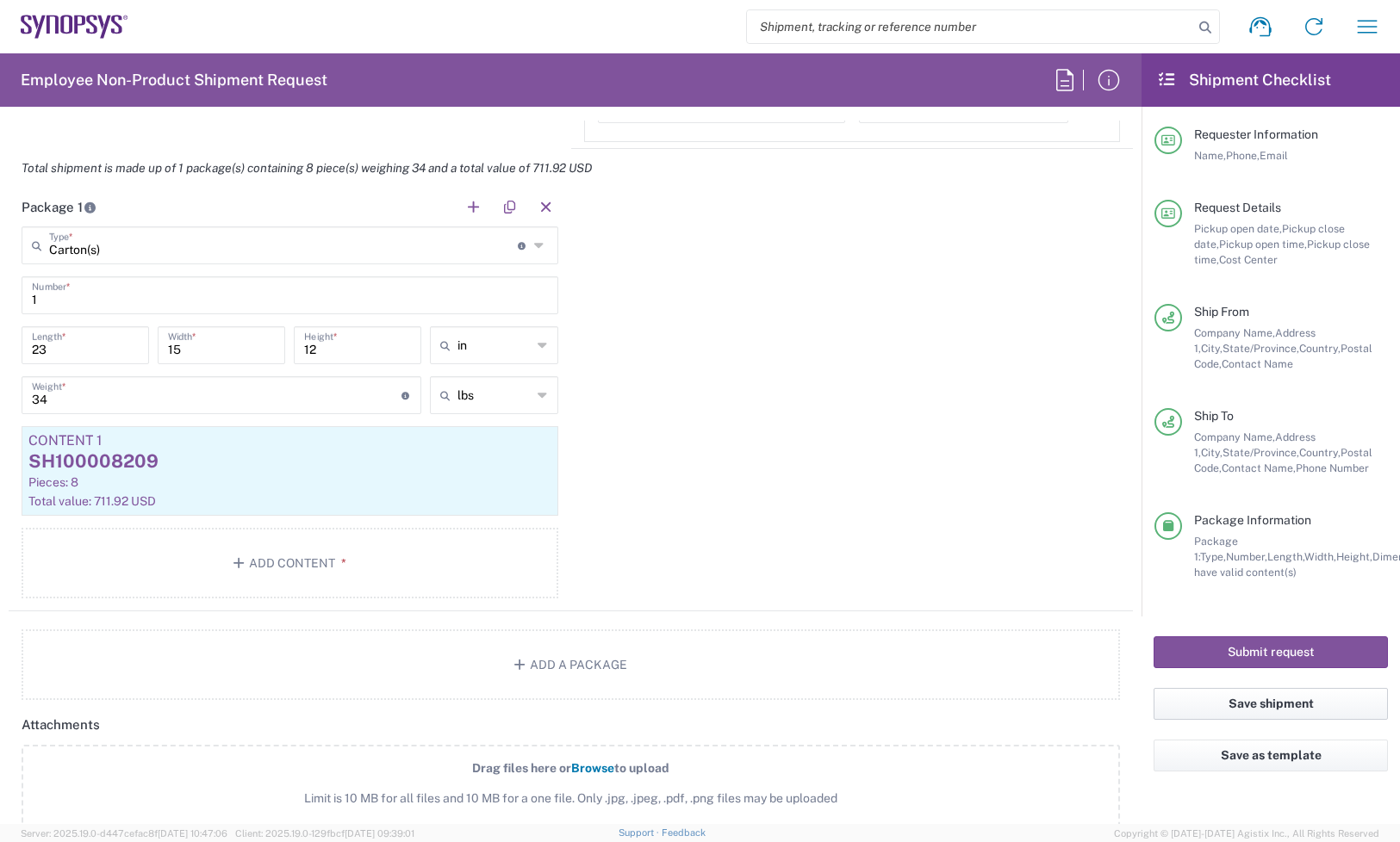
click at [1258, 700] on button "Save shipment" at bounding box center [1271, 704] width 234 height 32
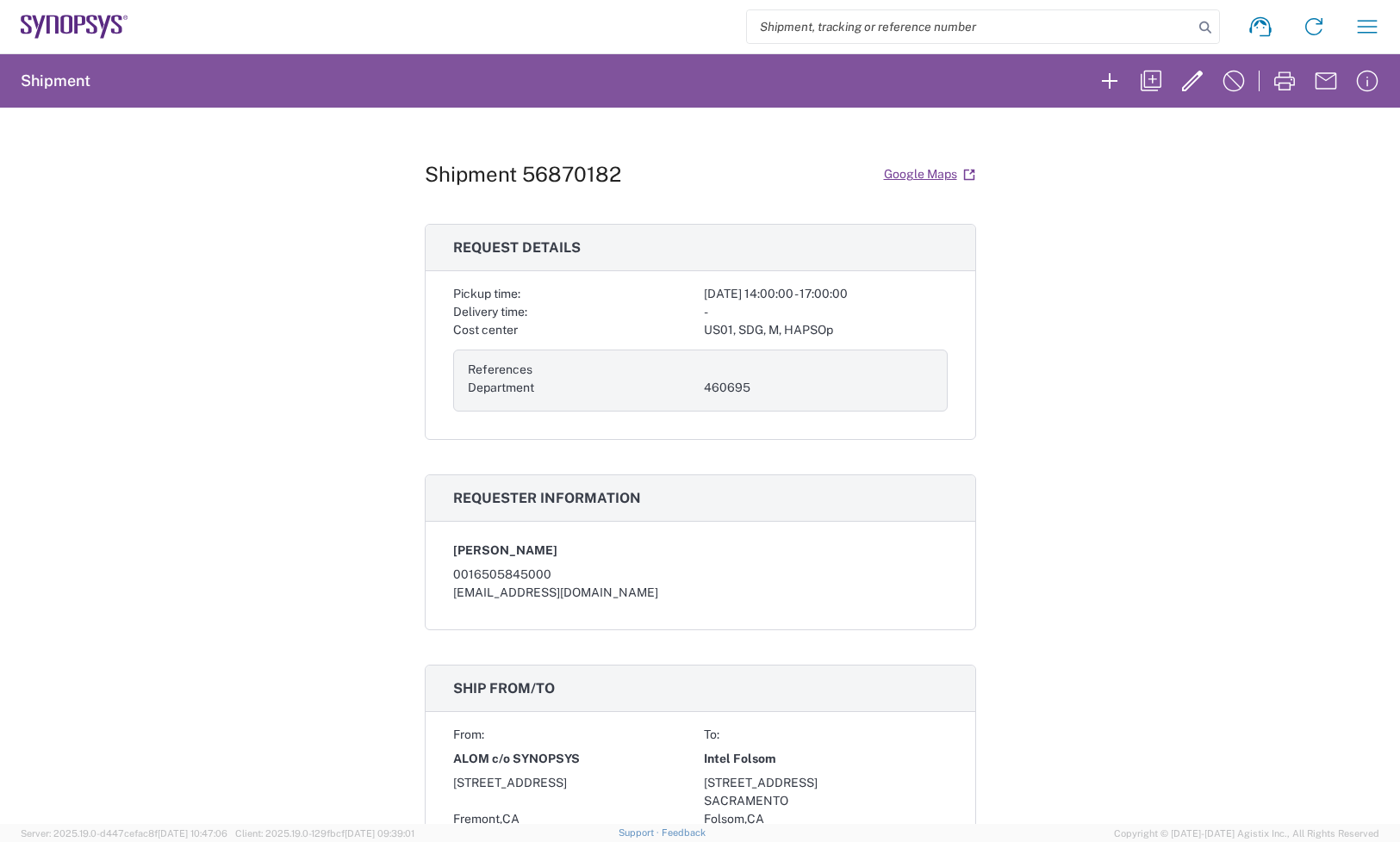
click at [1271, 371] on div "Shipment 56870182 Google Maps Request details Pickup time: [DATE] 14:00:00 - 17…" at bounding box center [700, 466] width 1400 height 717
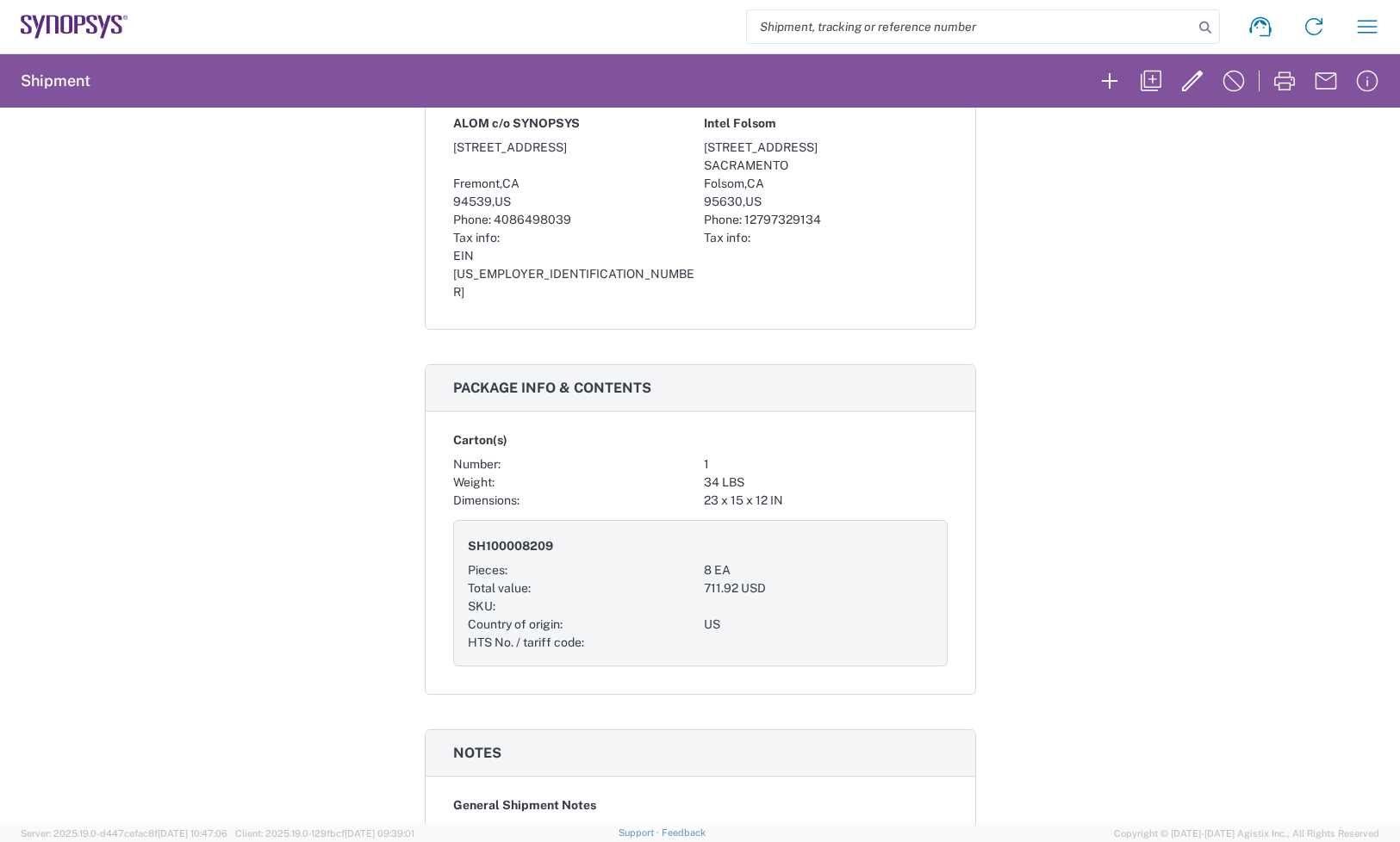
scroll to position [431, 0]
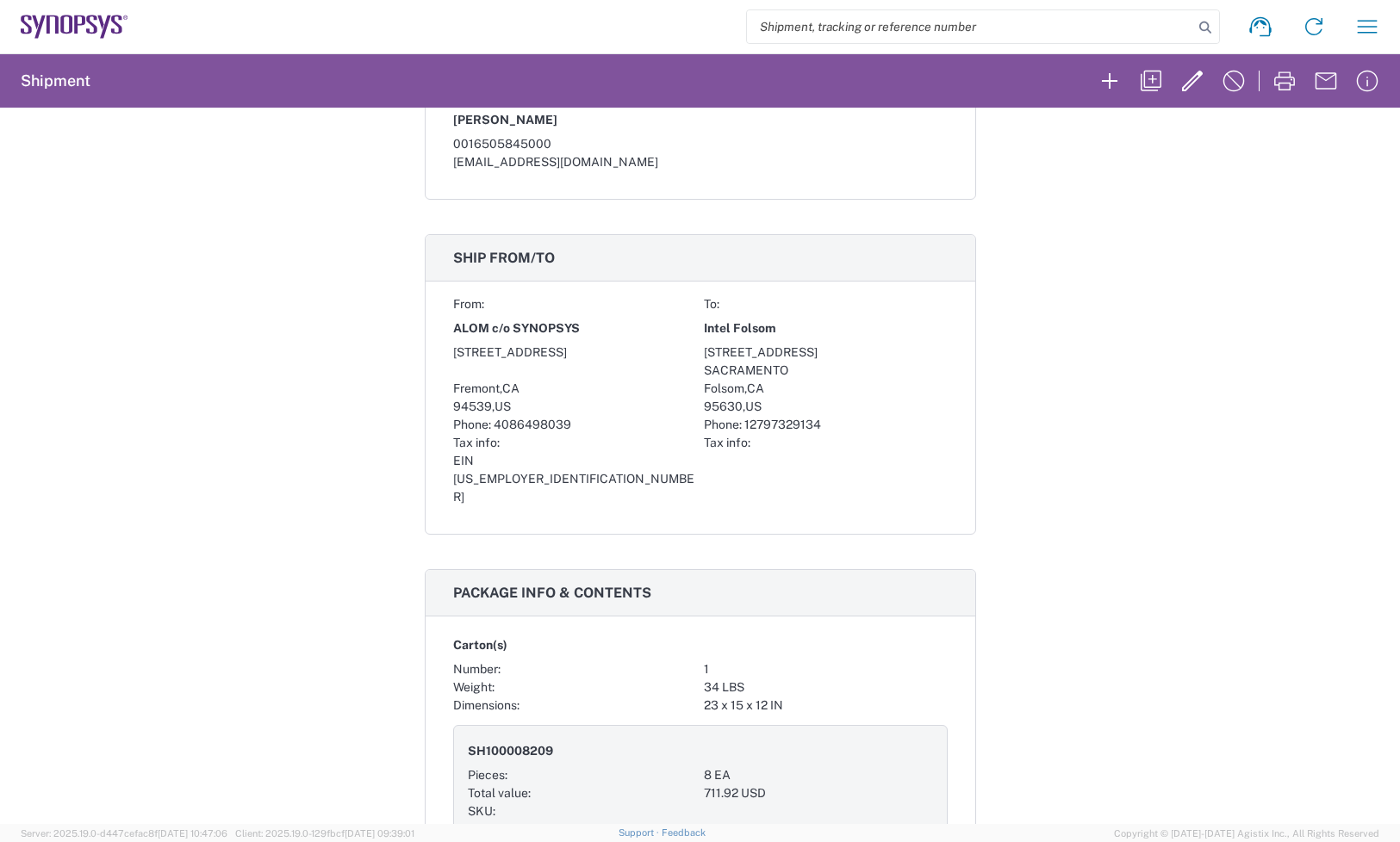
click at [1298, 255] on div "Shipment 56870182 Google Maps Request details Pickup time: [DATE] 14:00:00 - 17…" at bounding box center [700, 466] width 1400 height 717
